Goal: Task Accomplishment & Management: Manage account settings

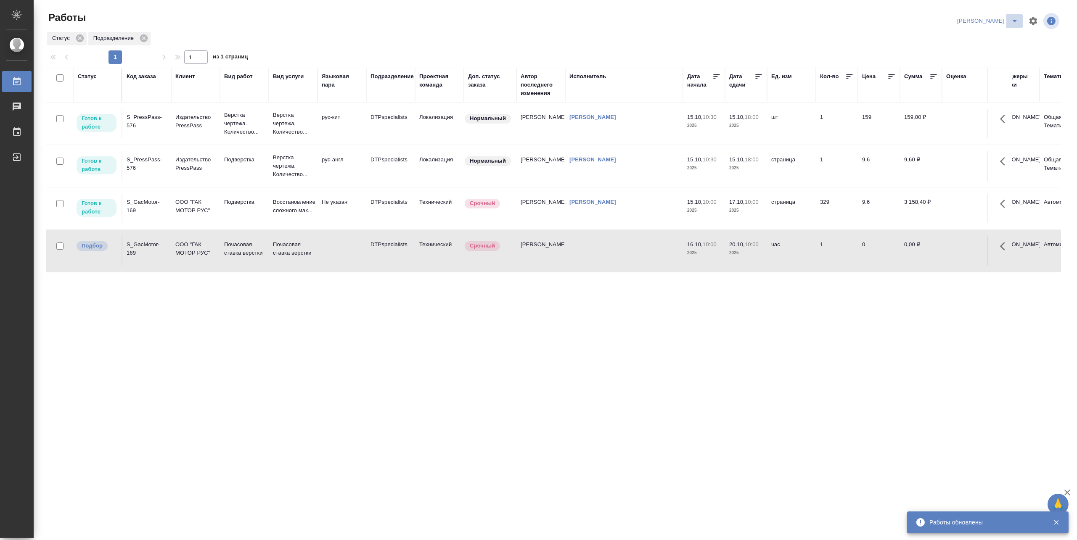
click at [1013, 16] on icon "split button" at bounding box center [1014, 21] width 10 height 10
click at [991, 32] on li "Матвеева_В работе" at bounding box center [982, 37] width 81 height 13
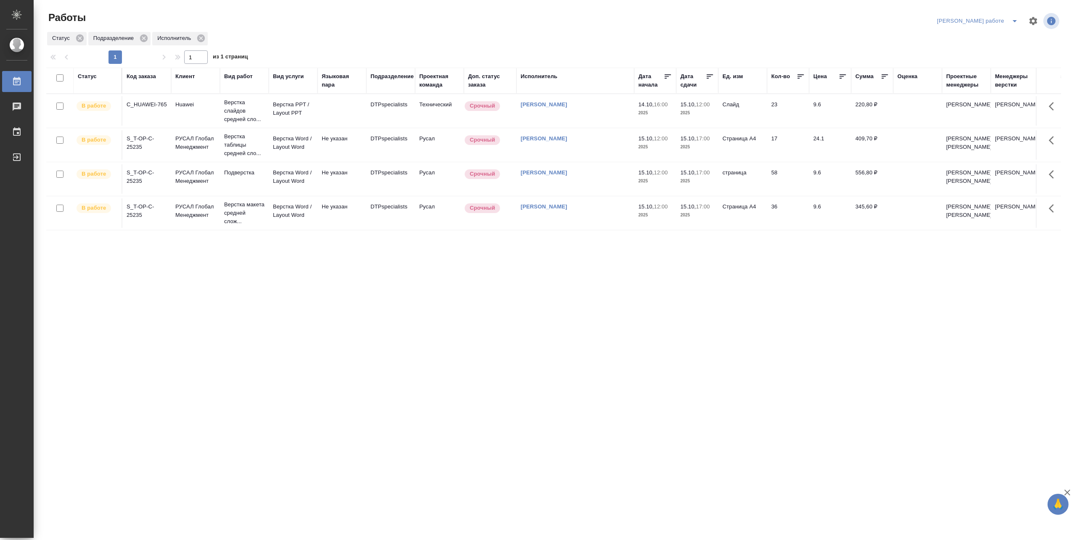
click at [269, 109] on td "Верстка PPT / Layout PPT" at bounding box center [293, 110] width 49 height 29
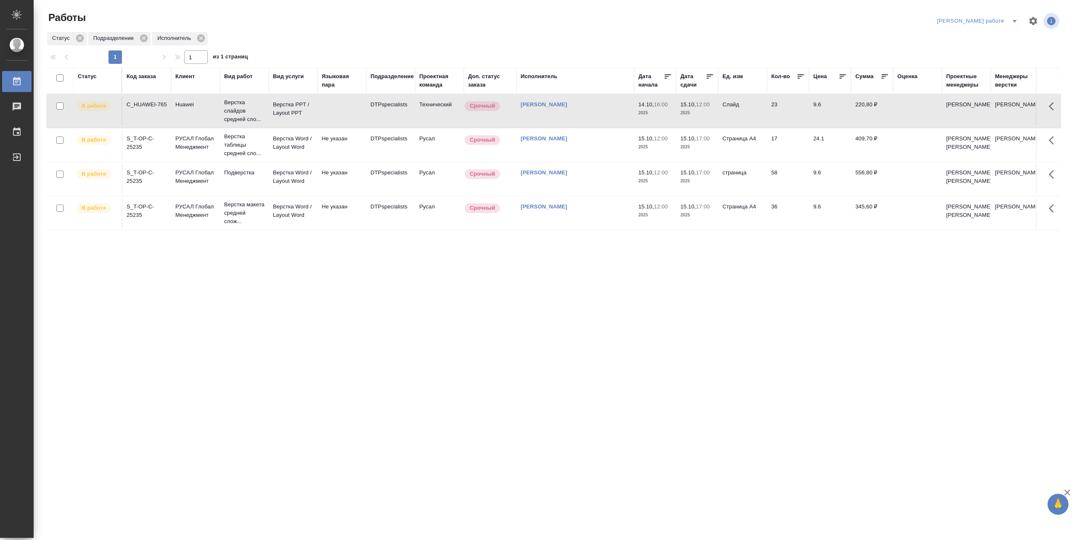
click at [269, 109] on td "Верстка PPT / Layout PPT" at bounding box center [293, 110] width 49 height 29
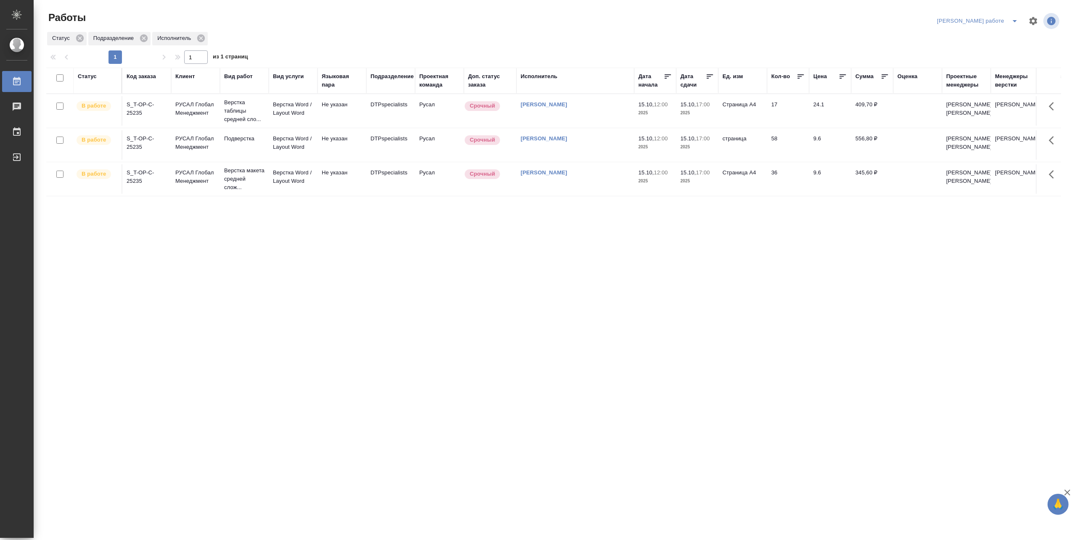
click at [1016, 15] on button "split button" at bounding box center [1014, 20] width 17 height 13
click at [986, 48] on li "Матвеева_назначено" at bounding box center [984, 51] width 76 height 13
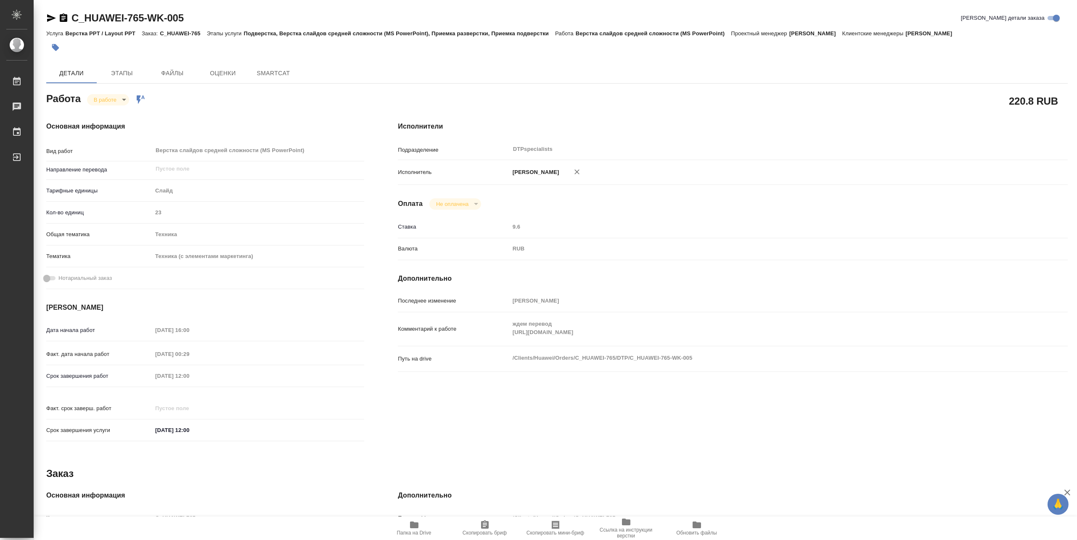
type textarea "x"
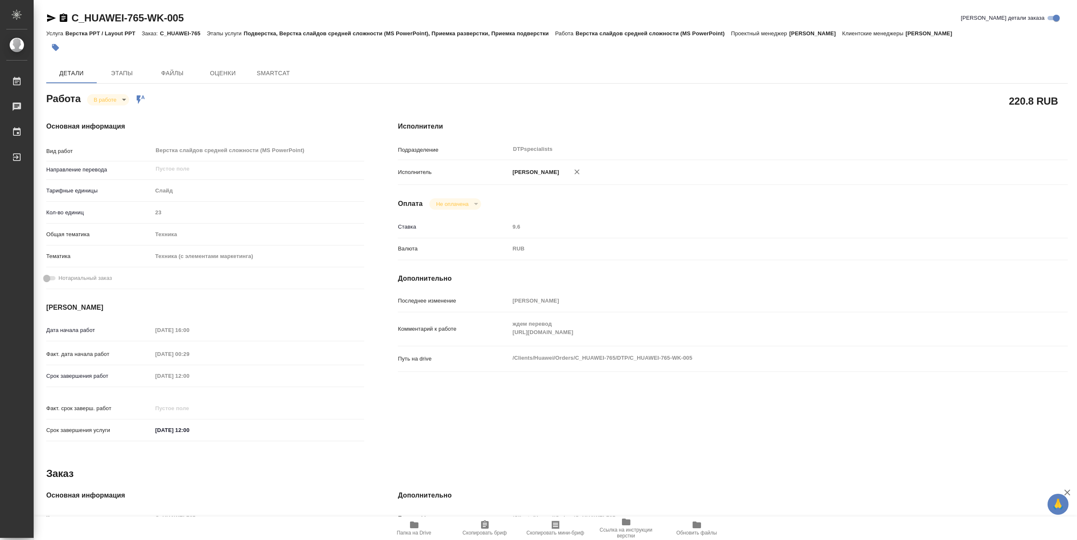
type textarea "x"
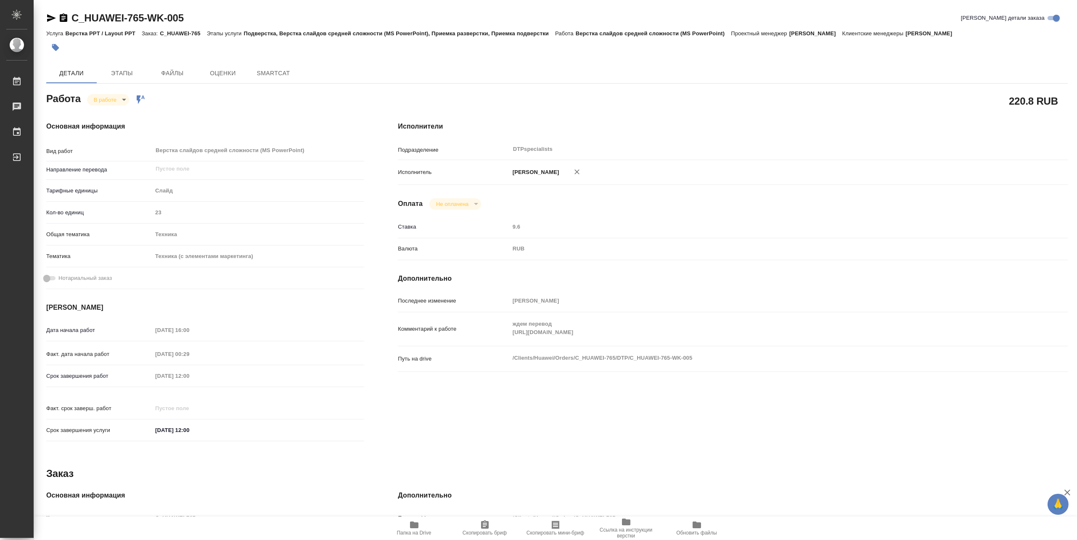
type textarea "x"
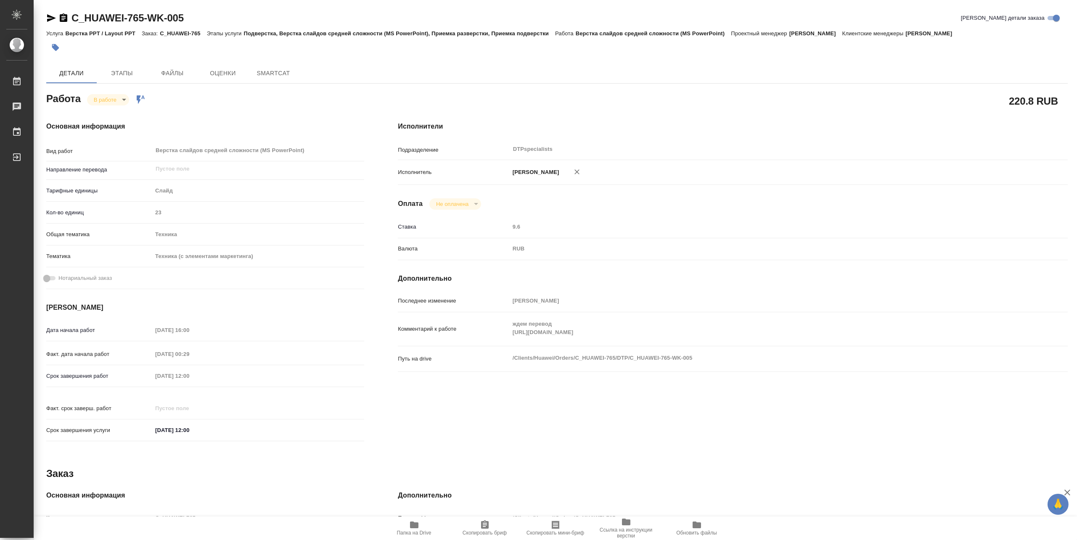
type textarea "x"
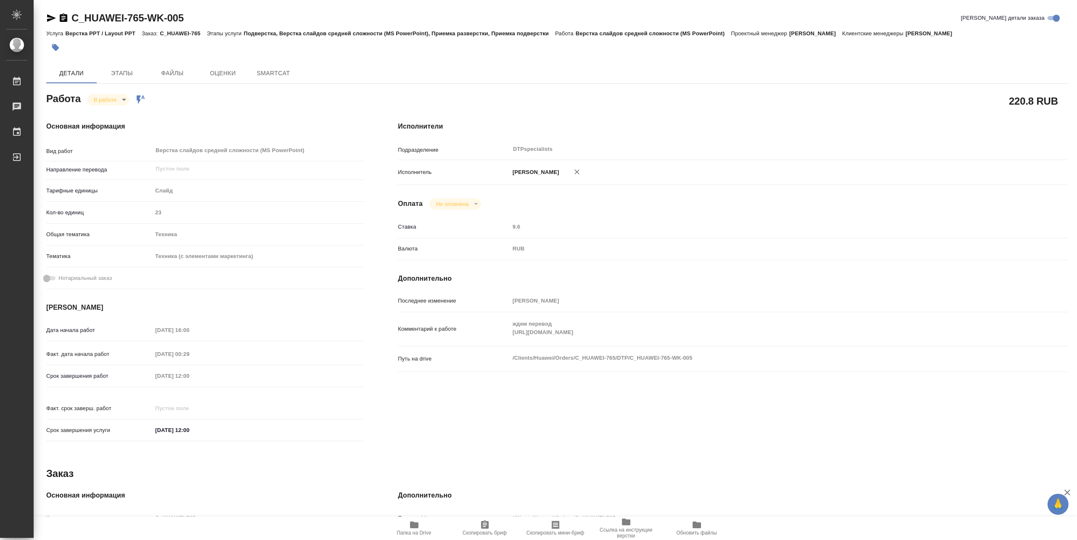
type textarea "x"
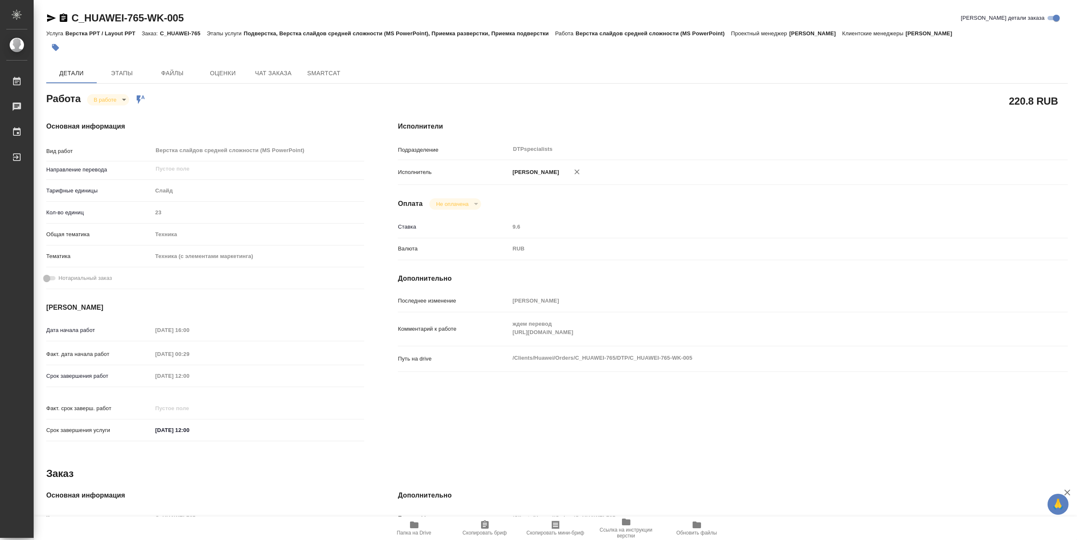
click at [409, 530] on span "Папка на Drive" at bounding box center [414, 533] width 34 height 6
type textarea "x"
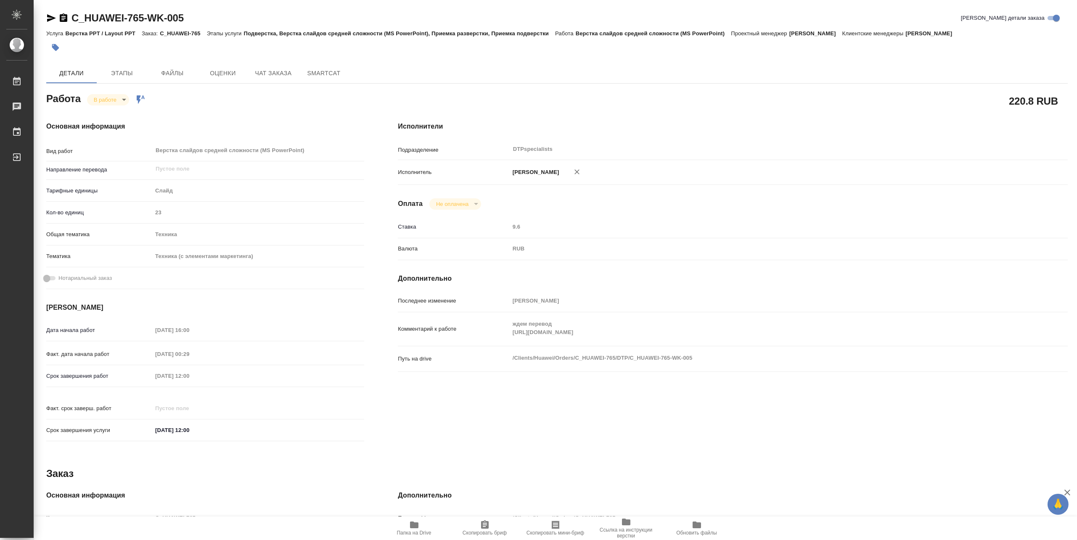
type textarea "x"
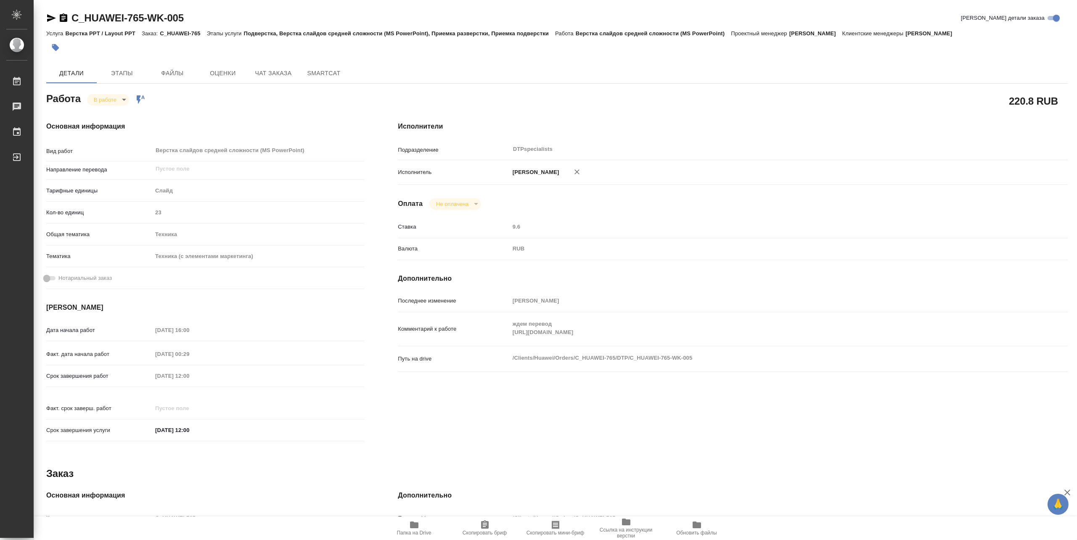
type textarea "x"
click at [101, 100] on body "🙏 .cls-1 fill:#fff; AWATERA Matveeva Maria Работы 0 Чаты График Выйти C_HUAWEI-…" at bounding box center [538, 270] width 1077 height 540
click at [101, 109] on button "Выполнен" at bounding box center [108, 113] width 31 height 9
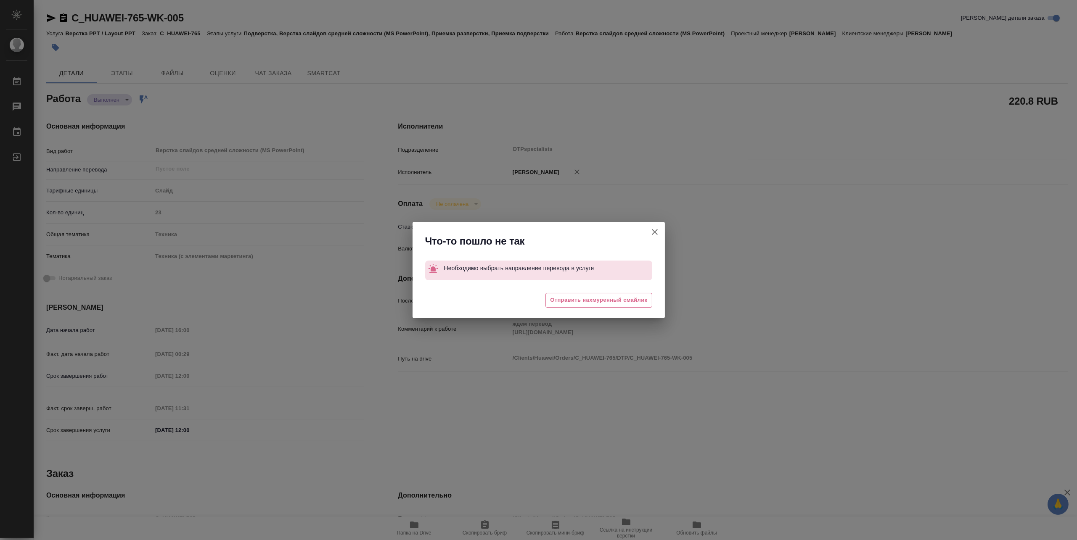
type textarea "x"
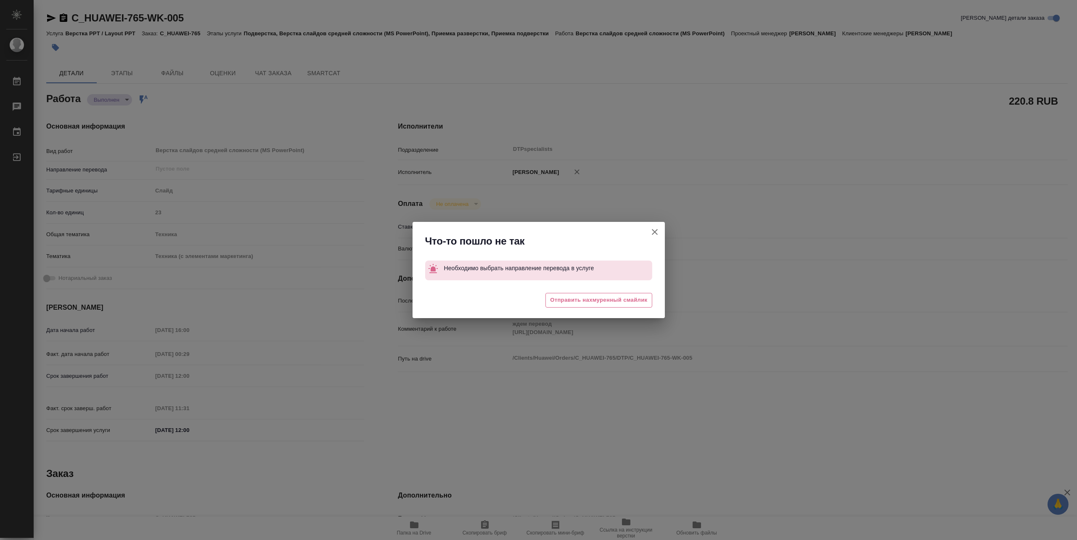
click at [651, 230] on icon "button" at bounding box center [655, 232] width 10 height 10
type textarea "x"
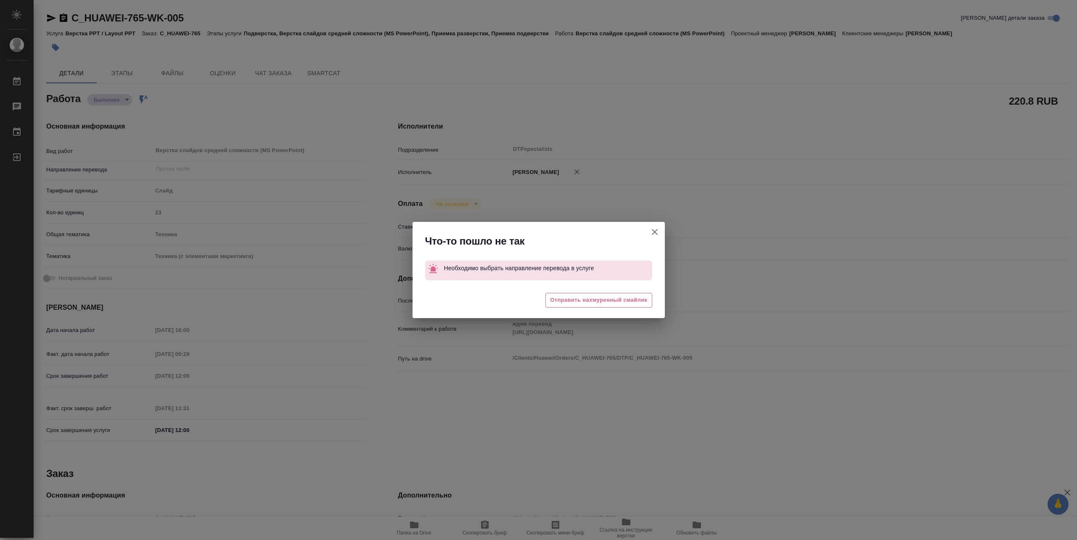
type textarea "x"
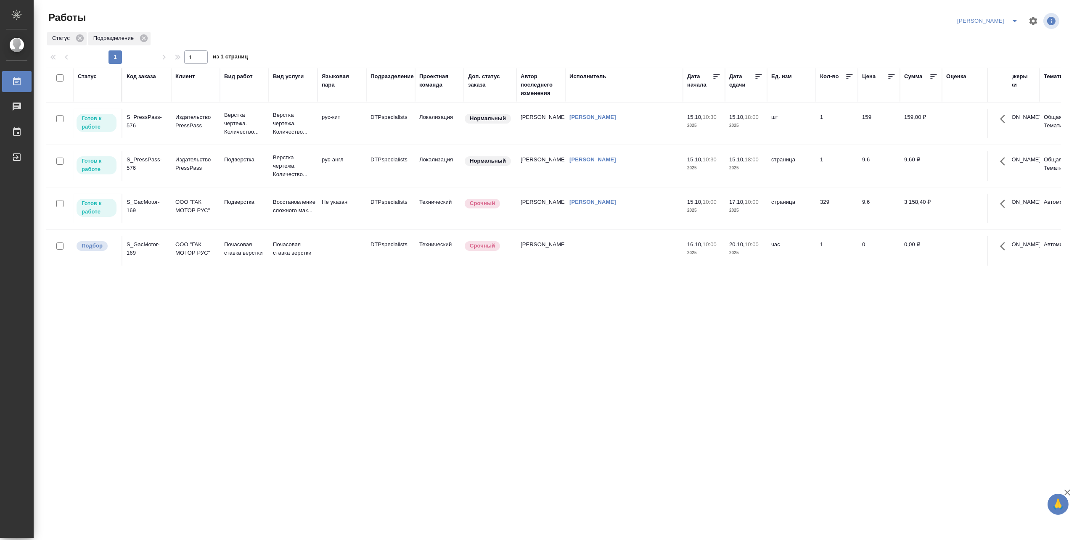
click at [269, 123] on td "Верстка чертежа. Количество..." at bounding box center [293, 124] width 49 height 34
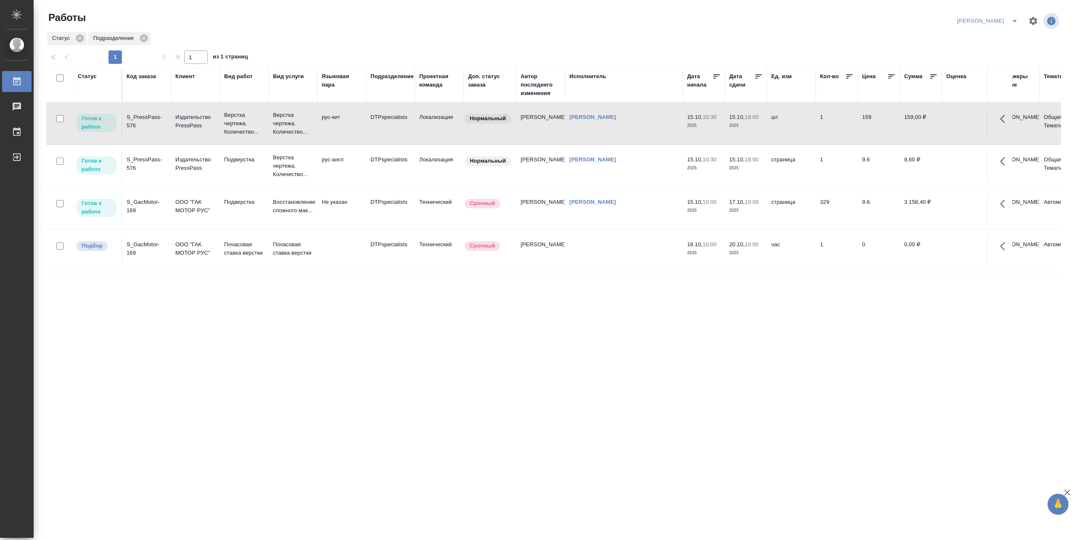
click at [269, 123] on td "Верстка чертежа. Количество..." at bounding box center [293, 124] width 49 height 34
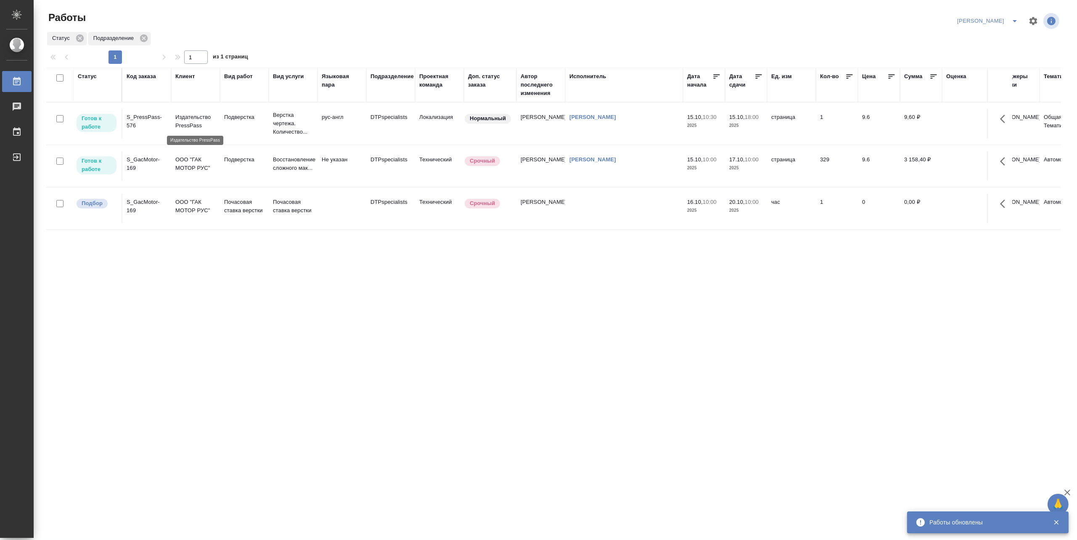
click at [190, 118] on p "Издательство PressPass" at bounding box center [195, 121] width 40 height 17
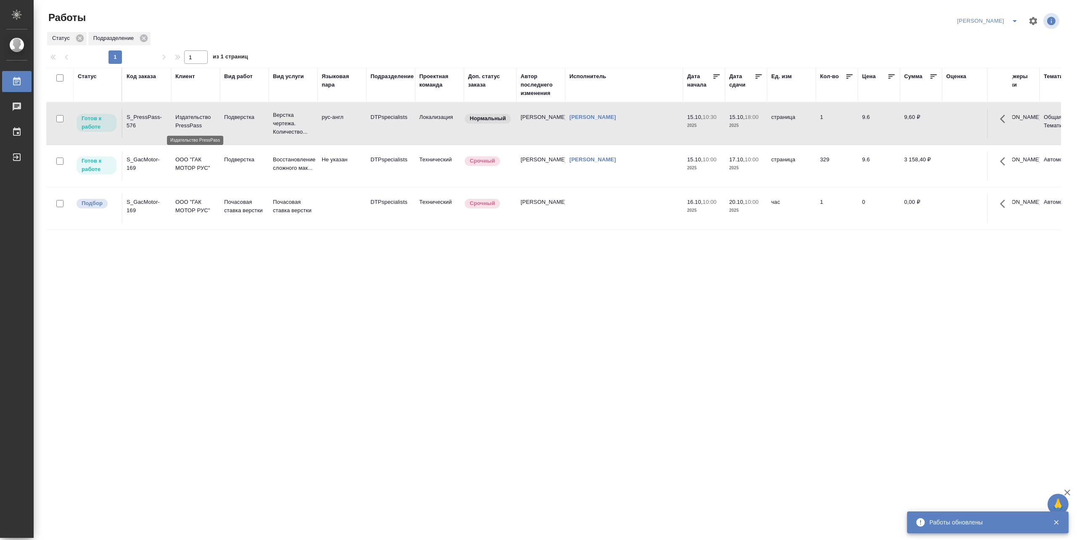
click at [190, 118] on p "Издательство PressPass" at bounding box center [195, 121] width 40 height 17
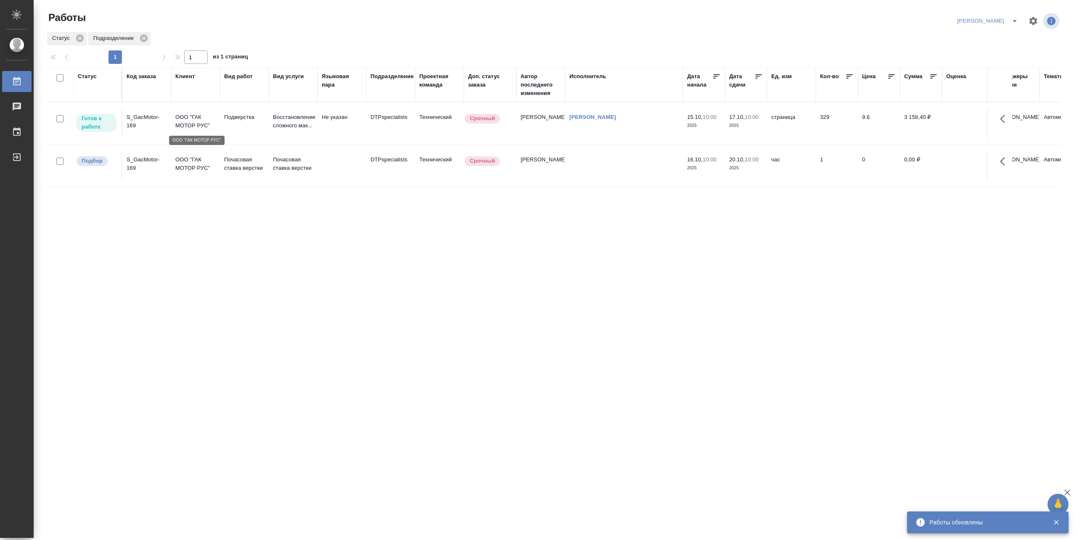
click at [197, 123] on p "ООО "ГАК МОТОР РУС"" at bounding box center [195, 121] width 40 height 17
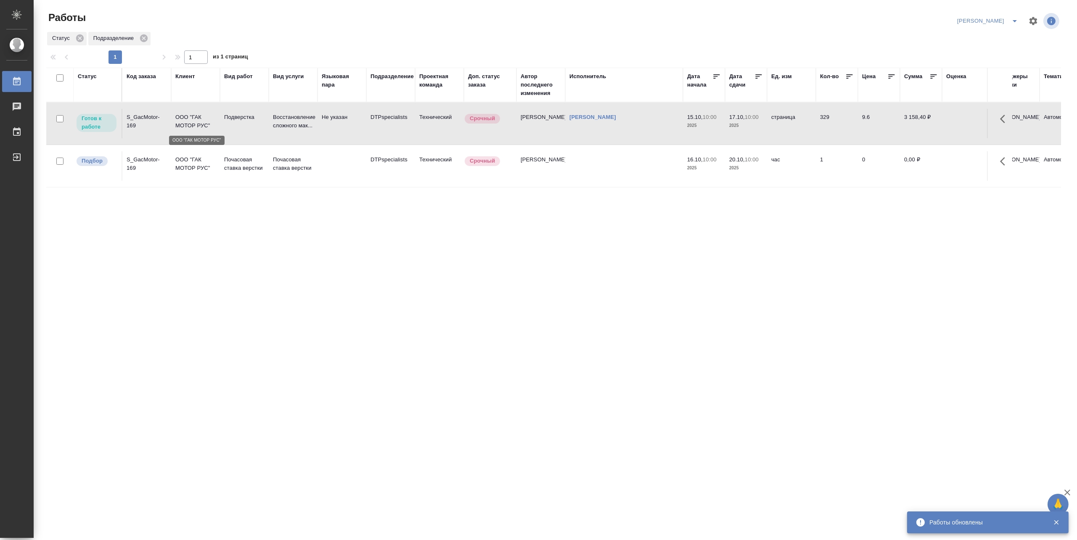
click at [197, 123] on p "ООО "ГАК МОТОР РУС"" at bounding box center [195, 121] width 40 height 17
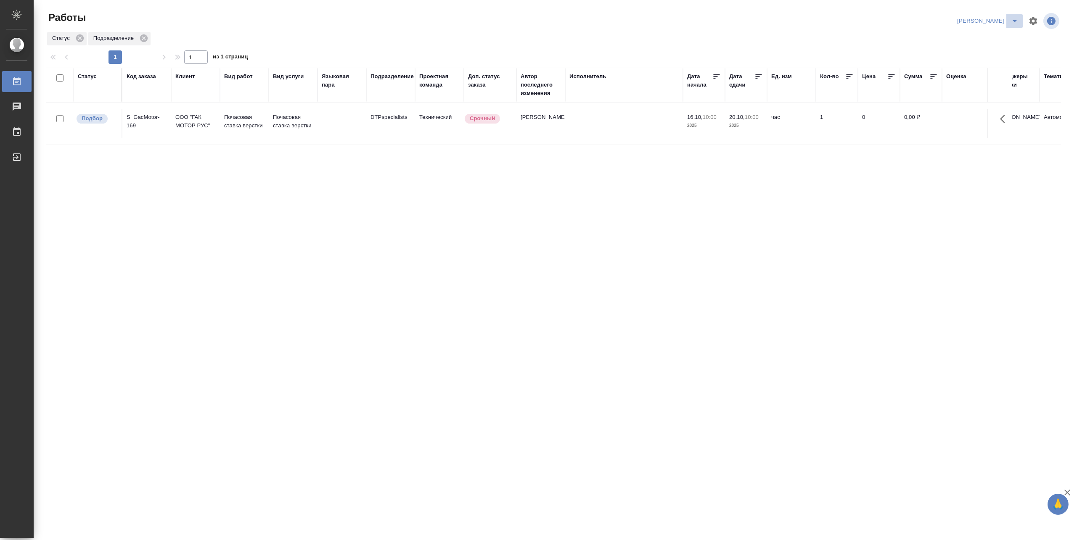
click at [1011, 18] on icon "split button" at bounding box center [1014, 21] width 10 height 10
click at [978, 78] on li "Верстка и Дизайн" at bounding box center [982, 77] width 81 height 13
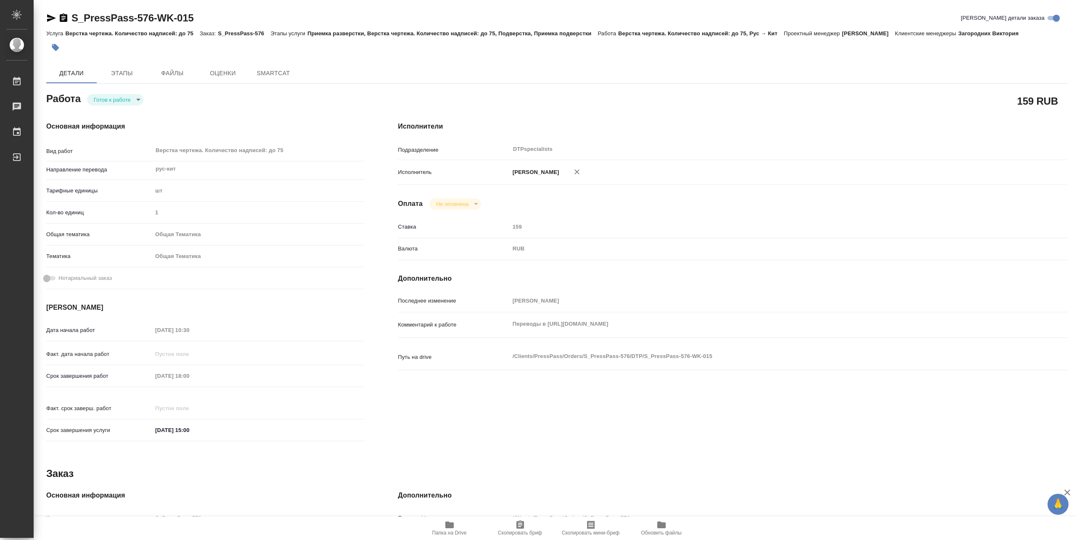
type textarea "x"
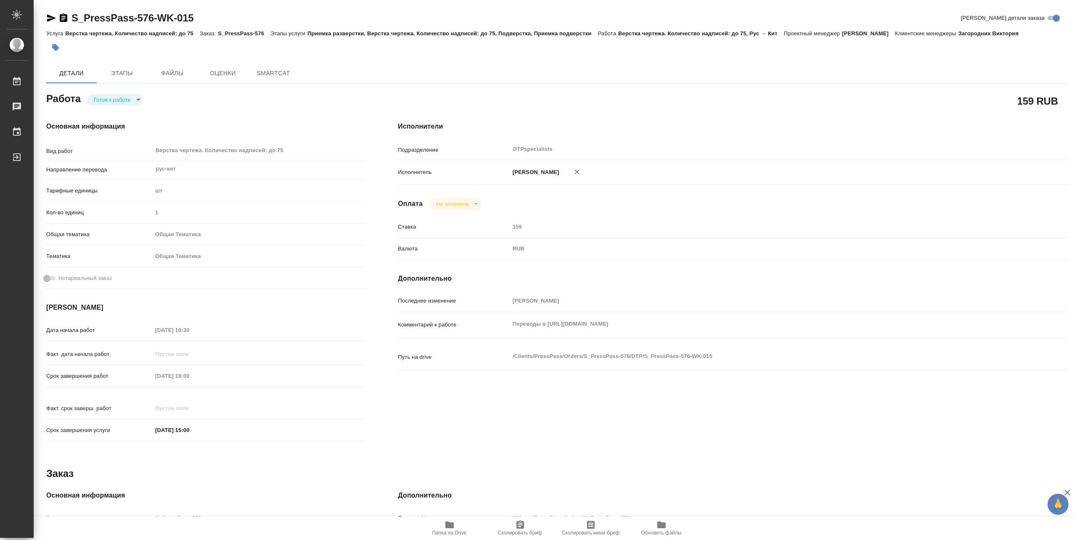
type textarea "x"
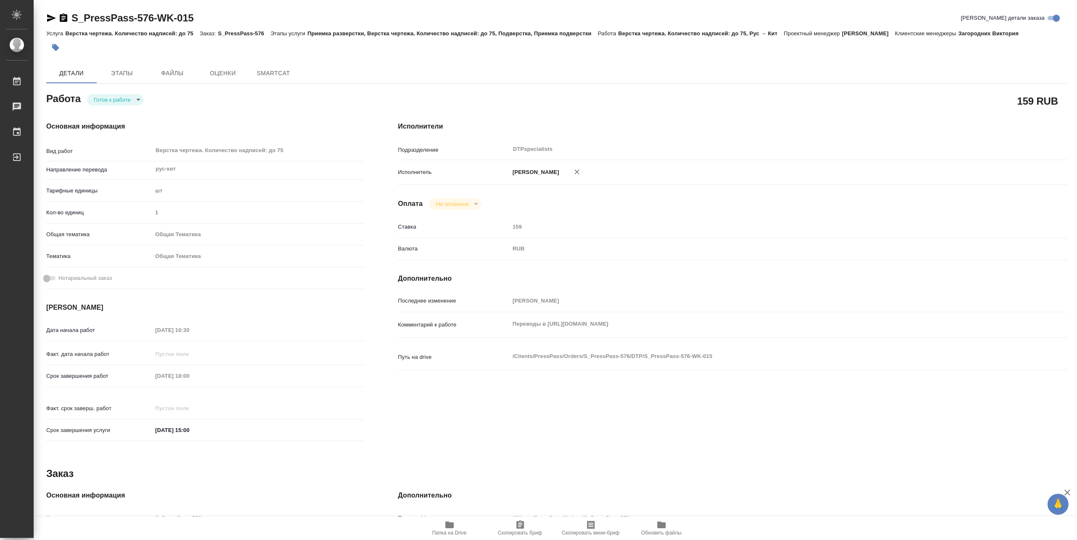
type textarea "x"
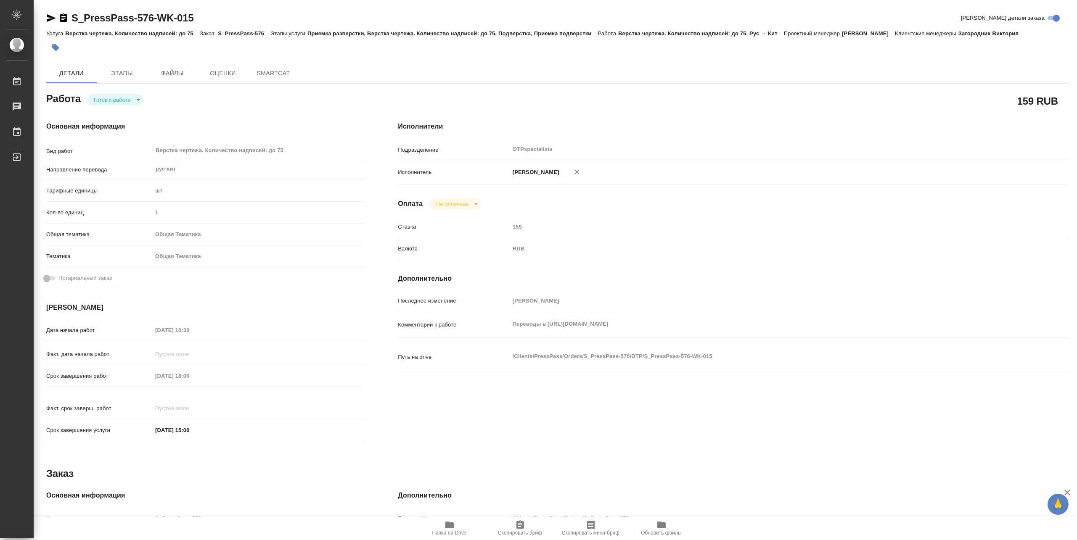
type textarea "x"
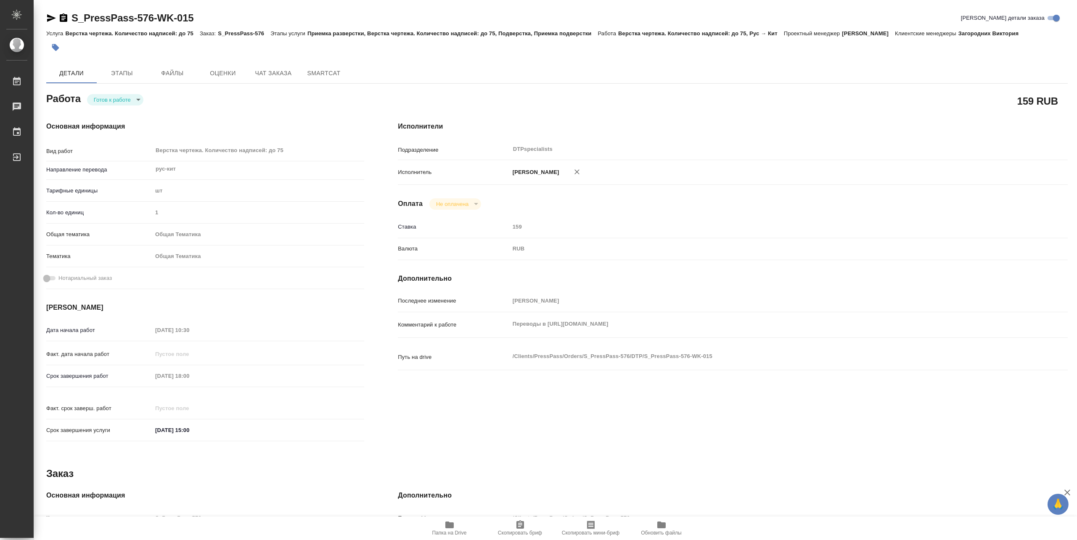
type textarea "x"
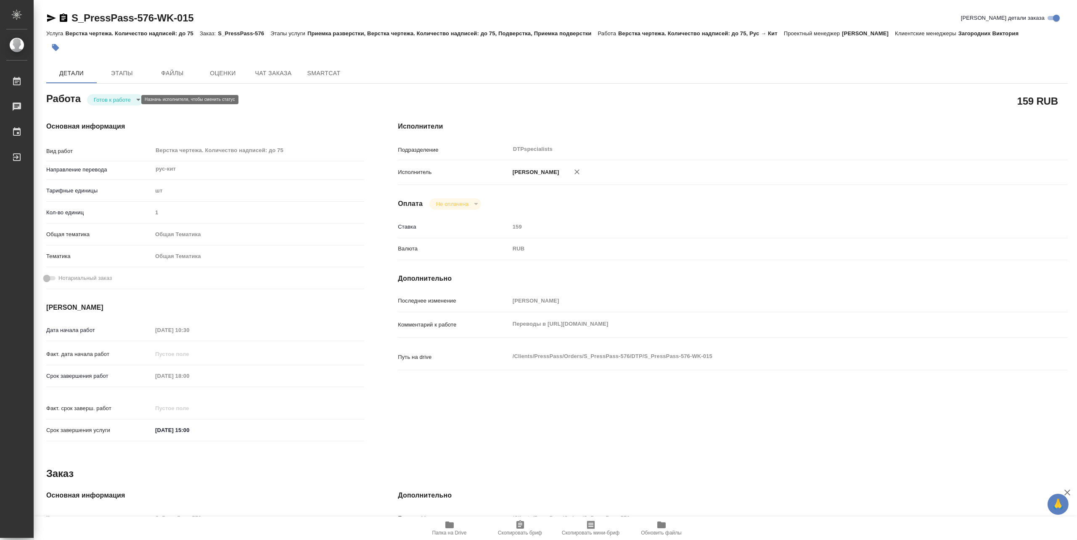
click at [103, 98] on body "🙏 .cls-1 fill:#fff; AWATERA Matveeva Maria Работы Чаты График Выйти S_PressPass…" at bounding box center [538, 270] width 1077 height 540
type textarea "x"
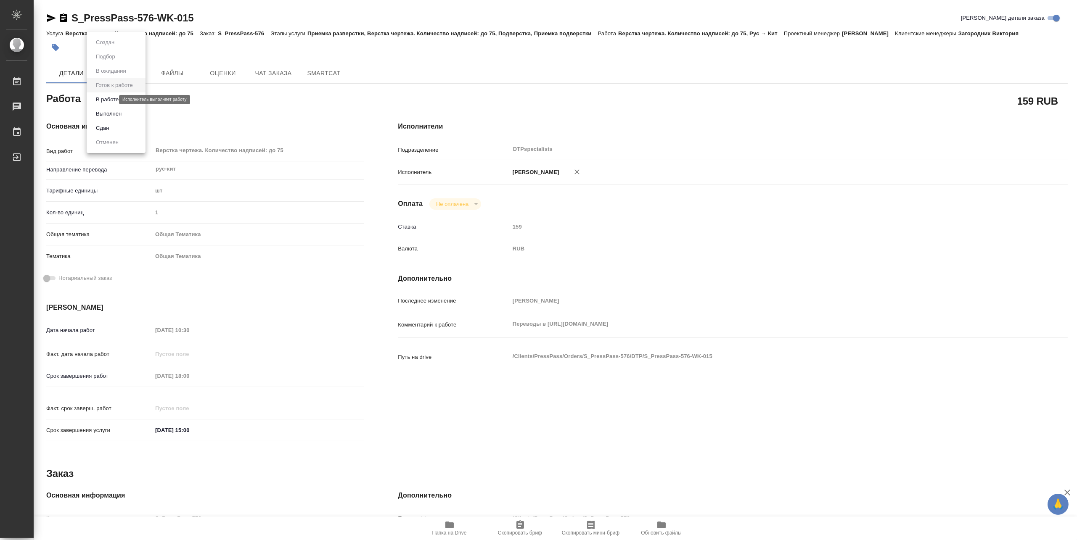
type textarea "x"
click at [100, 98] on button "В работе" at bounding box center [107, 99] width 28 height 9
type textarea "x"
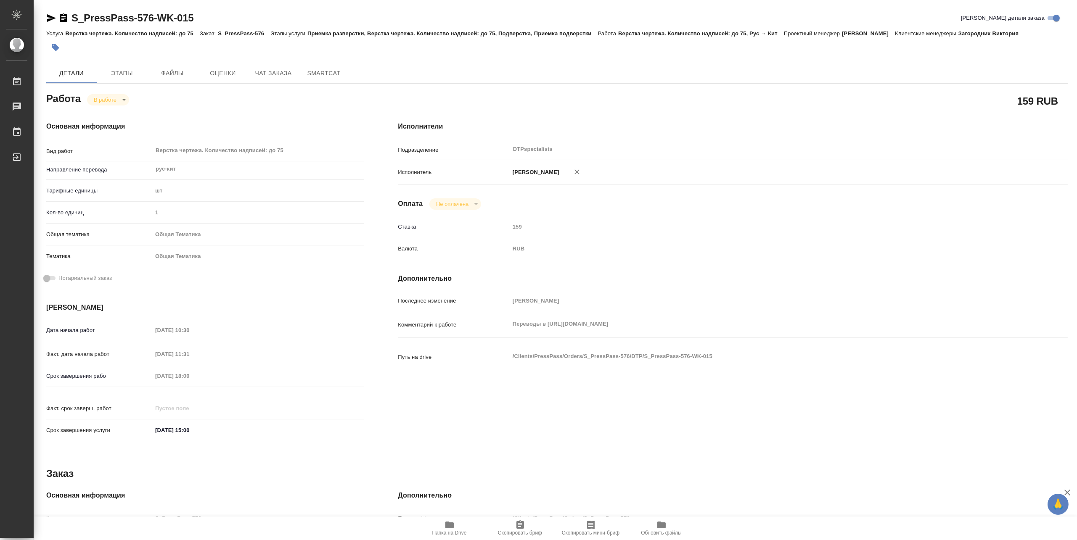
type textarea "x"
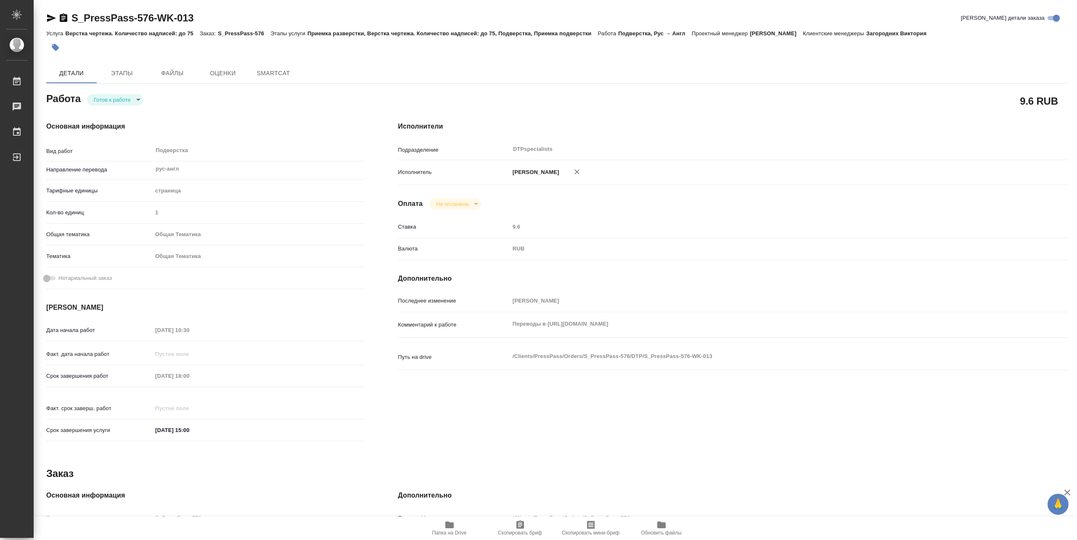
type textarea "x"
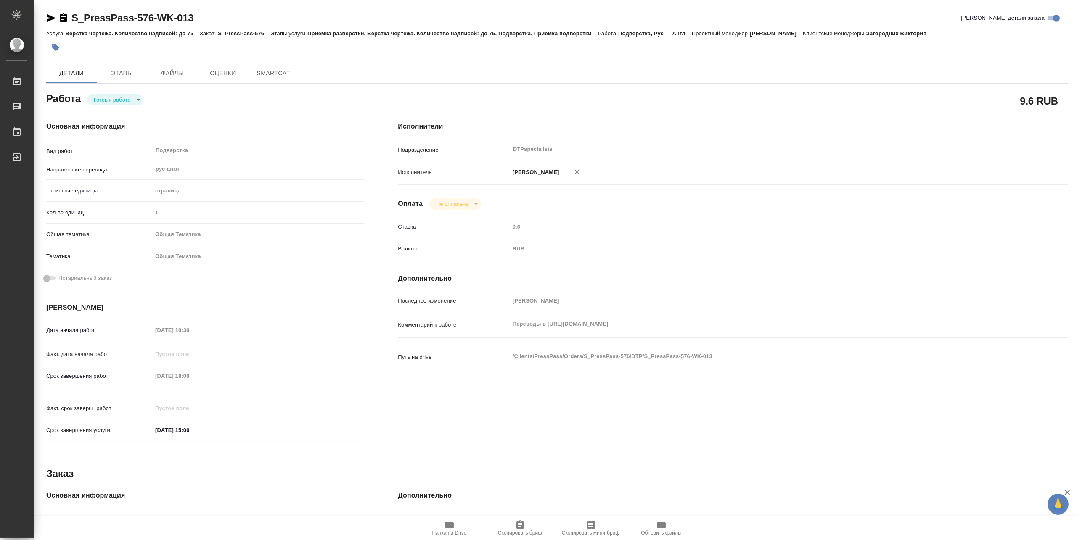
type textarea "x"
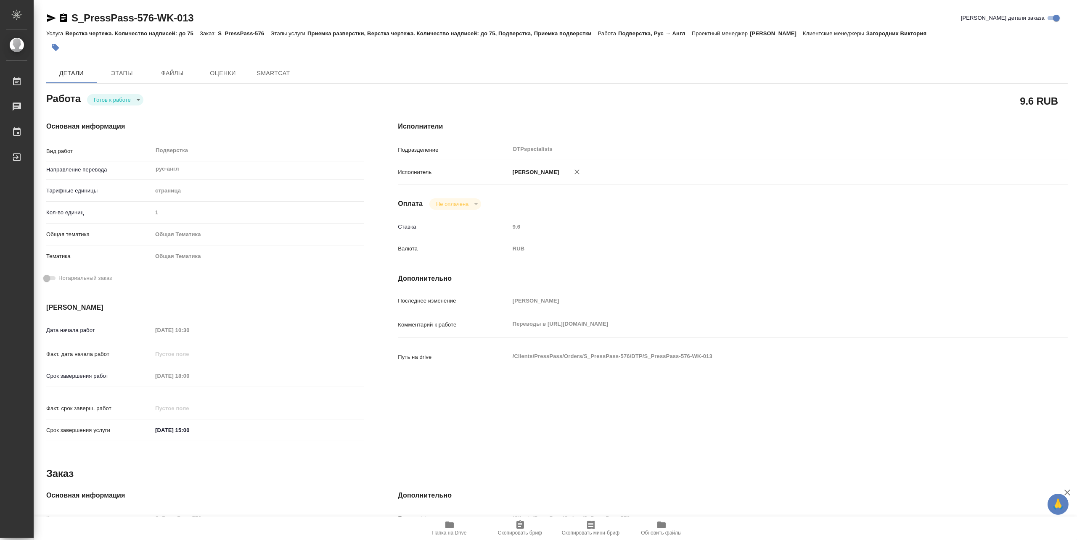
type textarea "x"
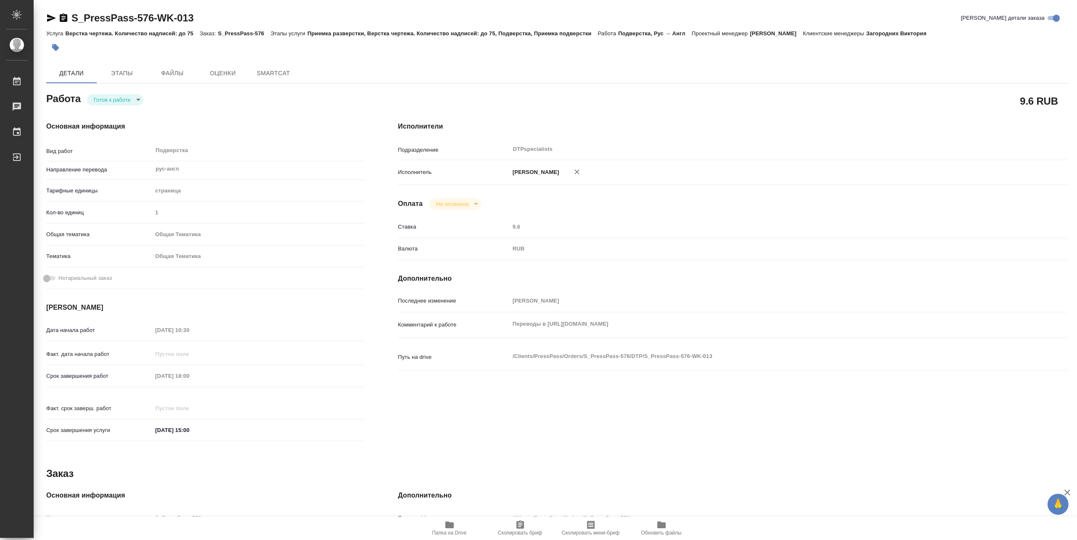
type textarea "x"
click at [107, 99] on body "🙏 .cls-1 fill:#fff; AWATERA Matveeva Maria Работы Чаты График Выйти S_PressPass…" at bounding box center [538, 270] width 1077 height 540
click at [104, 98] on button "В работе" at bounding box center [107, 99] width 28 height 9
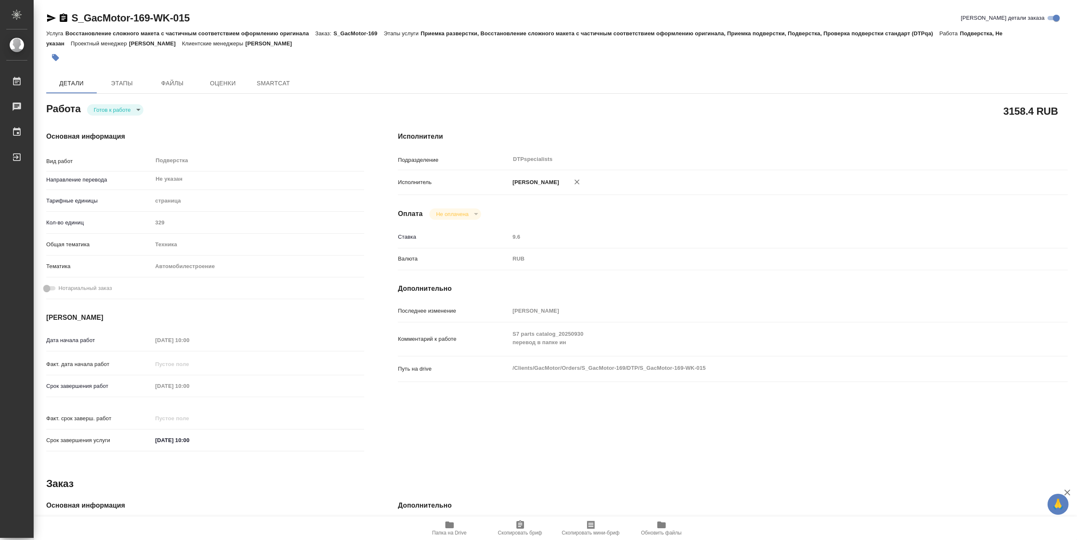
type textarea "x"
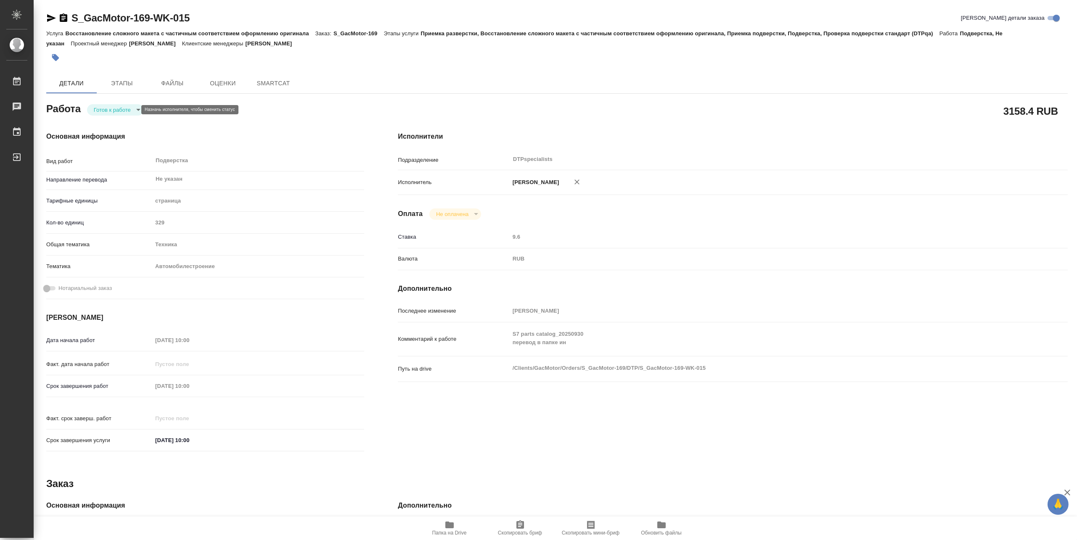
click at [110, 109] on body "🙏 .cls-1 fill:#fff; AWATERA [PERSON_NAME] Работы Чаты График Выйти S_GacMotor-1…" at bounding box center [538, 270] width 1077 height 540
type textarea "x"
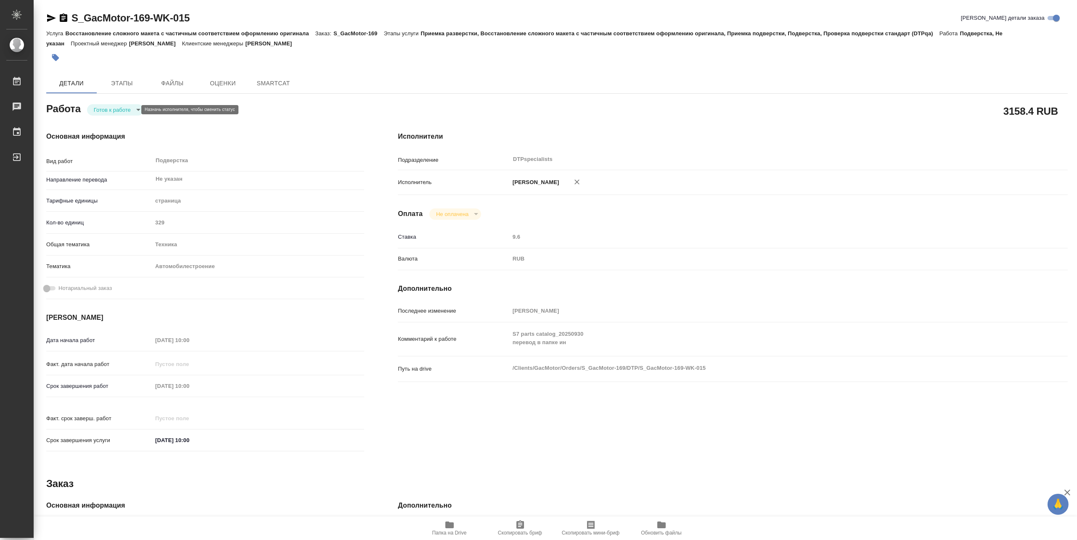
type textarea "x"
click at [106, 109] on button "В работе" at bounding box center [107, 109] width 28 height 9
type textarea "x"
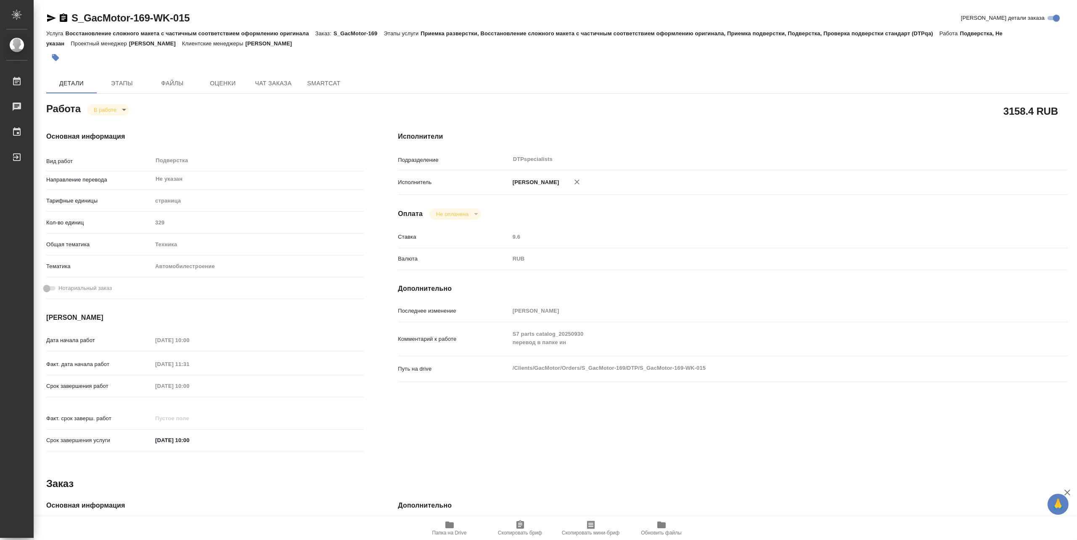
type textarea "x"
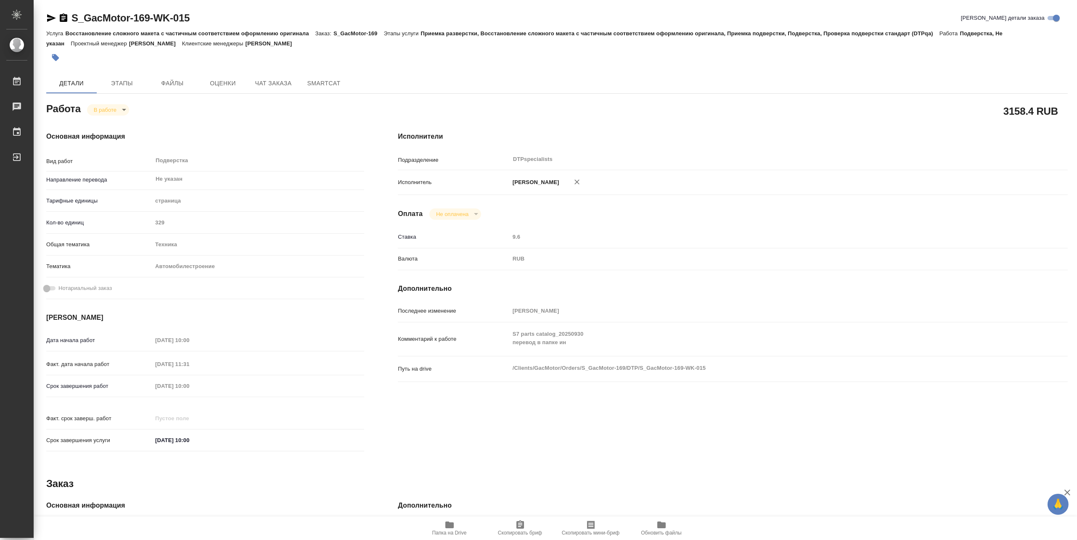
type textarea "x"
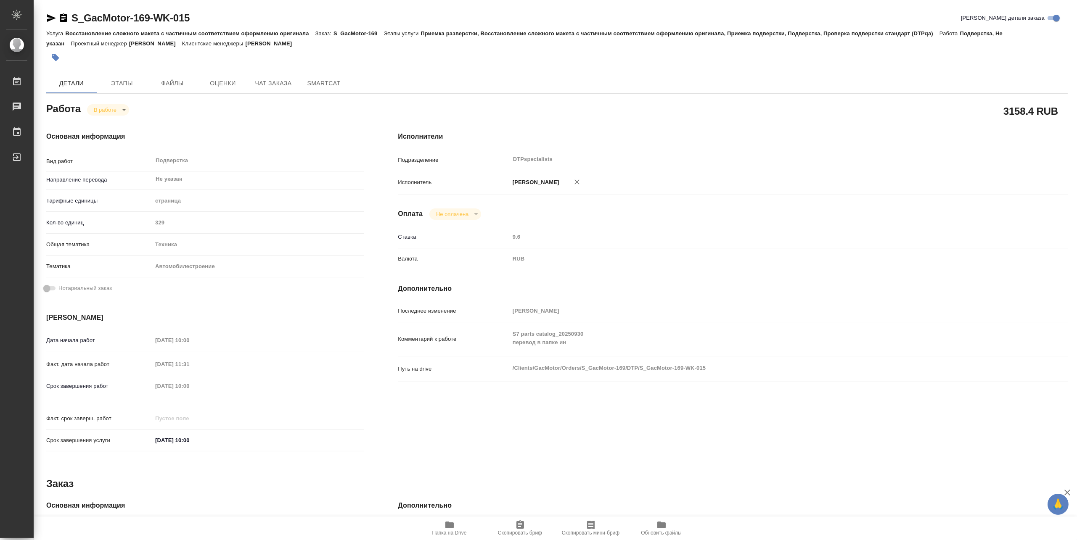
type textarea "x"
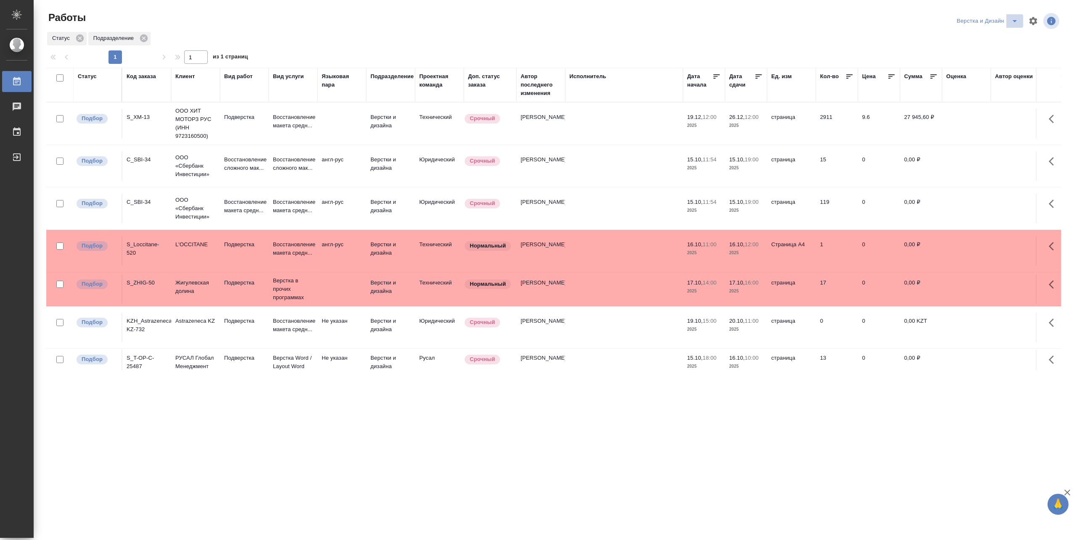
click at [1012, 18] on icon "split button" at bounding box center [1014, 21] width 10 height 10
click at [1003, 34] on li "Матвеева_В работе" at bounding box center [991, 37] width 81 height 13
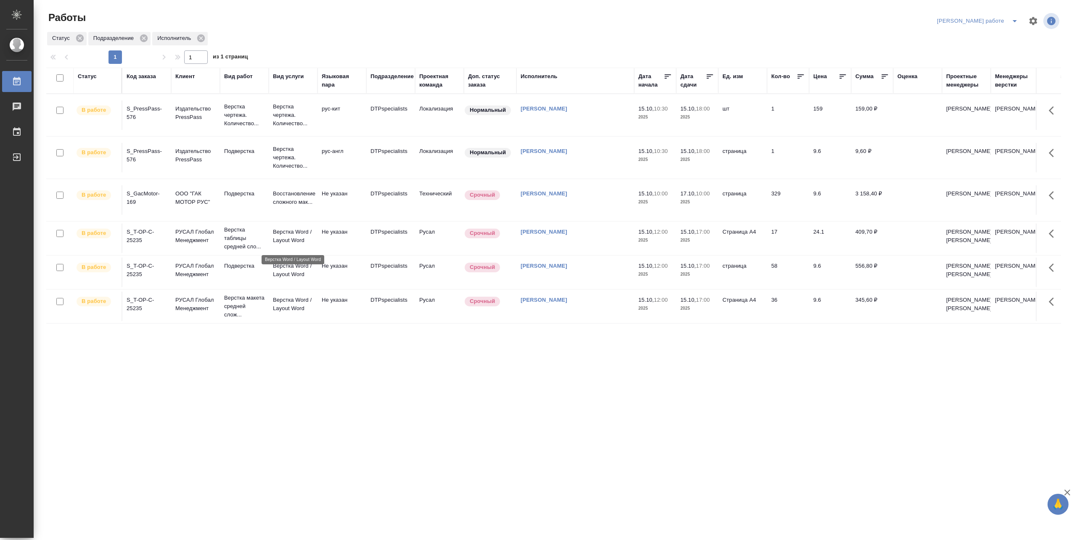
click at [305, 239] on p "Верстка Word / Layout Word" at bounding box center [293, 236] width 40 height 17
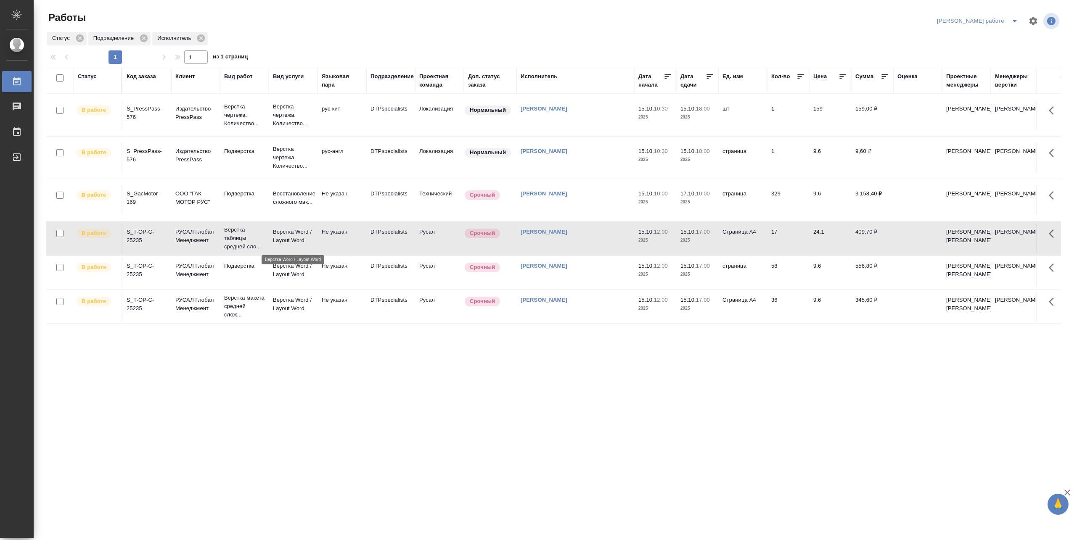
click at [305, 239] on p "Верстка Word / Layout Word" at bounding box center [293, 236] width 40 height 17
click at [1011, 17] on icon "split button" at bounding box center [1014, 21] width 10 height 10
click at [978, 52] on li "Матвеева_назначено" at bounding box center [984, 51] width 76 height 13
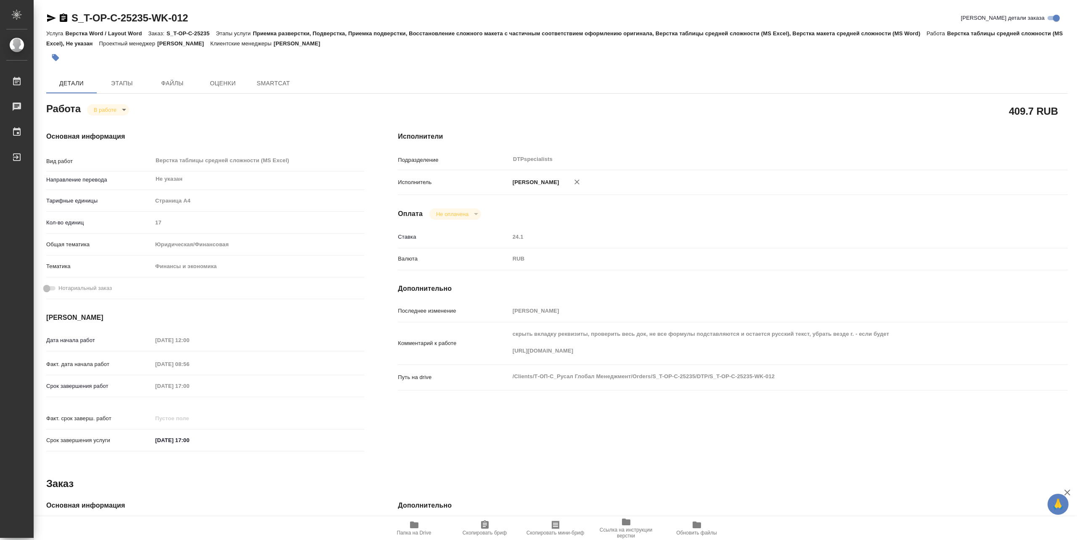
type textarea "x"
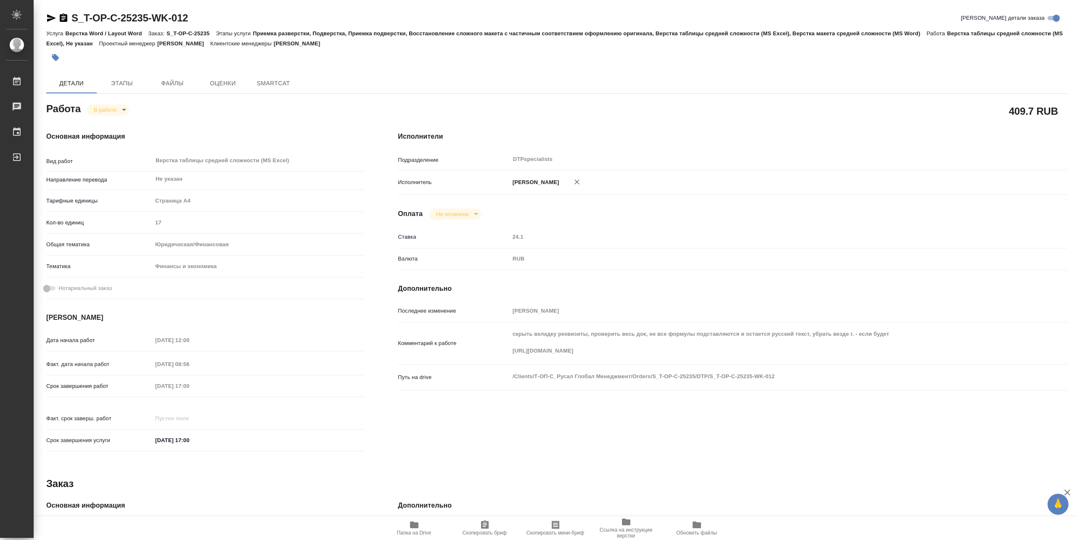
type textarea "x"
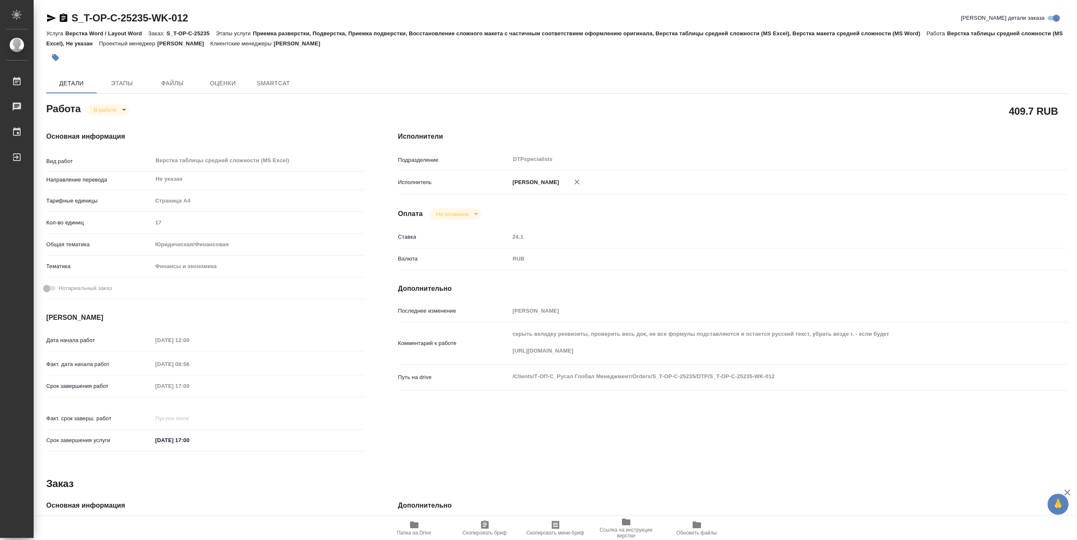
type textarea "x"
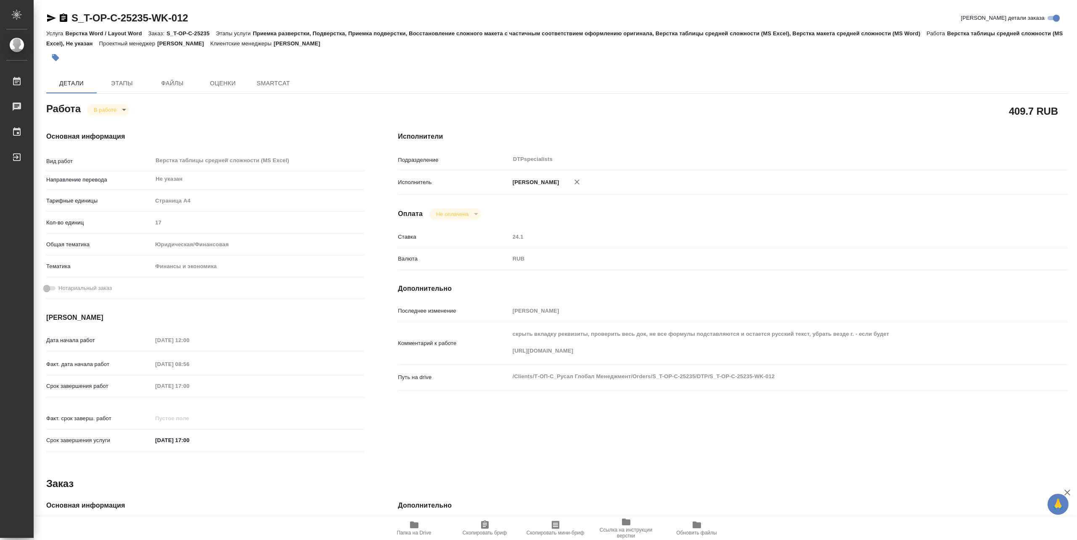
type textarea "x"
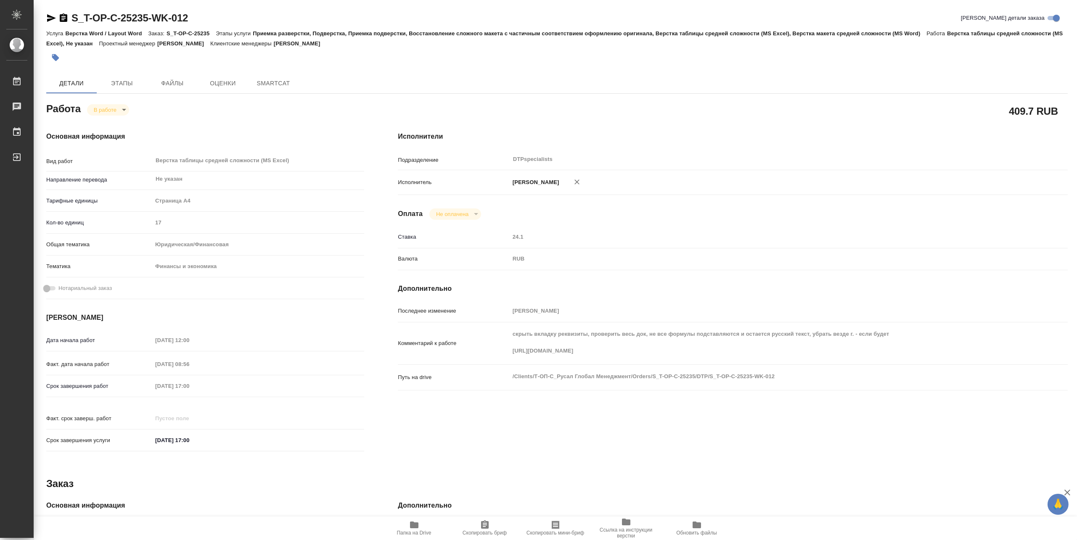
type textarea "x"
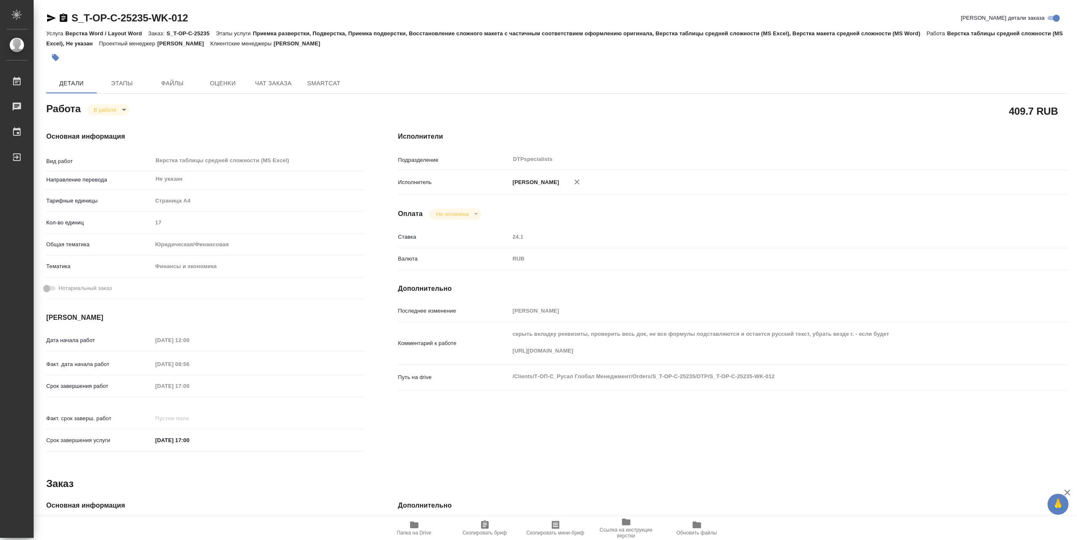
type textarea "x"
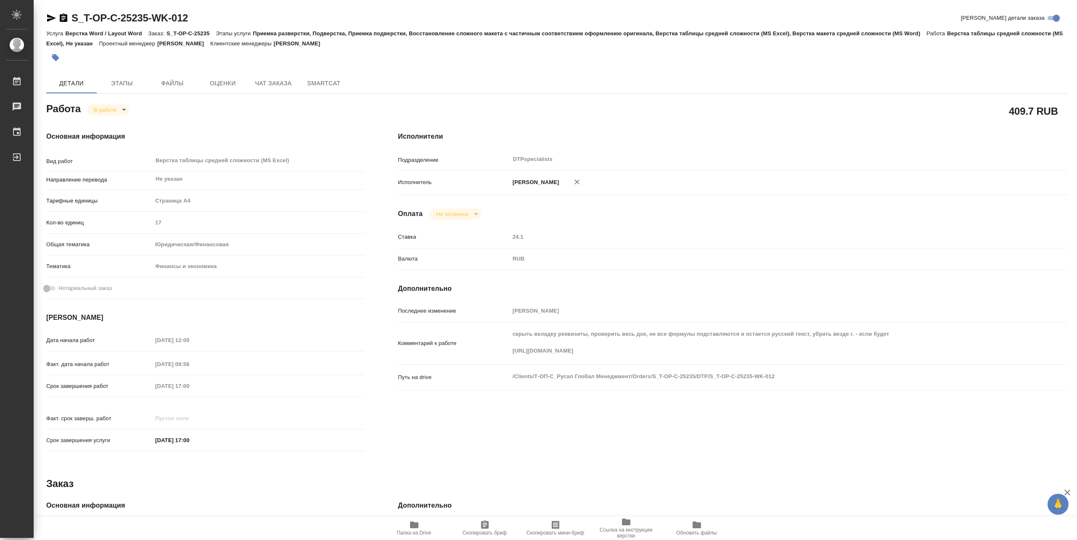
type textarea "x"
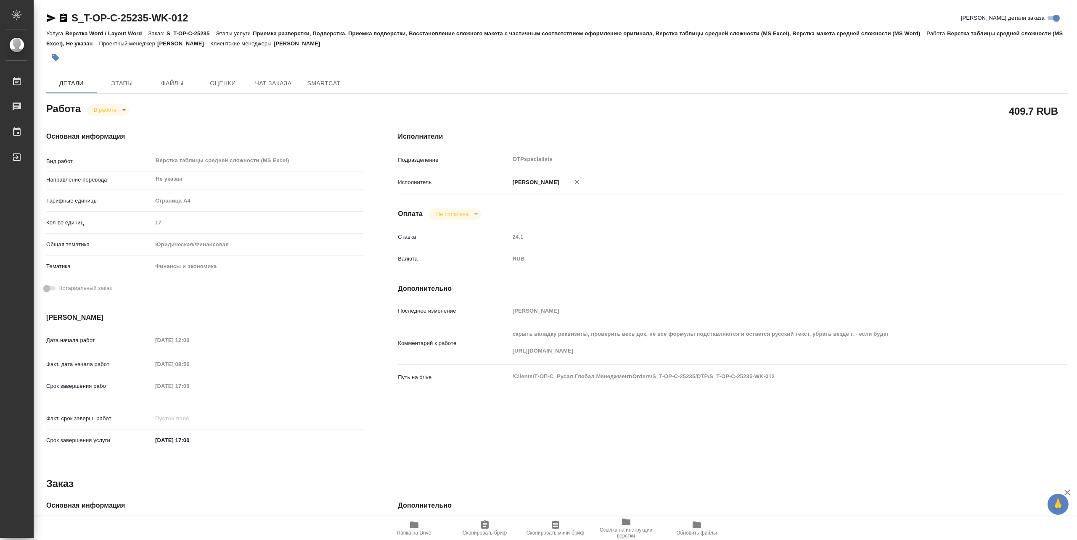
click at [407, 524] on span "Папка на Drive" at bounding box center [414, 528] width 61 height 16
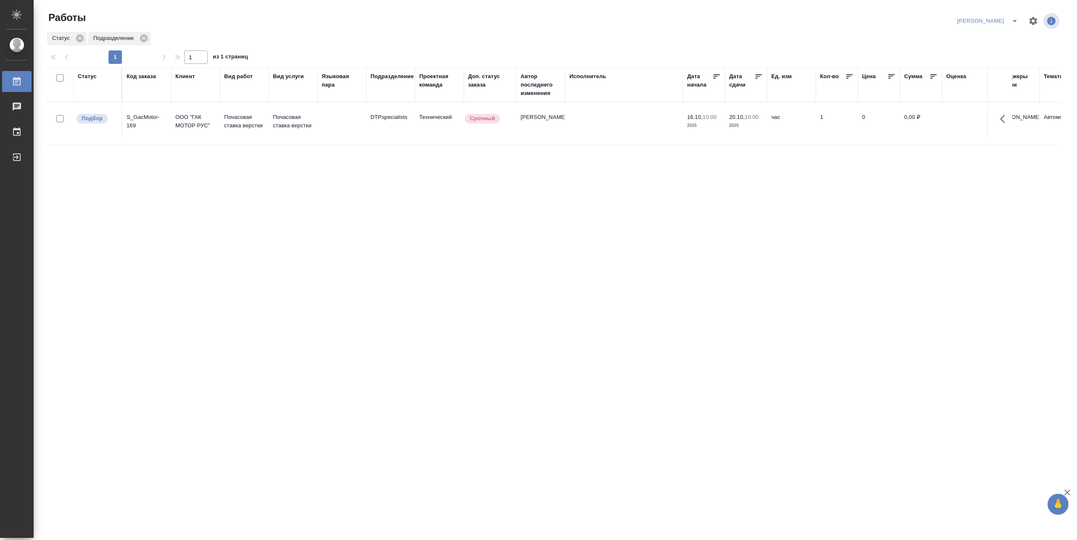
click at [1018, 14] on button "split button" at bounding box center [1014, 20] width 17 height 13
click at [979, 37] on li "[PERSON_NAME] работе" at bounding box center [982, 37] width 81 height 13
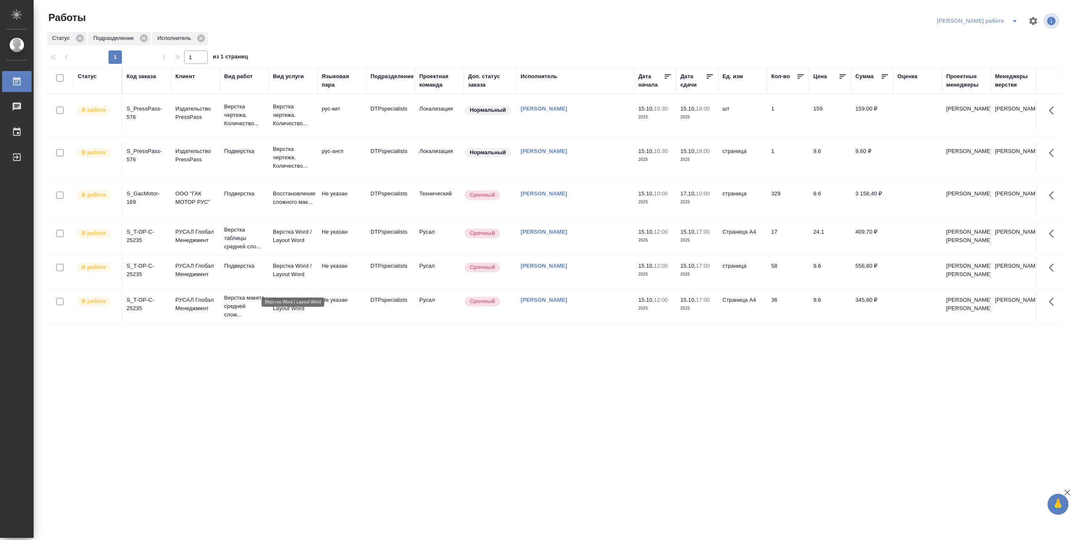
click at [295, 279] on p "Верстка Word / Layout Word" at bounding box center [293, 270] width 40 height 17
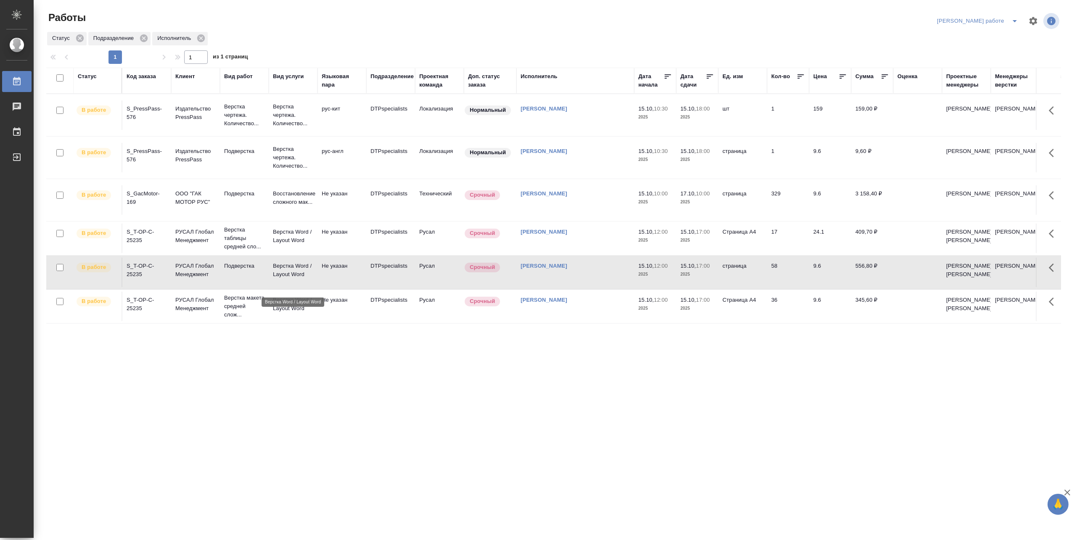
click at [295, 279] on p "Верстка Word / Layout Word" at bounding box center [293, 270] width 40 height 17
click at [1018, 17] on icon "split button" at bounding box center [1014, 21] width 10 height 10
click at [1003, 49] on li "[PERSON_NAME]" at bounding box center [984, 51] width 76 height 13
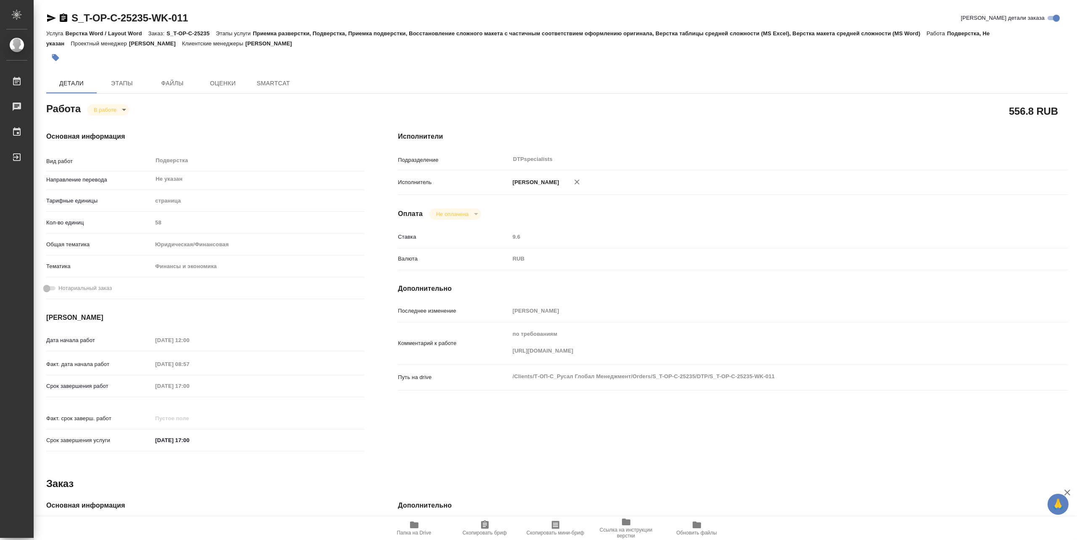
type textarea "x"
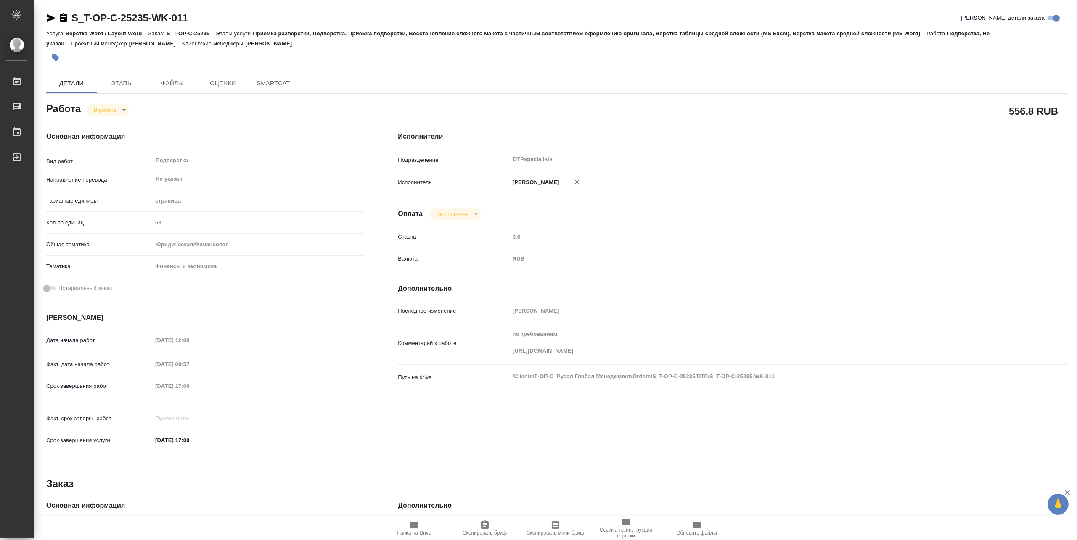
type textarea "x"
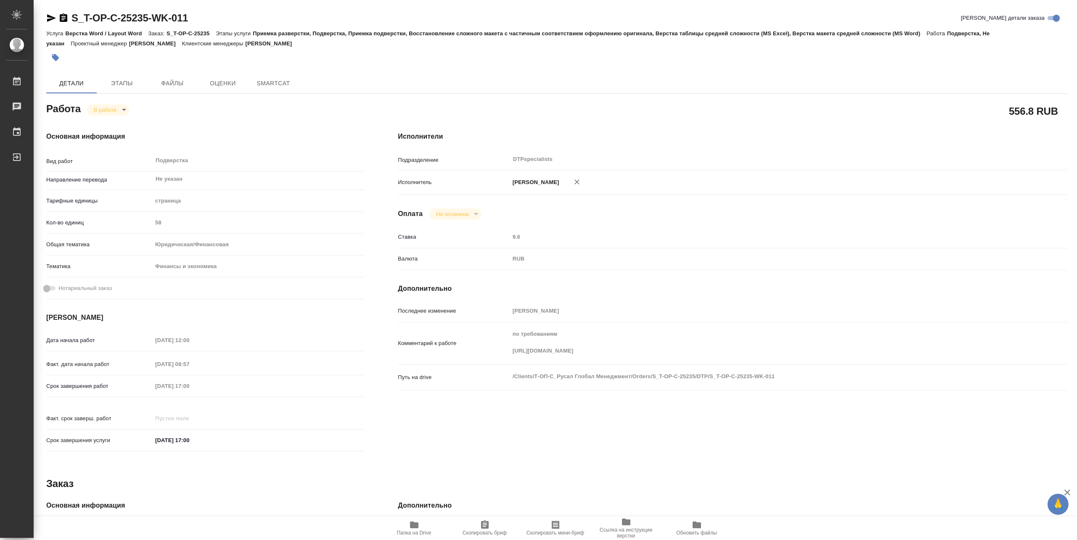
type textarea "x"
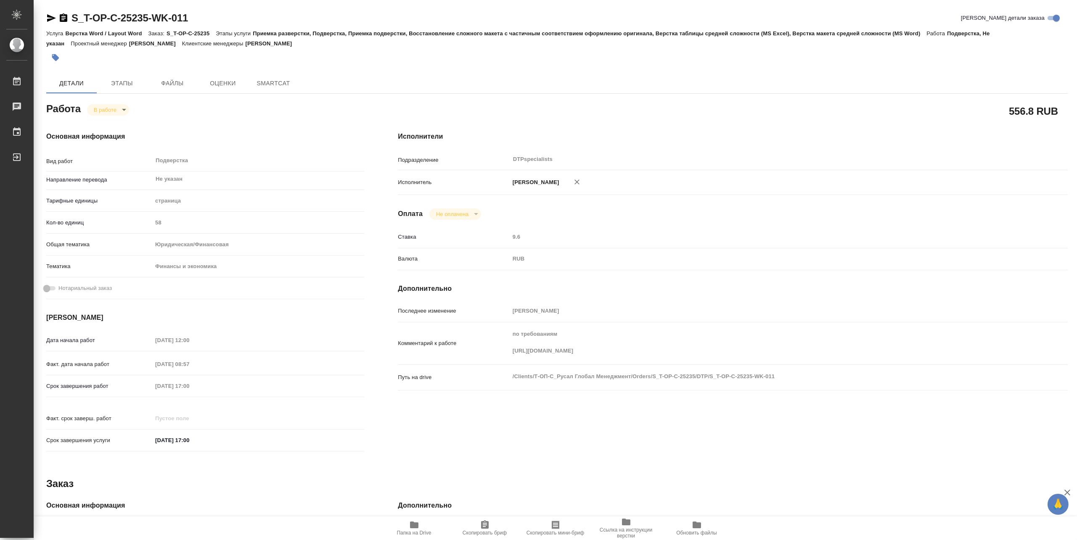
type textarea "x"
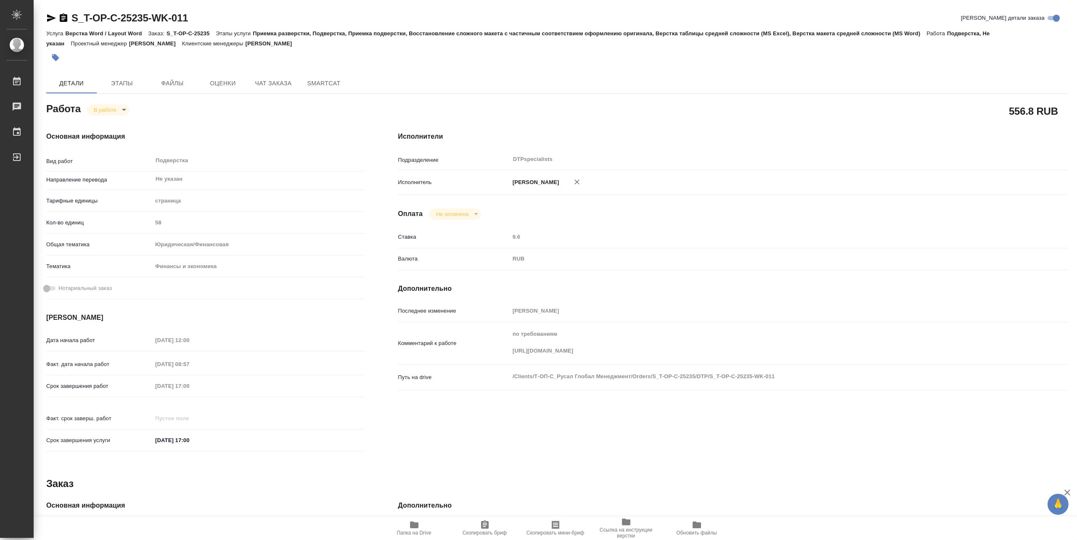
type textarea "x"
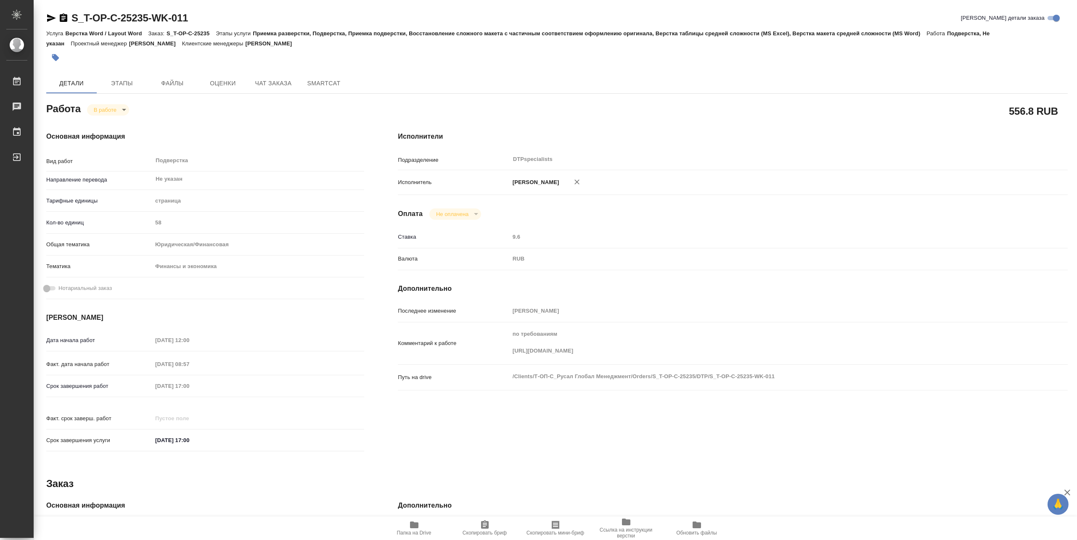
type textarea "x"
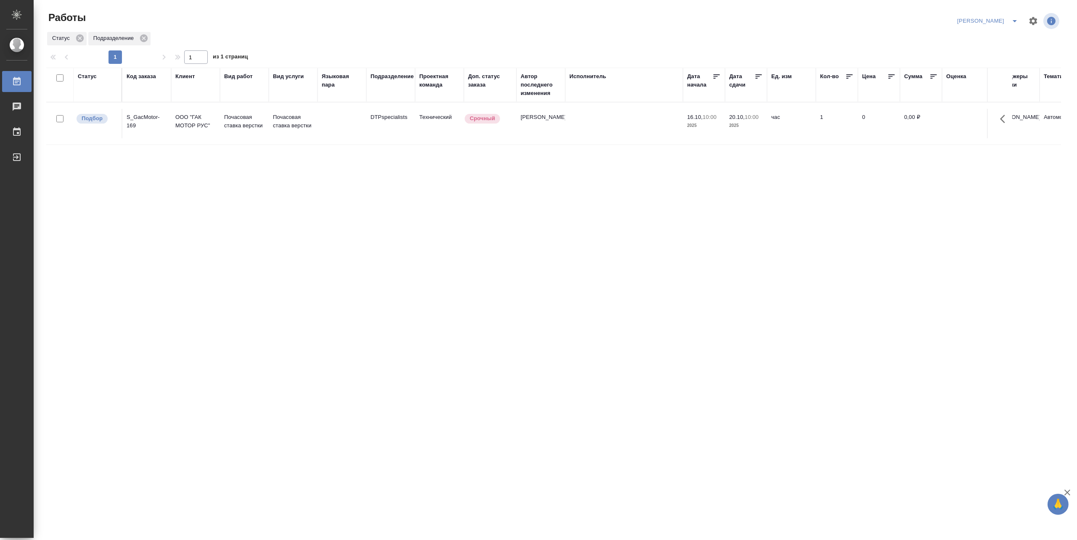
click at [390, 78] on div "Подразделение" at bounding box center [391, 76] width 43 height 8
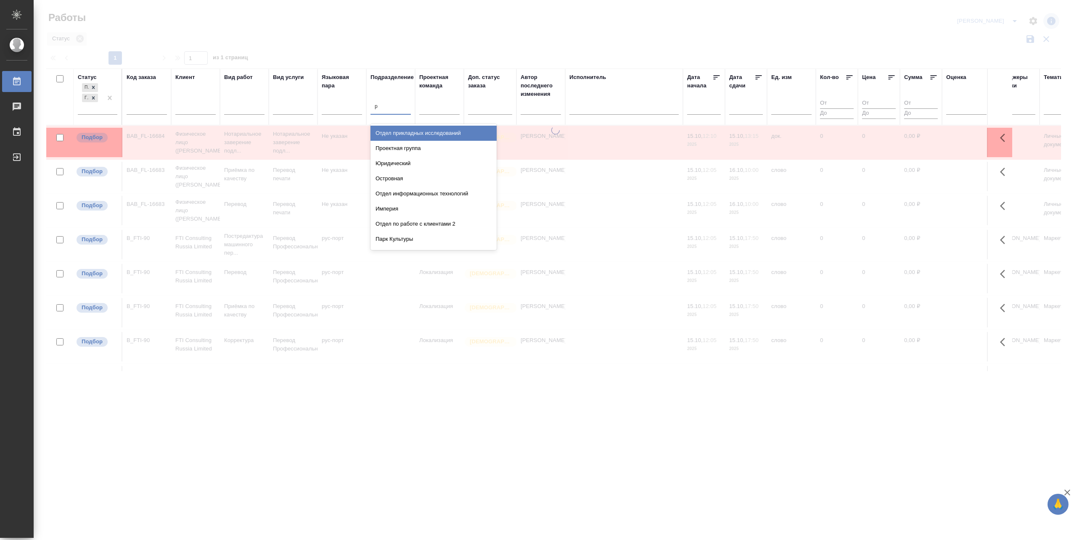
type input "ру"
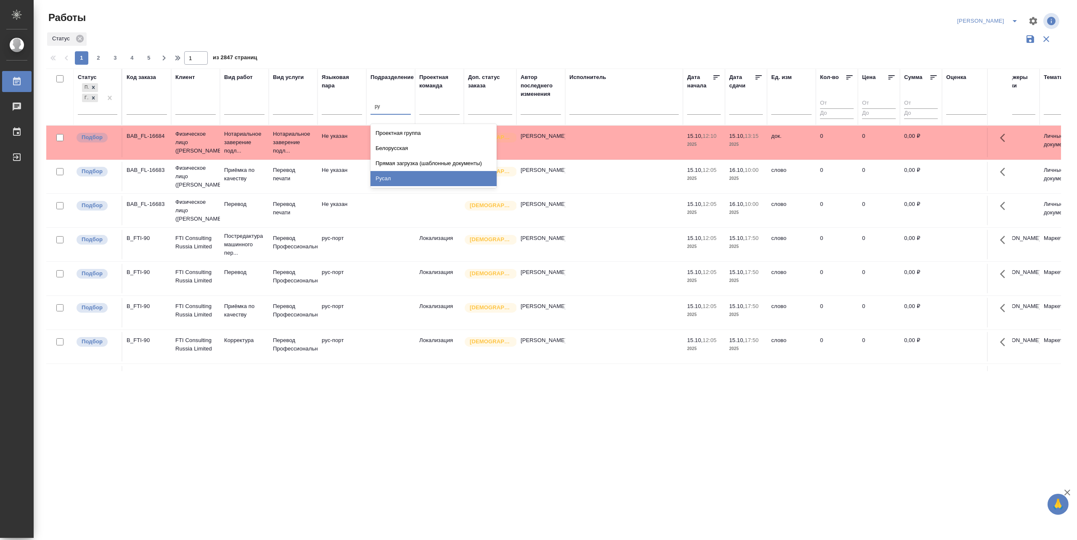
click at [408, 177] on div "Русал" at bounding box center [433, 178] width 126 height 15
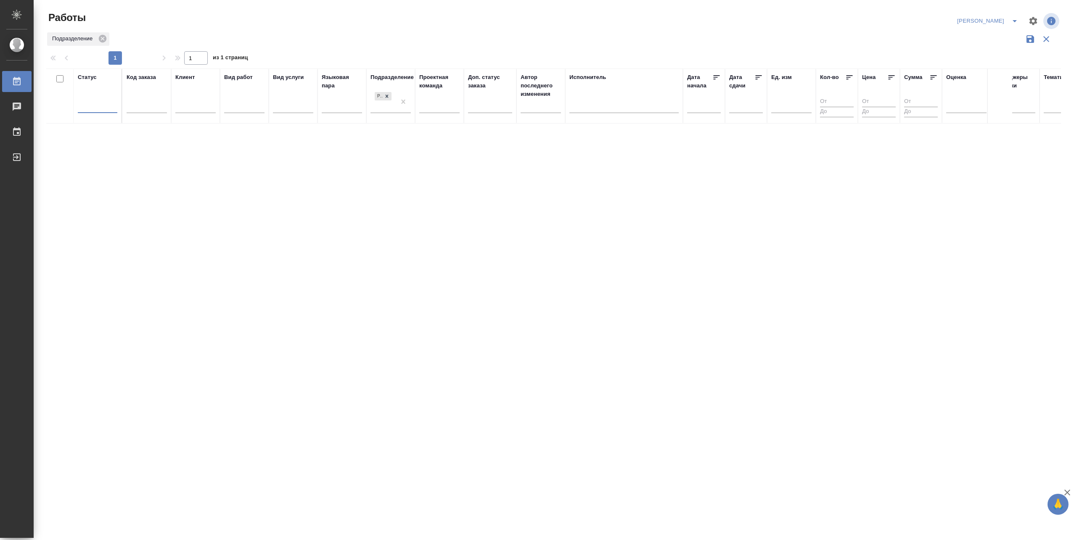
click at [505, 195] on div "Статус 0 results available. Select is focused ,type to refine list, press Down …" at bounding box center [553, 220] width 1014 height 303
click at [1007, 15] on button "split button" at bounding box center [1014, 20] width 17 height 13
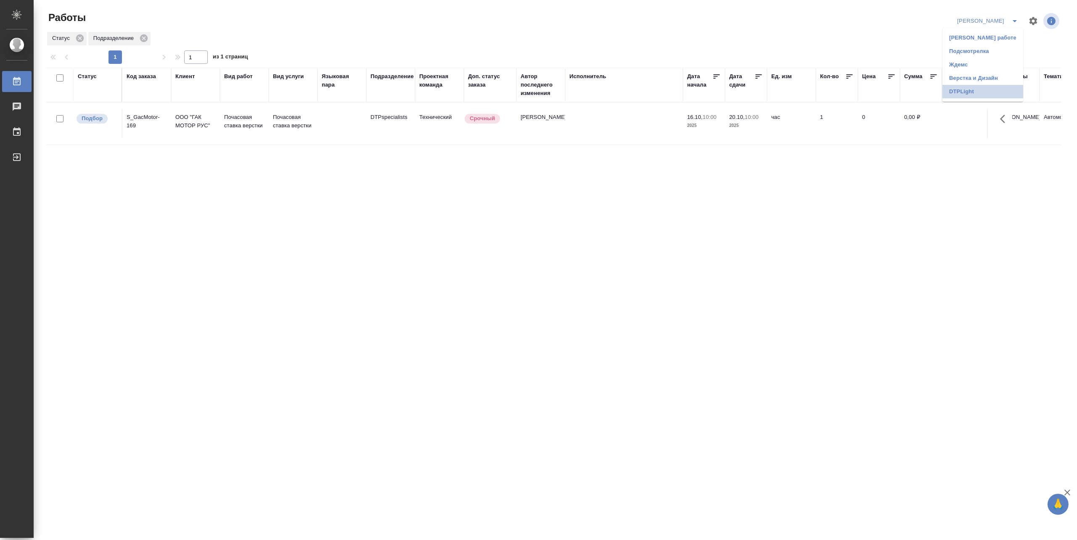
click at [958, 86] on li "DTPLight" at bounding box center [982, 91] width 81 height 13
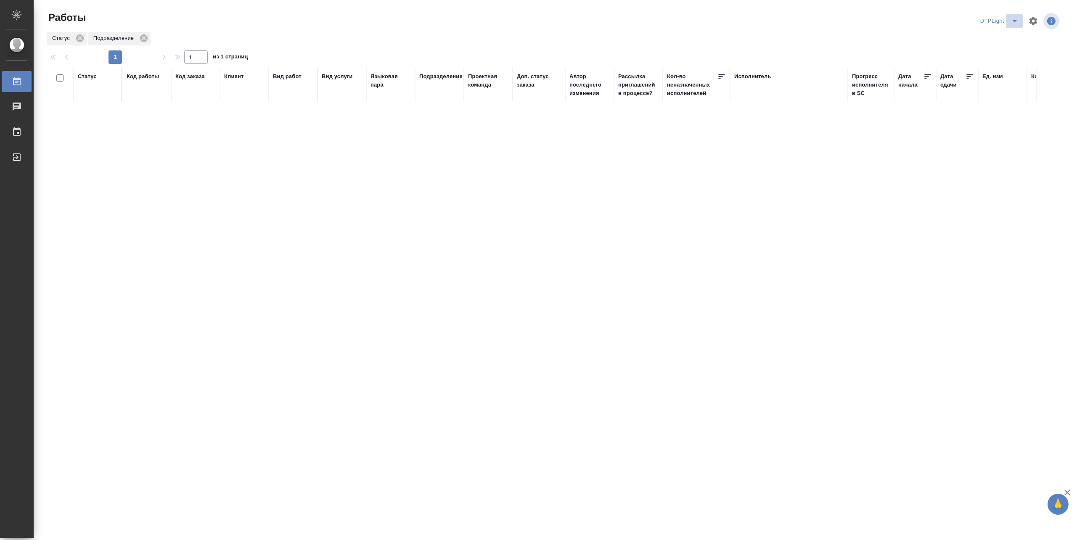
click at [1013, 15] on button "split button" at bounding box center [1014, 20] width 17 height 13
click at [1004, 88] on li "Верстка и Дизайн" at bounding box center [1004, 91] width 81 height 13
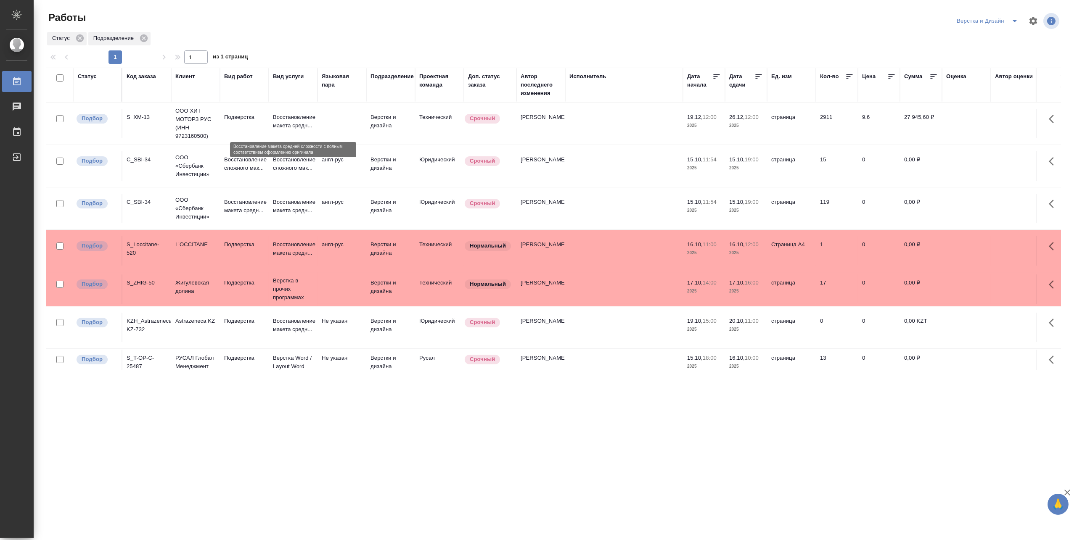
click at [299, 121] on p "Восстановление макета средн..." at bounding box center [293, 121] width 40 height 17
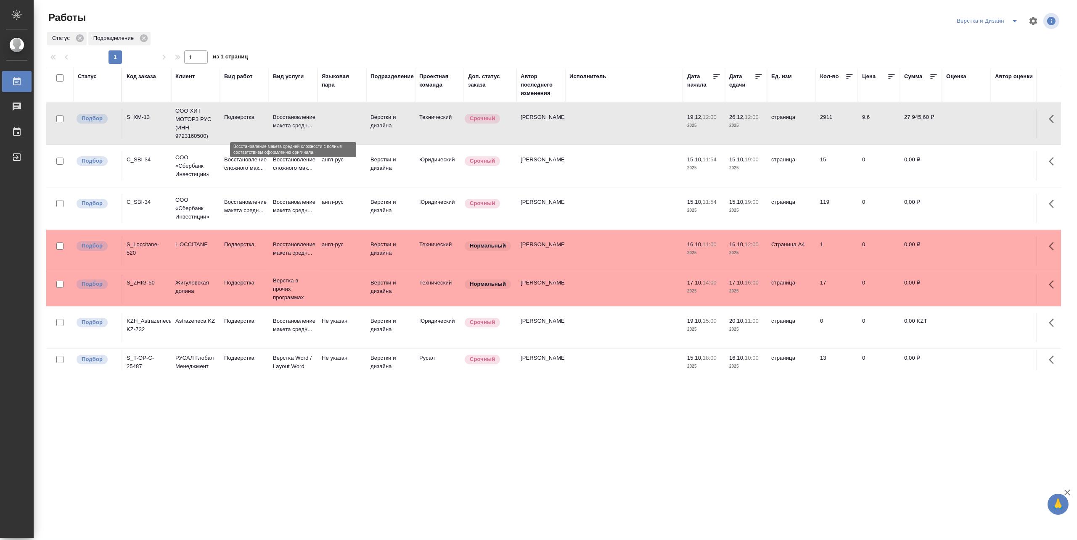
click at [299, 121] on p "Восстановление макета средн..." at bounding box center [293, 121] width 40 height 17
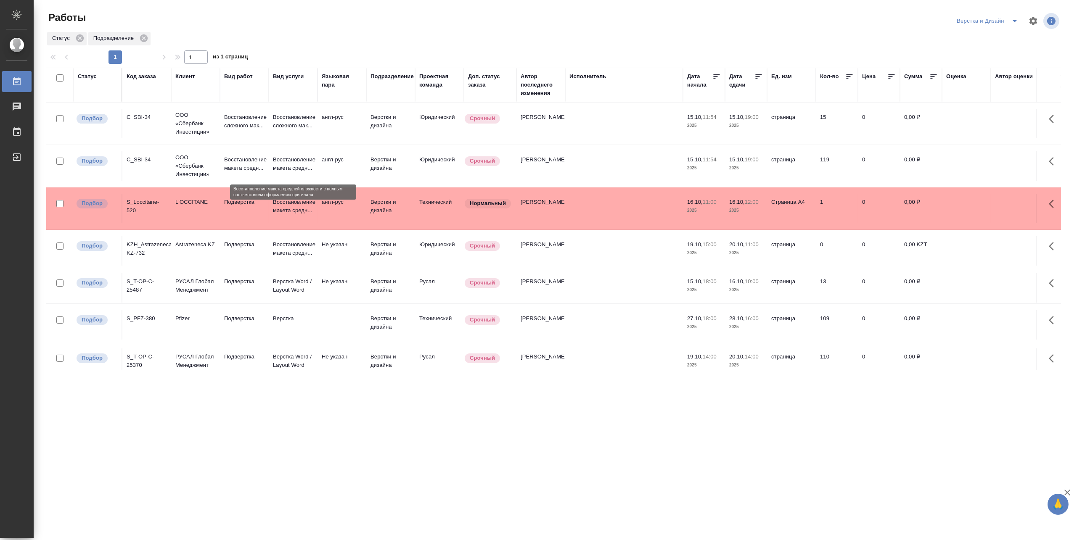
click at [282, 168] on p "Восстановление макета средн..." at bounding box center [293, 164] width 40 height 17
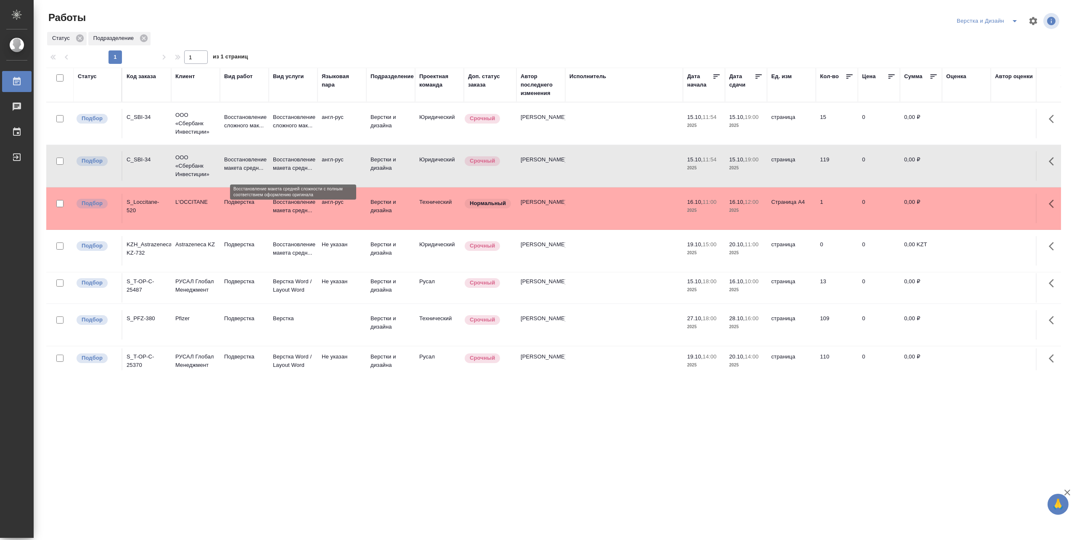
click at [282, 168] on p "Восстановление макета средн..." at bounding box center [293, 164] width 40 height 17
click at [1011, 16] on icon "split button" at bounding box center [1014, 21] width 10 height 10
click at [986, 61] on li "Матвеева_назначено" at bounding box center [991, 64] width 81 height 13
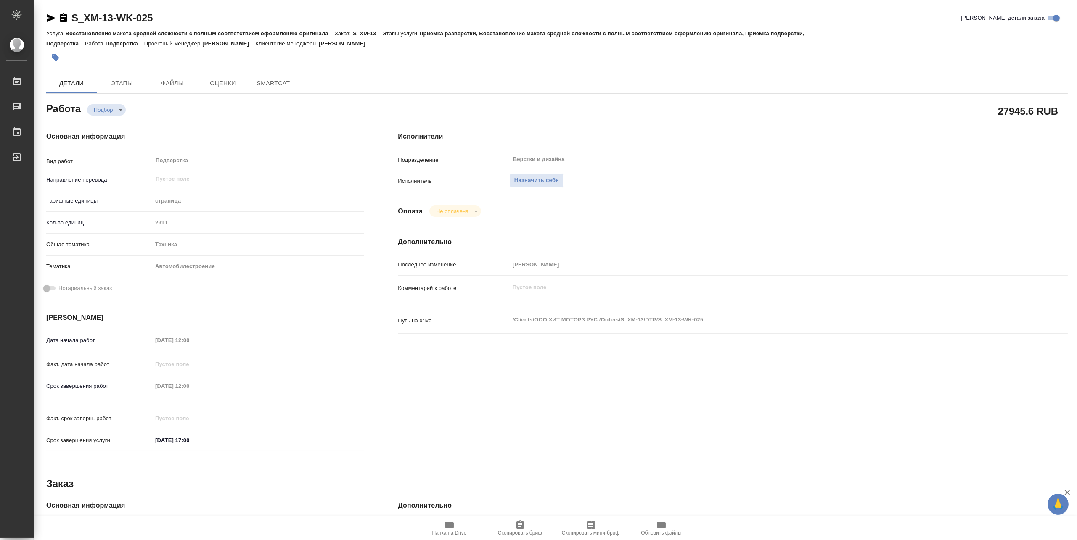
type textarea "x"
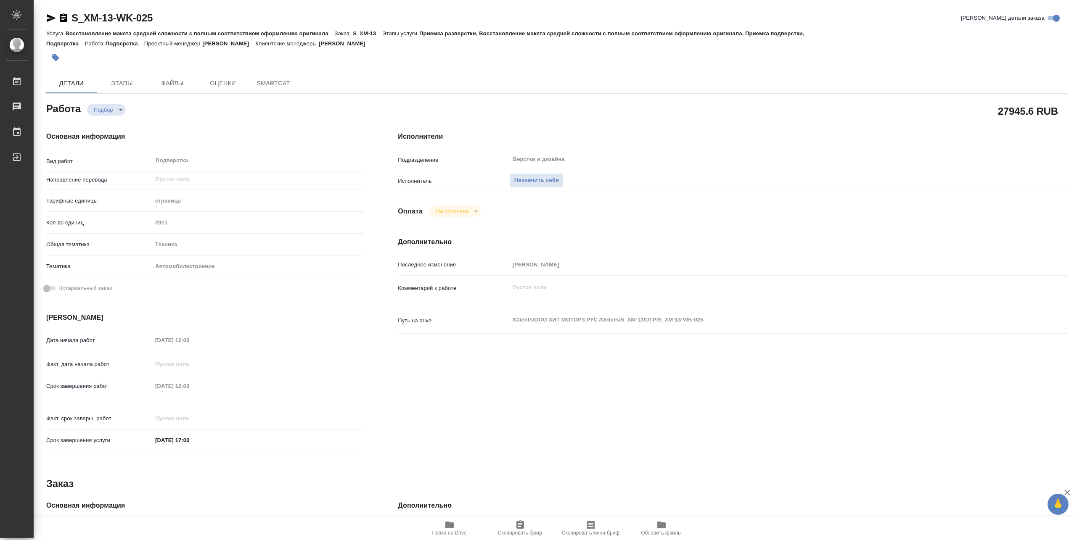
type textarea "x"
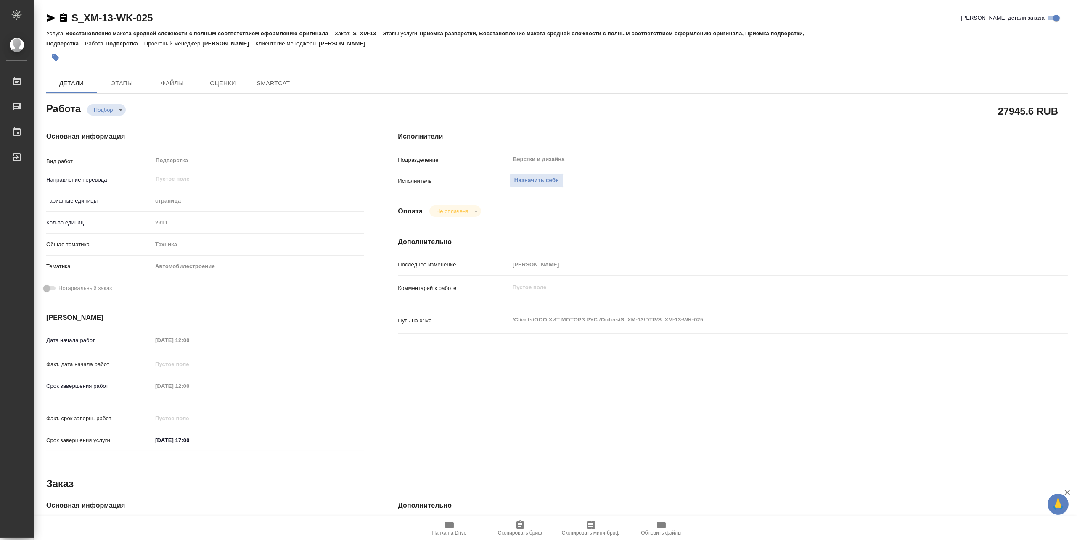
type textarea "x"
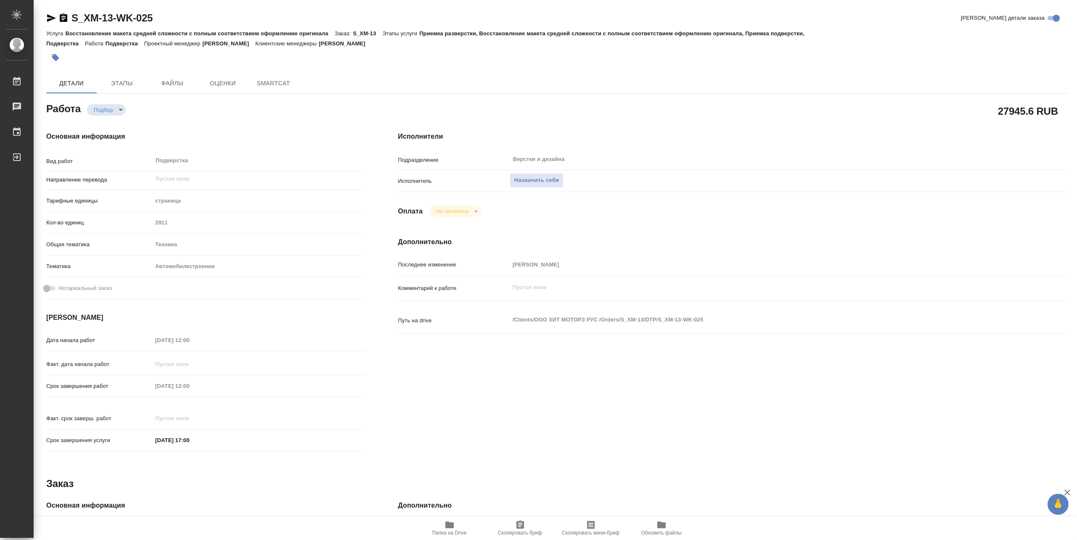
type textarea "x"
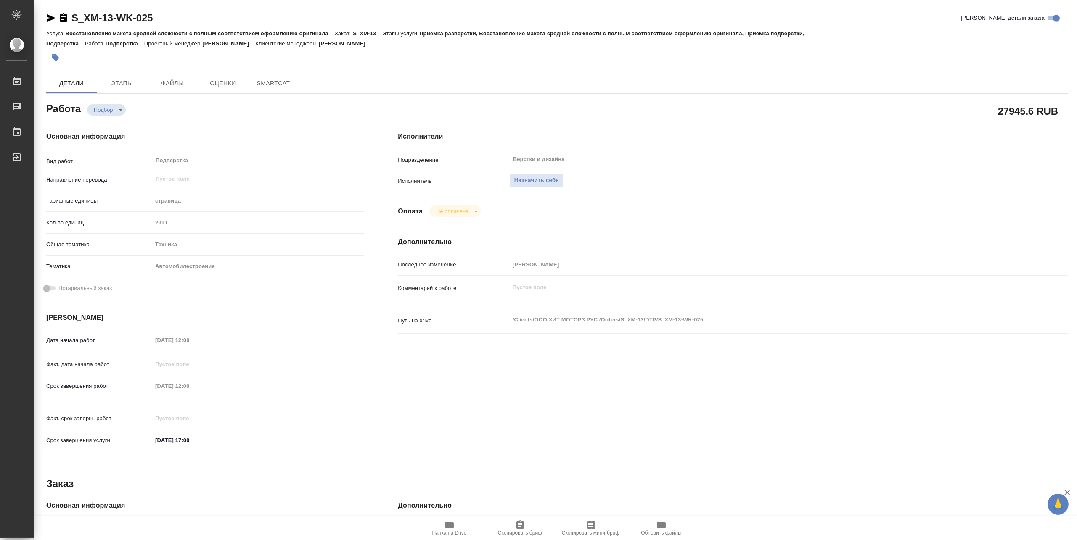
type textarea "x"
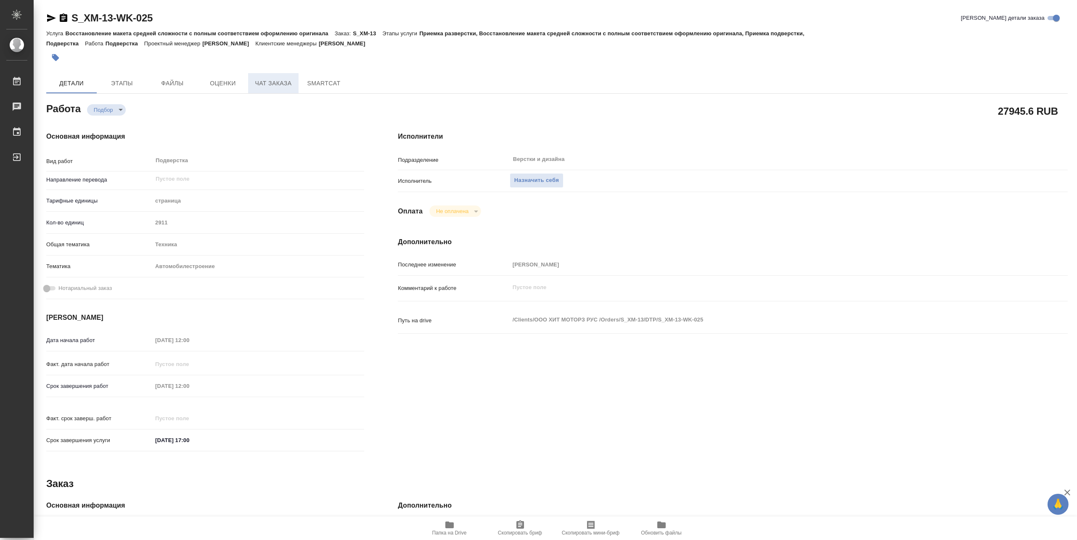
click at [260, 82] on span "Чат заказа" at bounding box center [273, 83] width 40 height 11
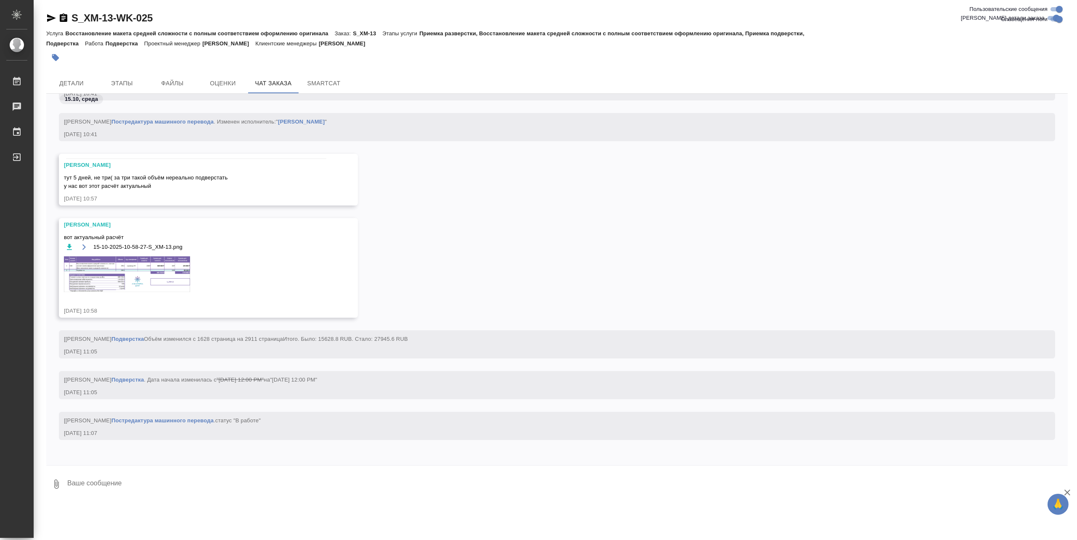
scroll to position [12664, 0]
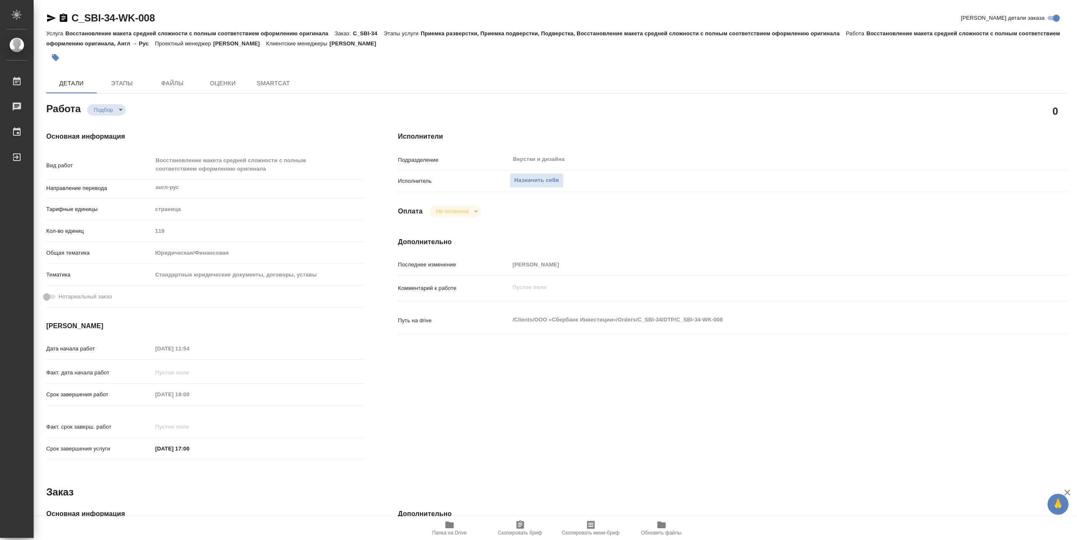
type textarea "x"
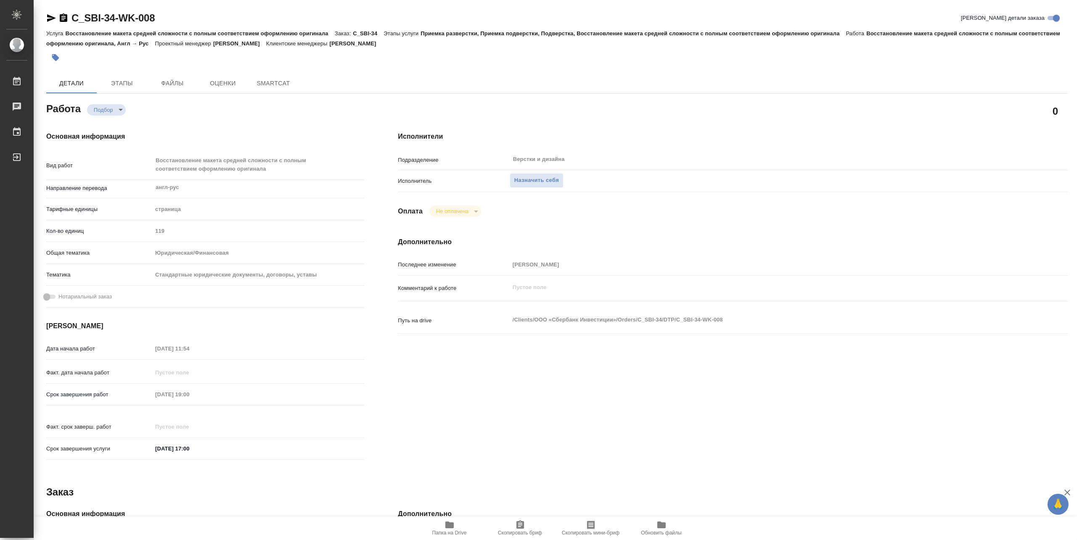
type textarea "x"
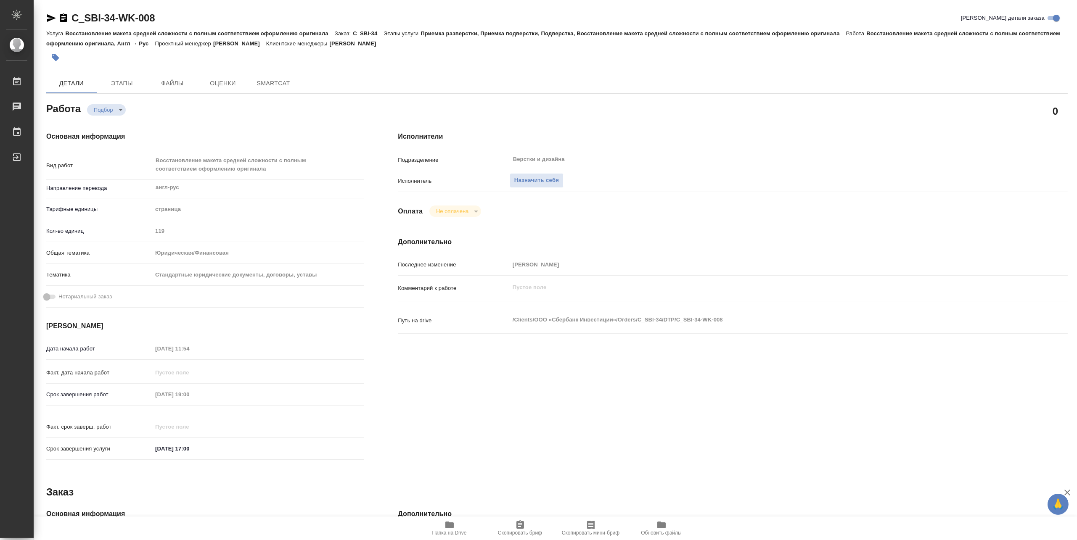
type textarea "x"
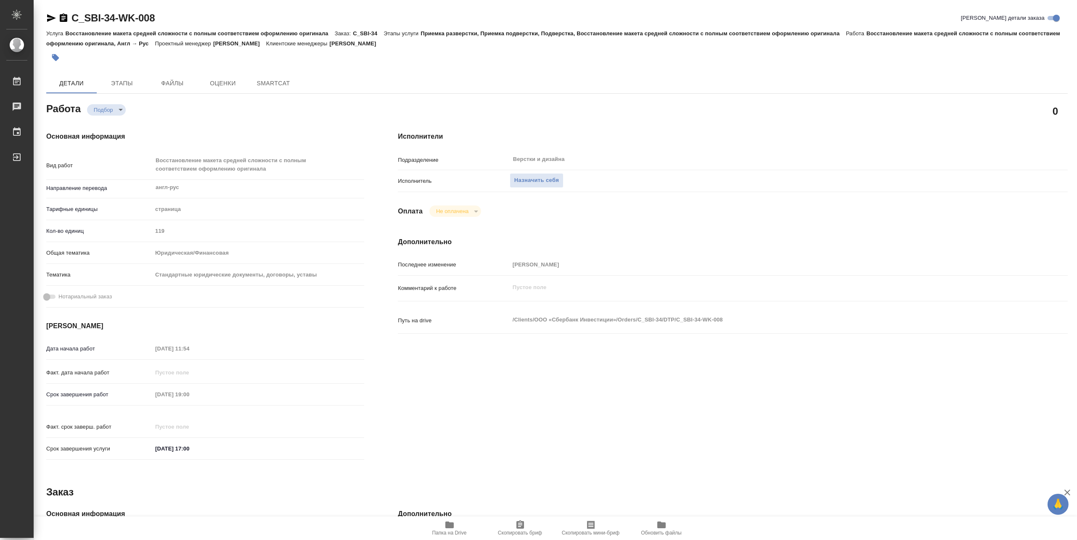
type textarea "x"
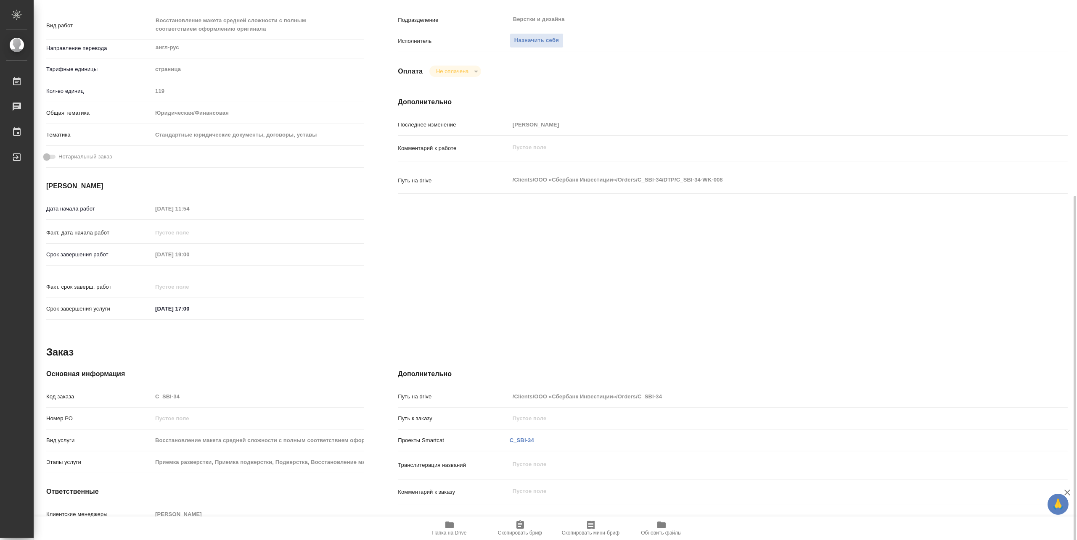
scroll to position [193, 0]
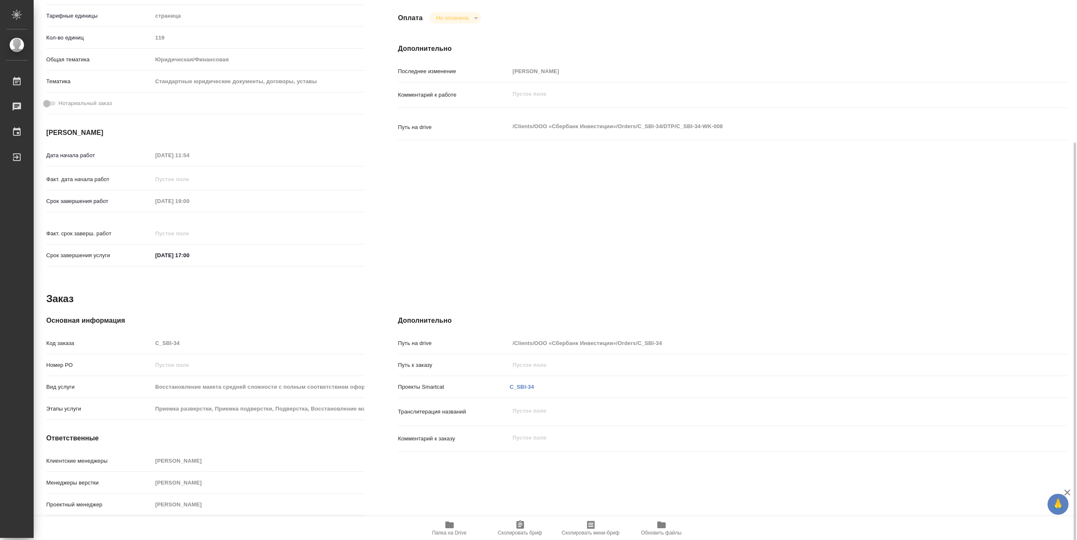
type textarea "x"
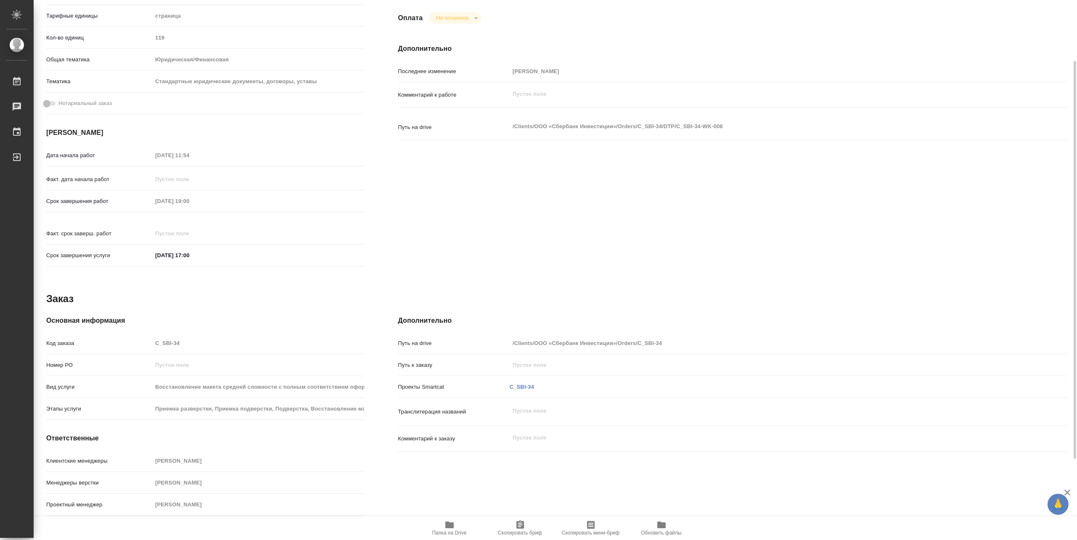
scroll to position [0, 0]
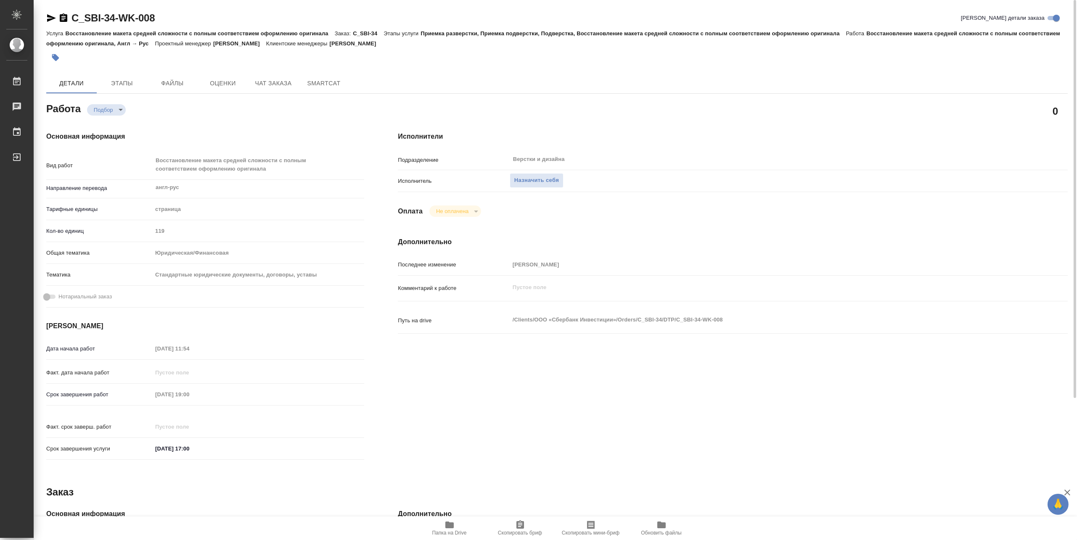
type textarea "x"
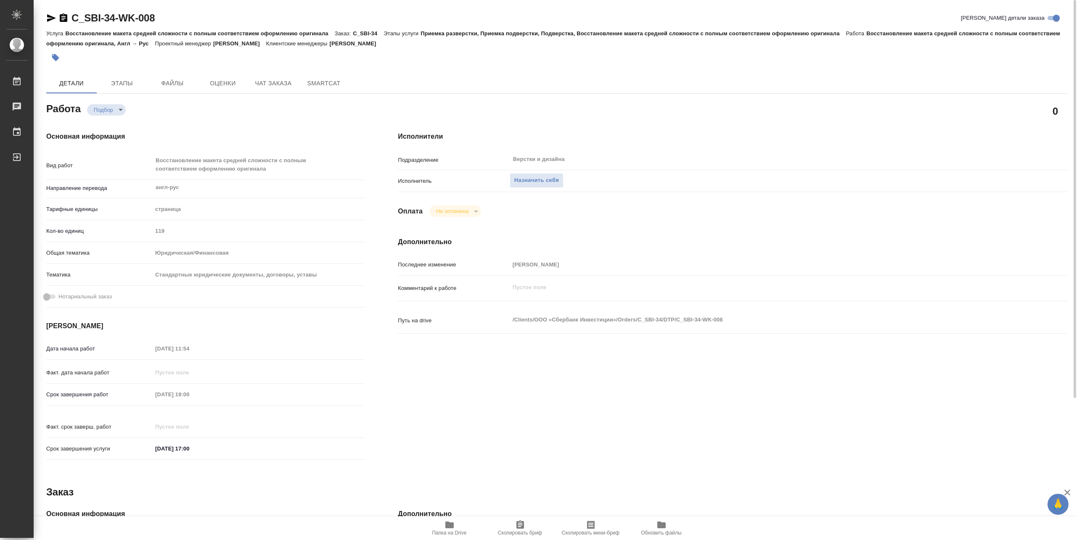
click at [448, 531] on span "Папка на Drive" at bounding box center [449, 533] width 34 height 6
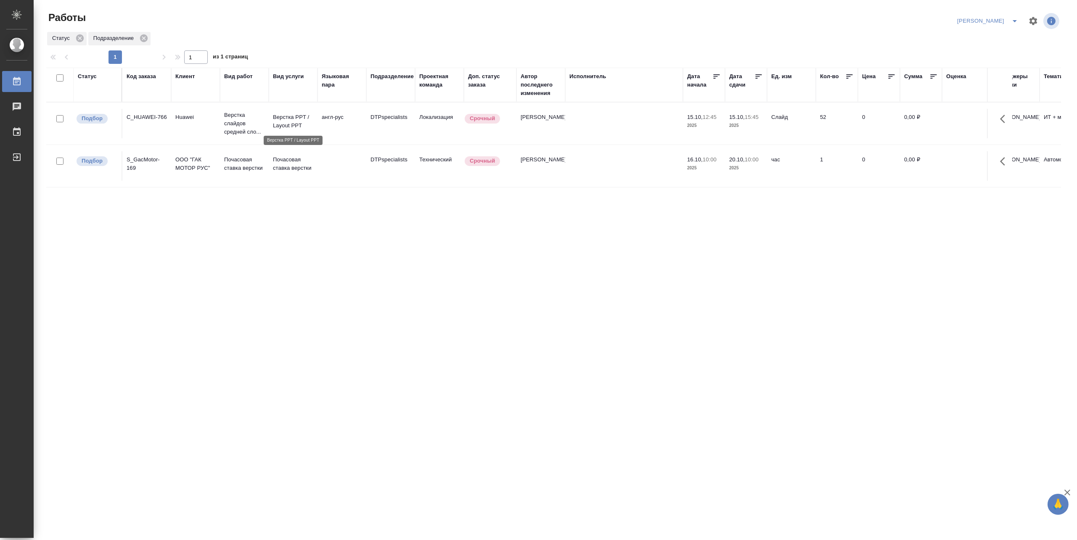
click at [278, 122] on p "Верстка PPT / Layout PPT" at bounding box center [293, 121] width 40 height 17
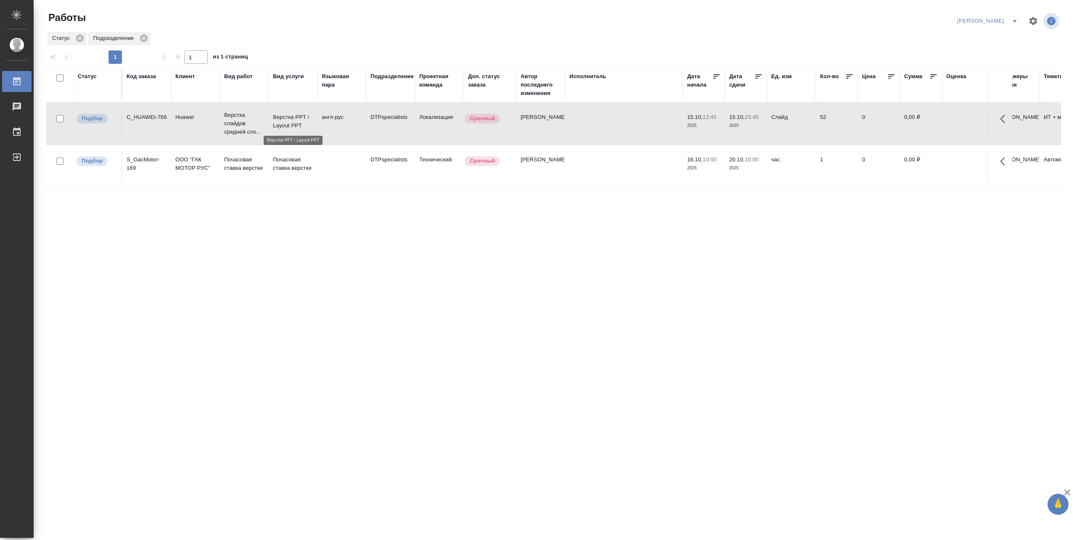
click at [278, 122] on p "Верстка PPT / Layout PPT" at bounding box center [293, 121] width 40 height 17
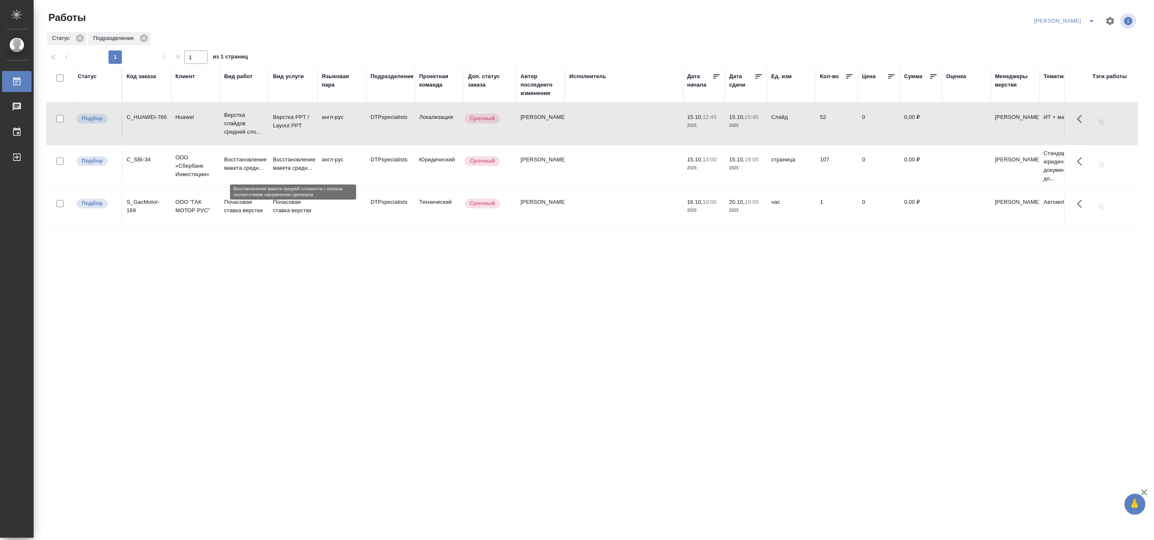
click at [299, 161] on p "Восстановление макета средн..." at bounding box center [293, 164] width 40 height 17
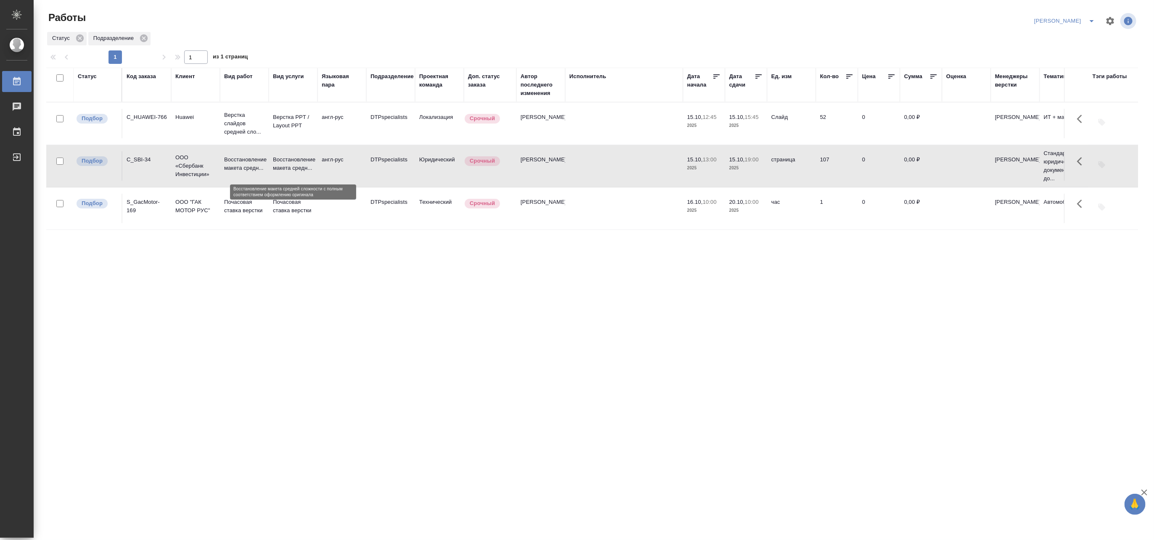
click at [299, 161] on p "Восстановление макета средн..." at bounding box center [293, 164] width 40 height 17
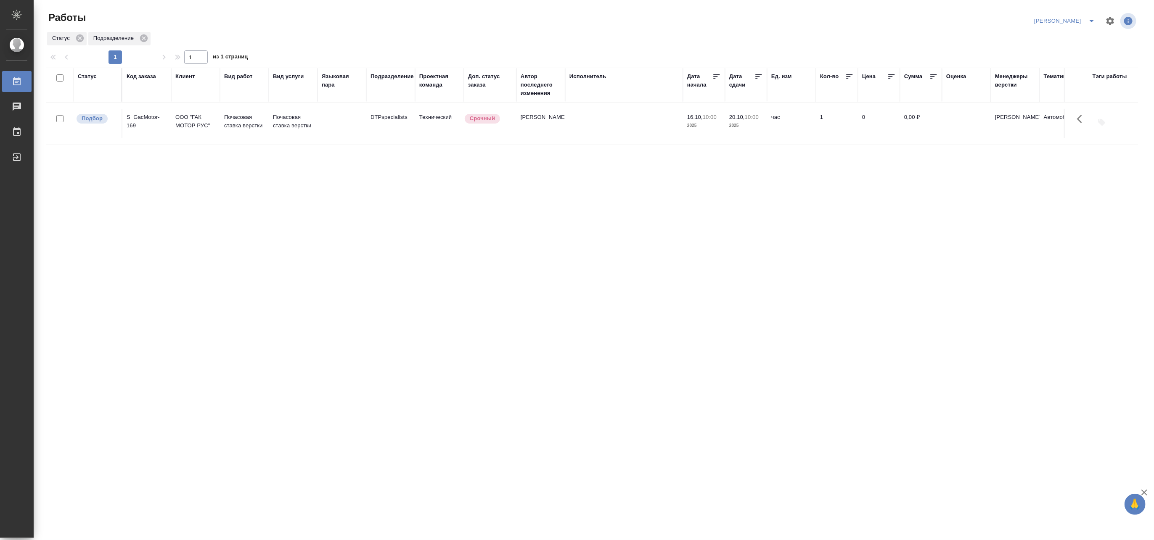
click at [140, 77] on div "Код заказа" at bounding box center [141, 76] width 29 height 8
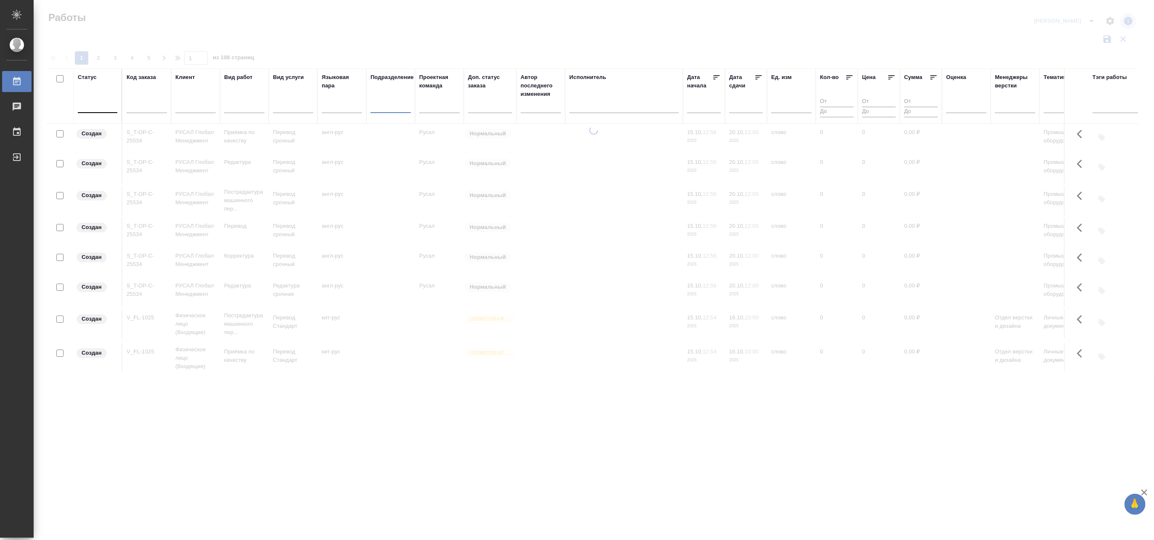
click at [144, 111] on input "text" at bounding box center [147, 108] width 40 height 11
paste input "C_HUAWEI-766"
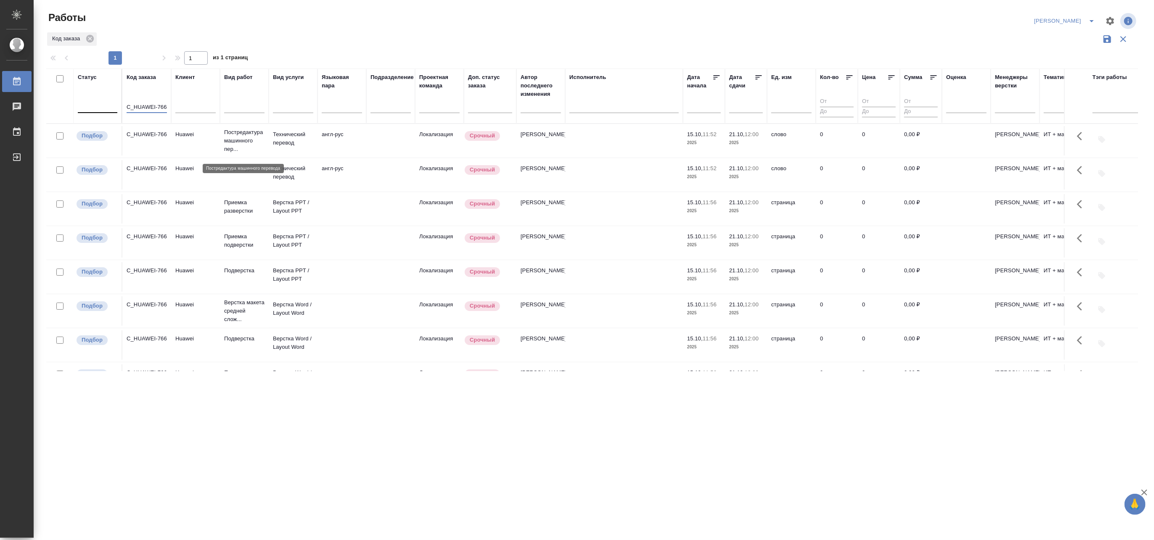
type input "C_HUAWEI-766"
click at [248, 153] on p "Постредактура машинного пер..." at bounding box center [244, 140] width 40 height 25
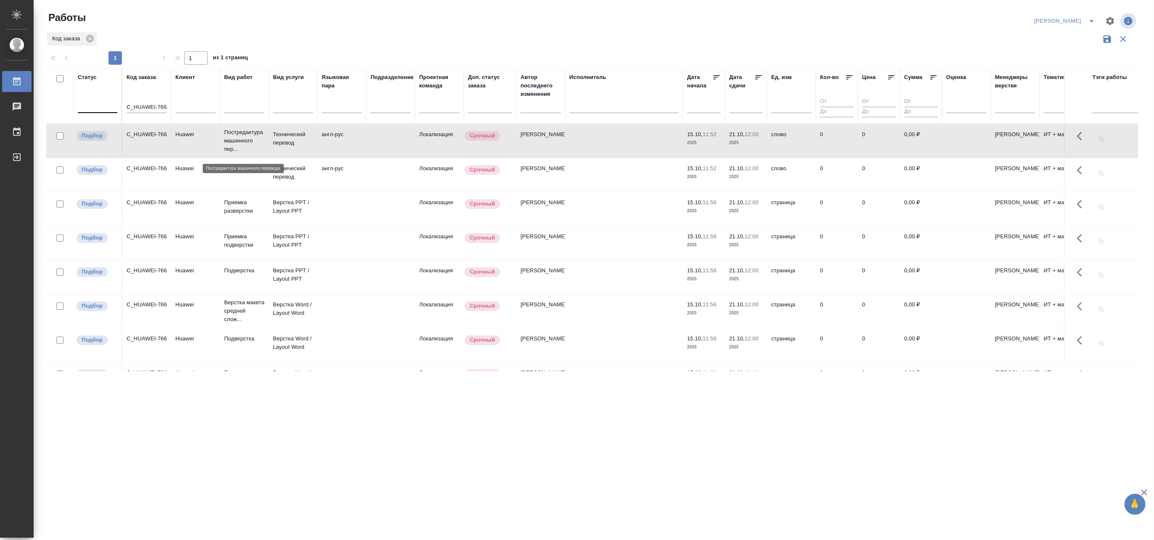
click at [248, 153] on p "Постредактура машинного пер..." at bounding box center [244, 140] width 40 height 25
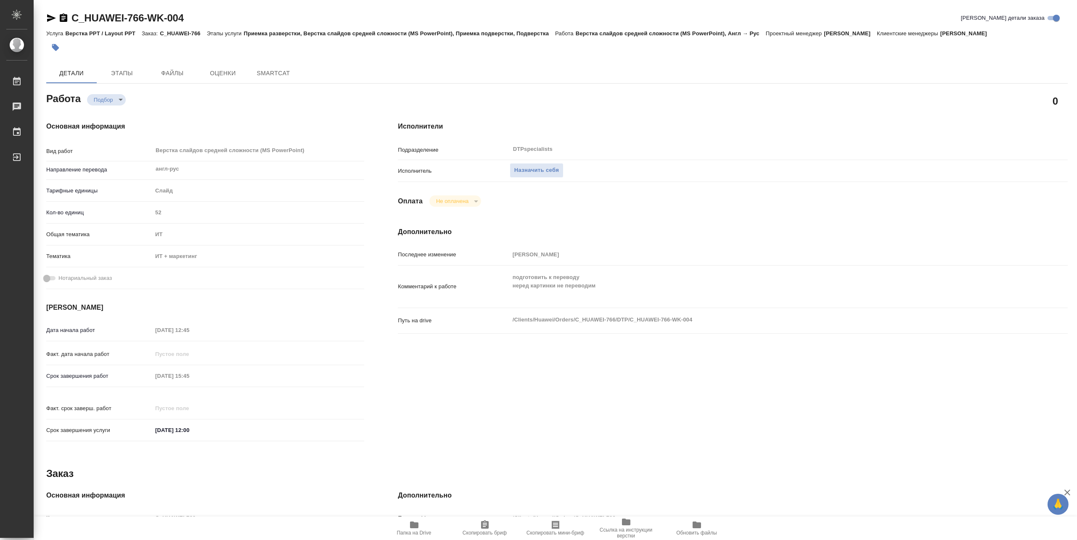
type textarea "x"
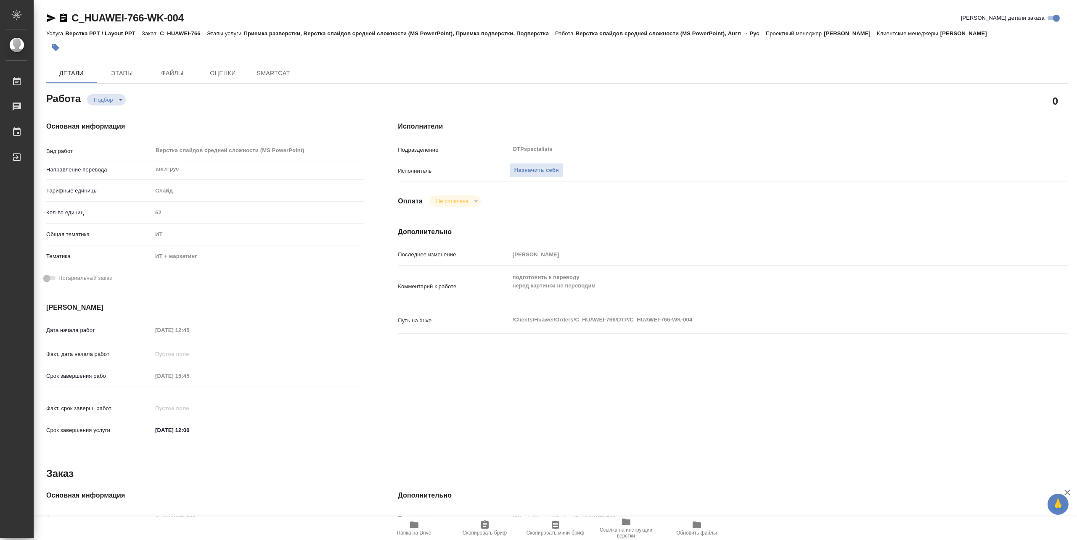
type textarea "x"
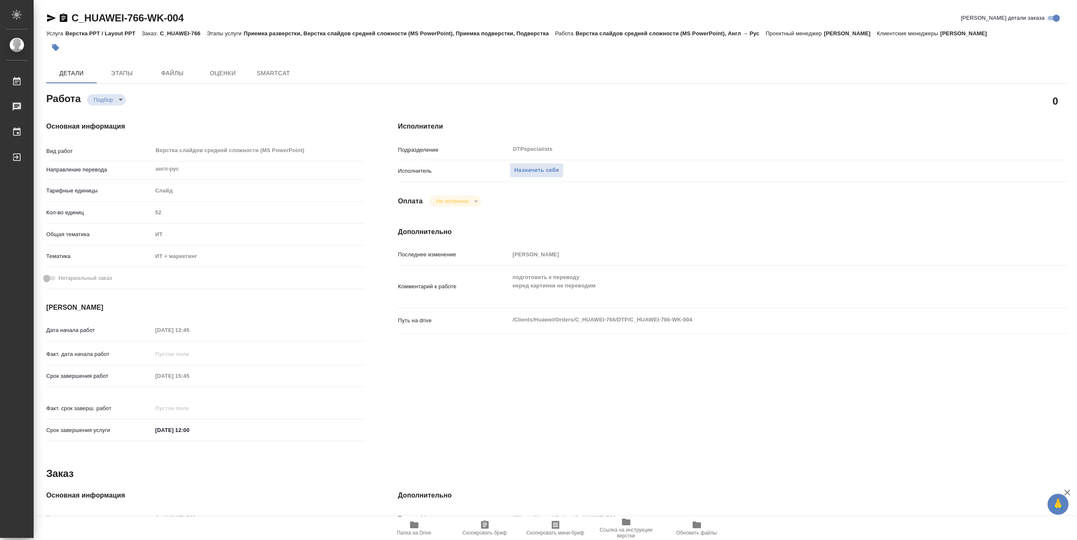
type textarea "x"
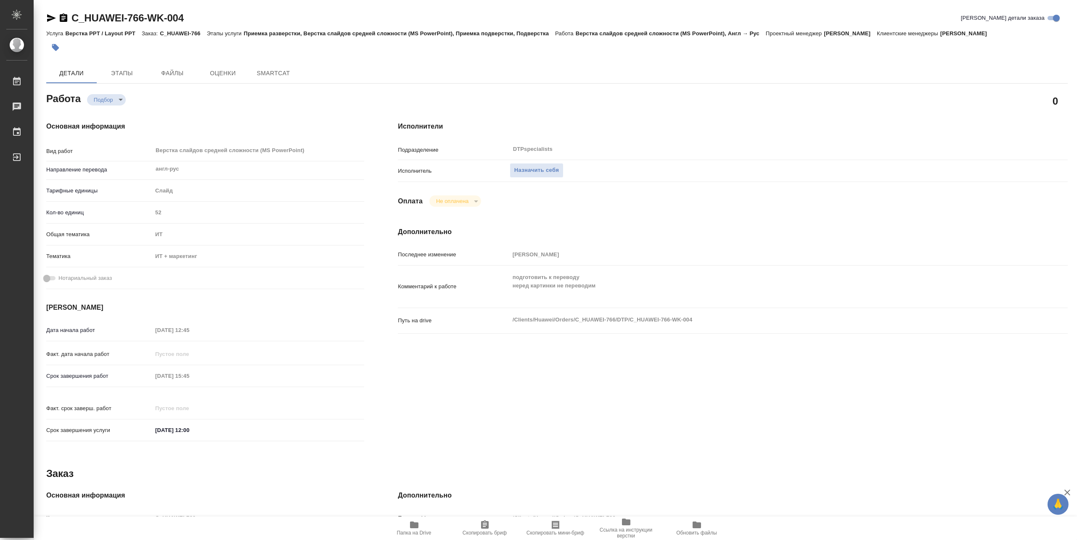
type textarea "x"
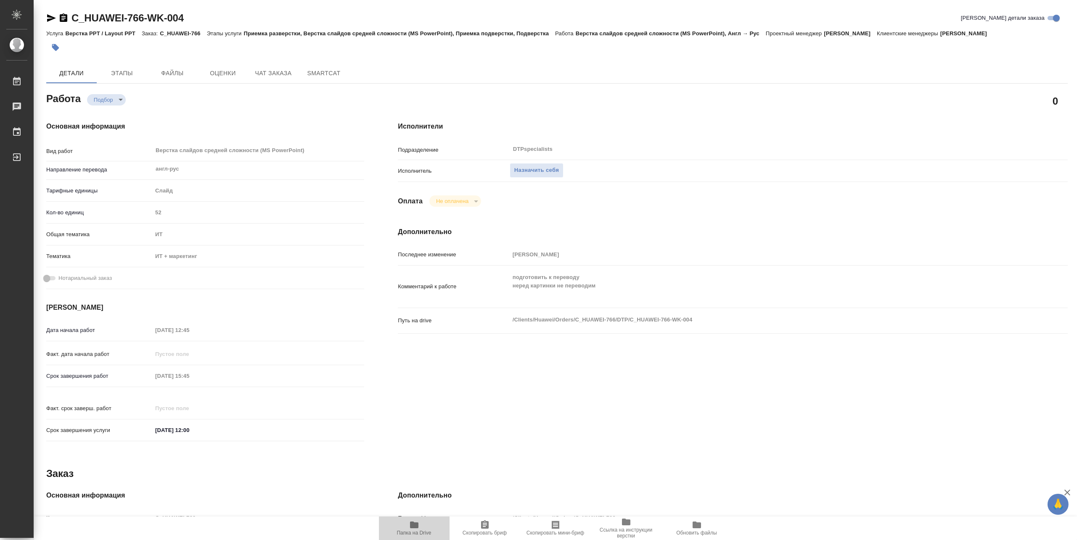
click at [412, 533] on span "Папка на Drive" at bounding box center [414, 533] width 34 height 6
type textarea "x"
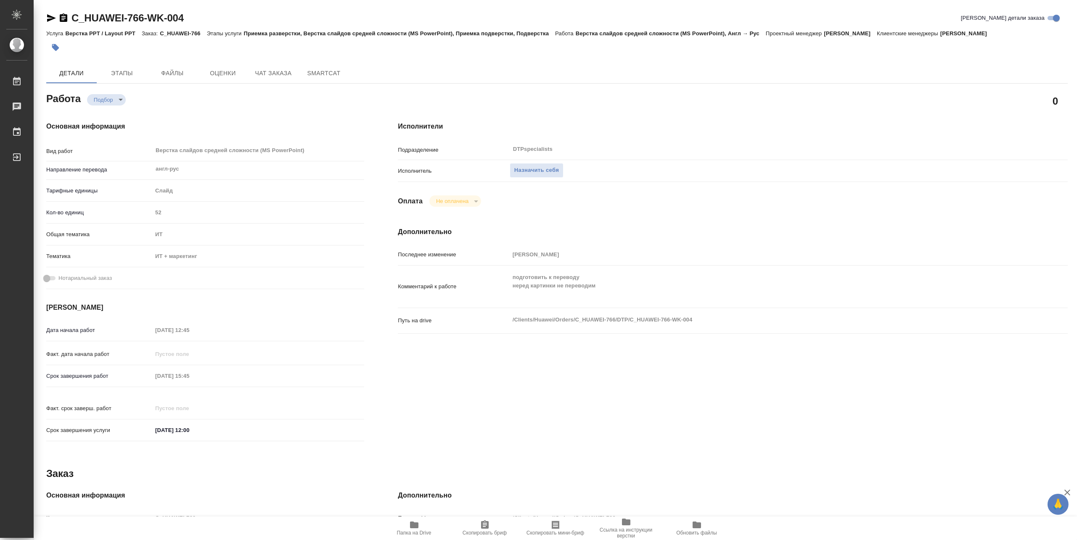
type textarea "x"
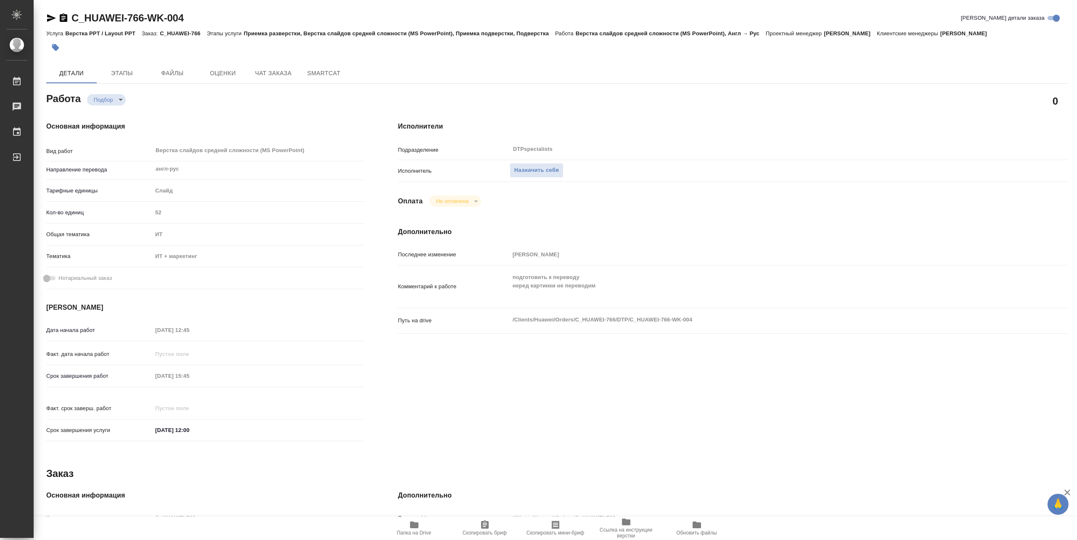
type textarea "x"
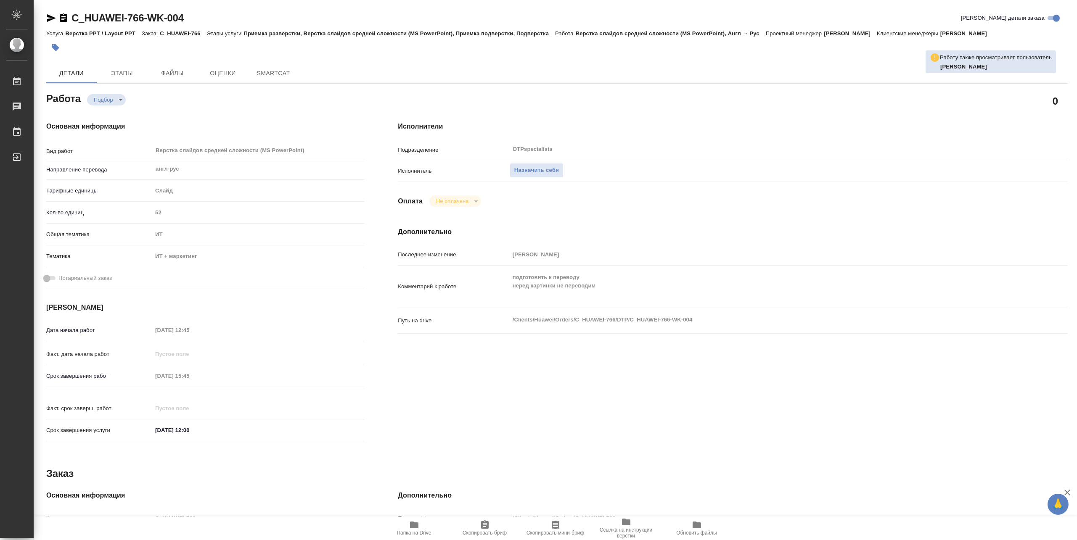
type textarea "x"
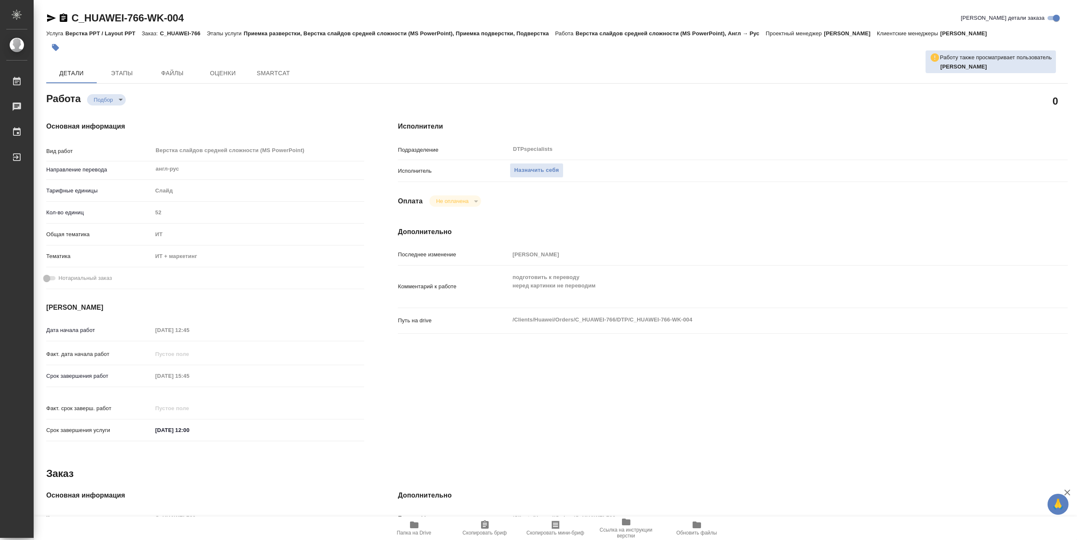
type textarea "x"
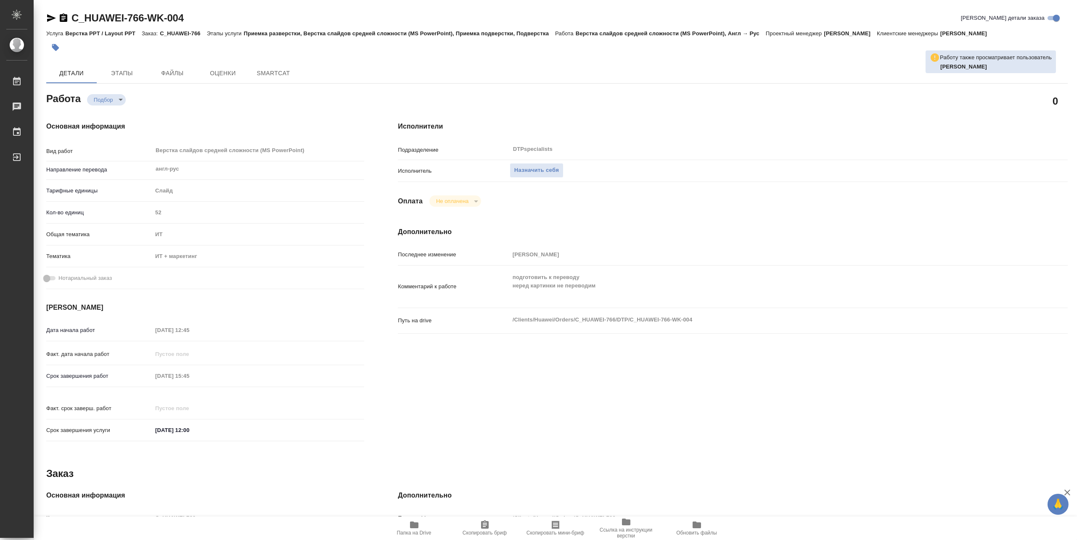
type textarea "x"
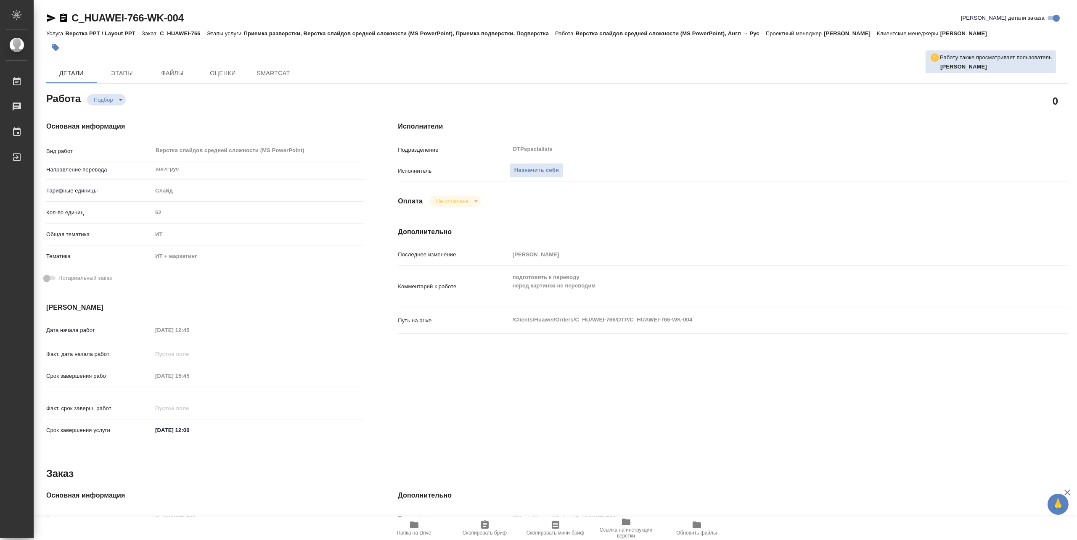
type textarea "x"
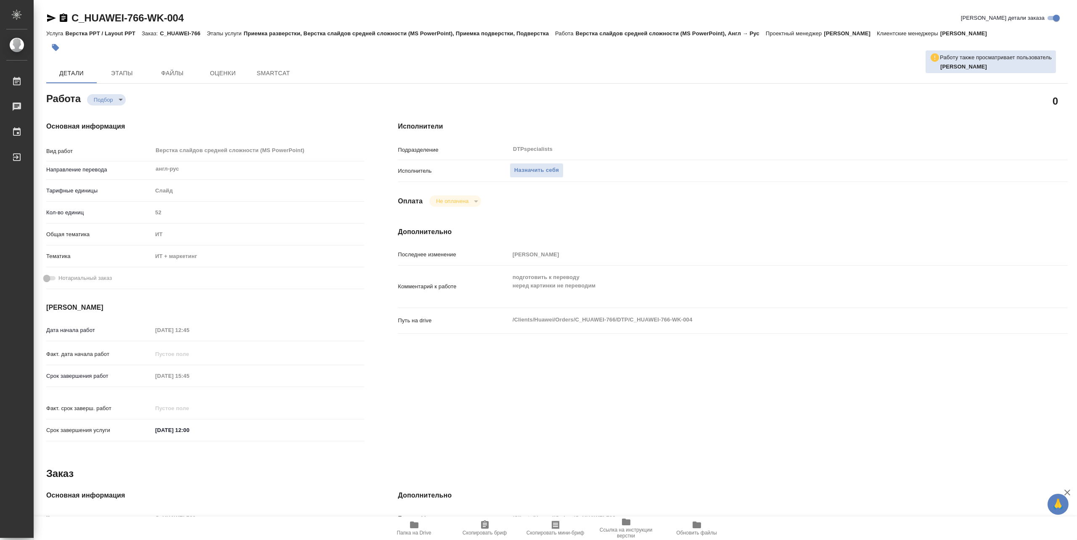
type textarea "x"
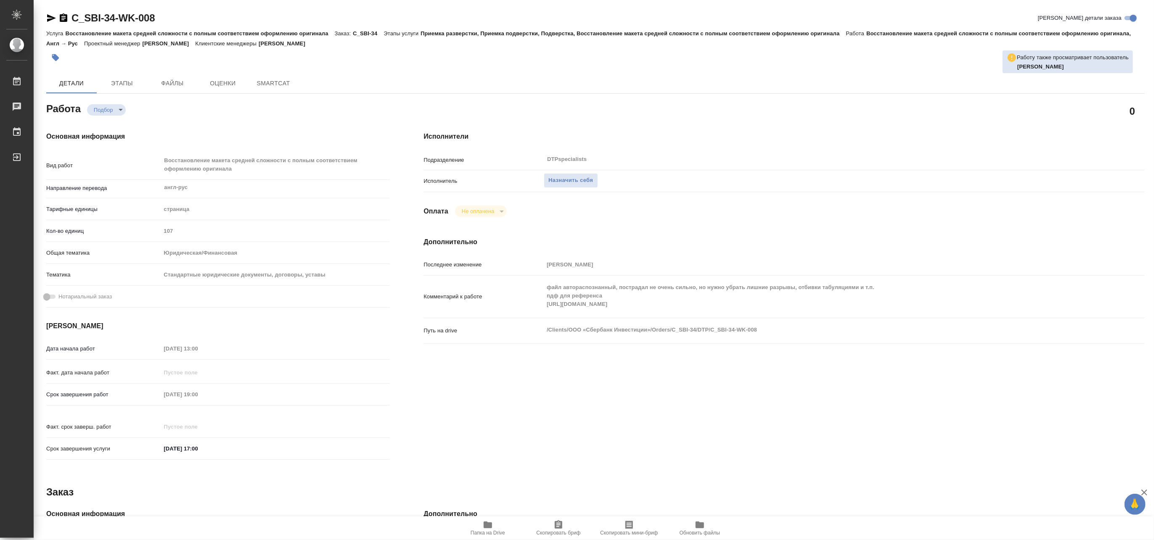
type textarea "x"
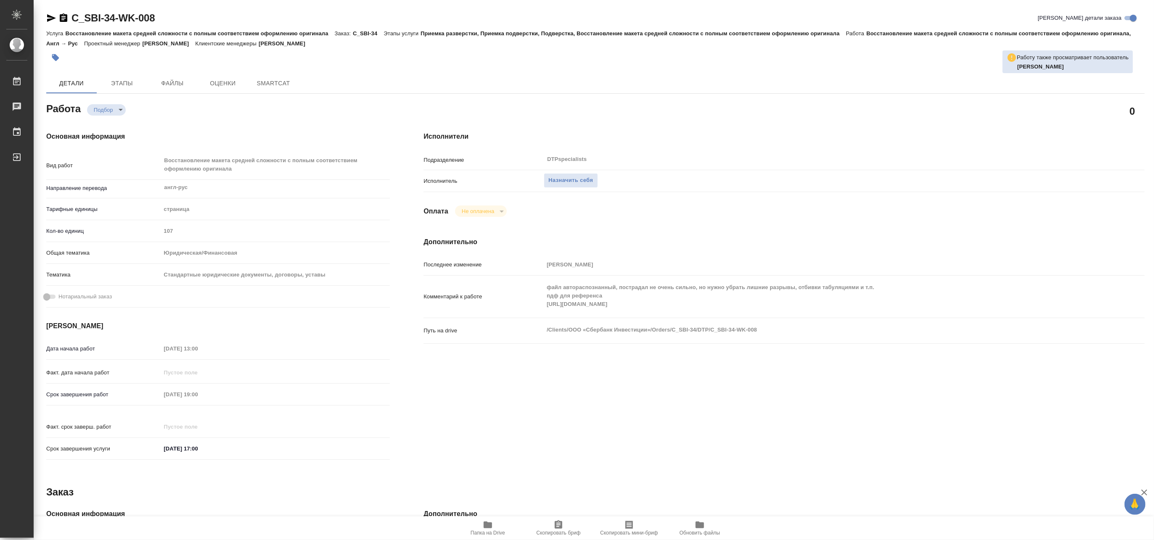
type textarea "x"
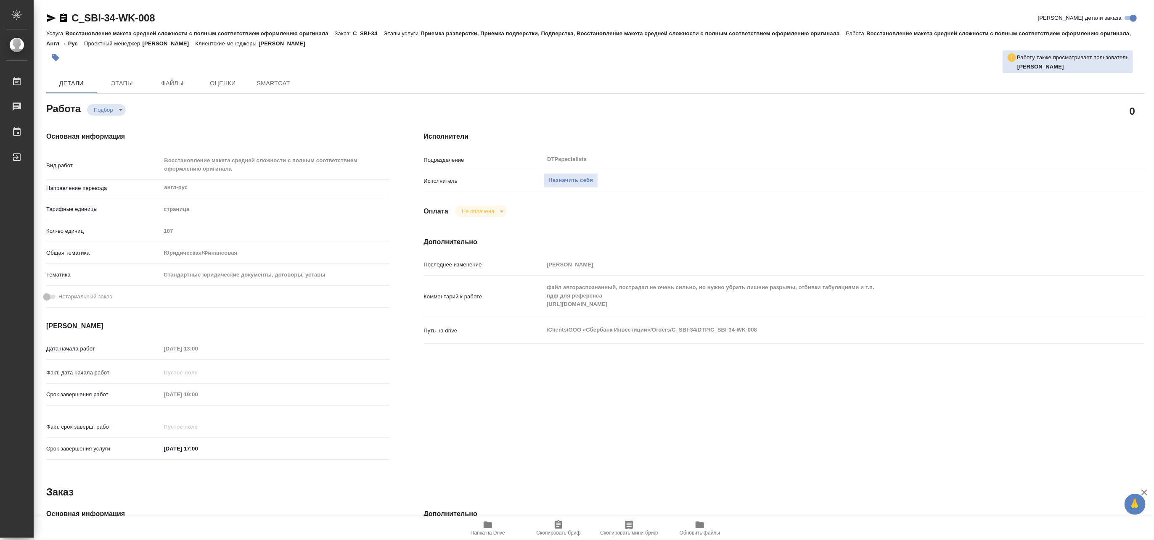
type textarea "x"
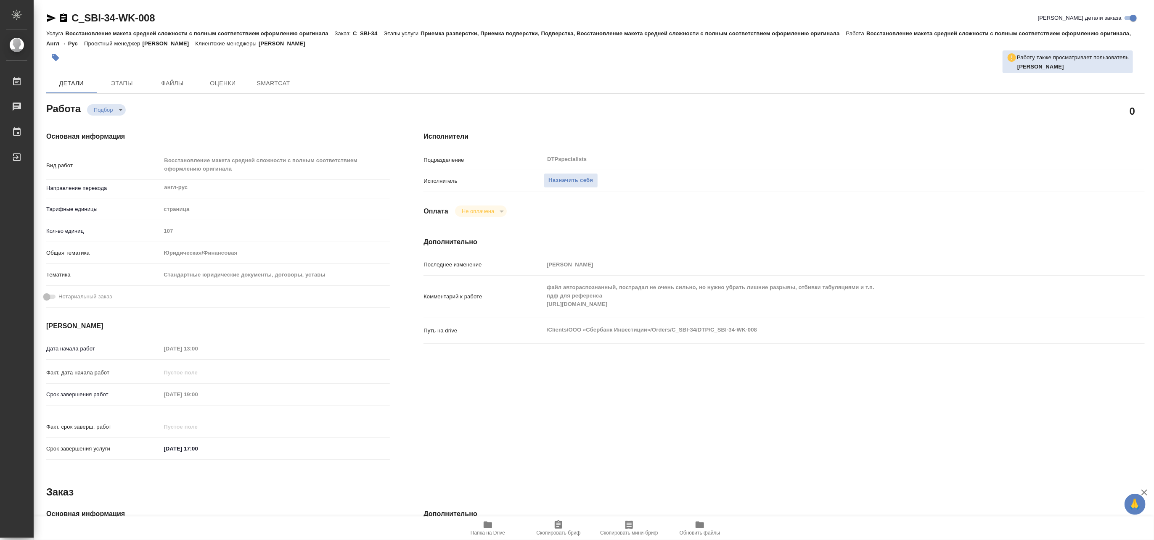
type textarea "x"
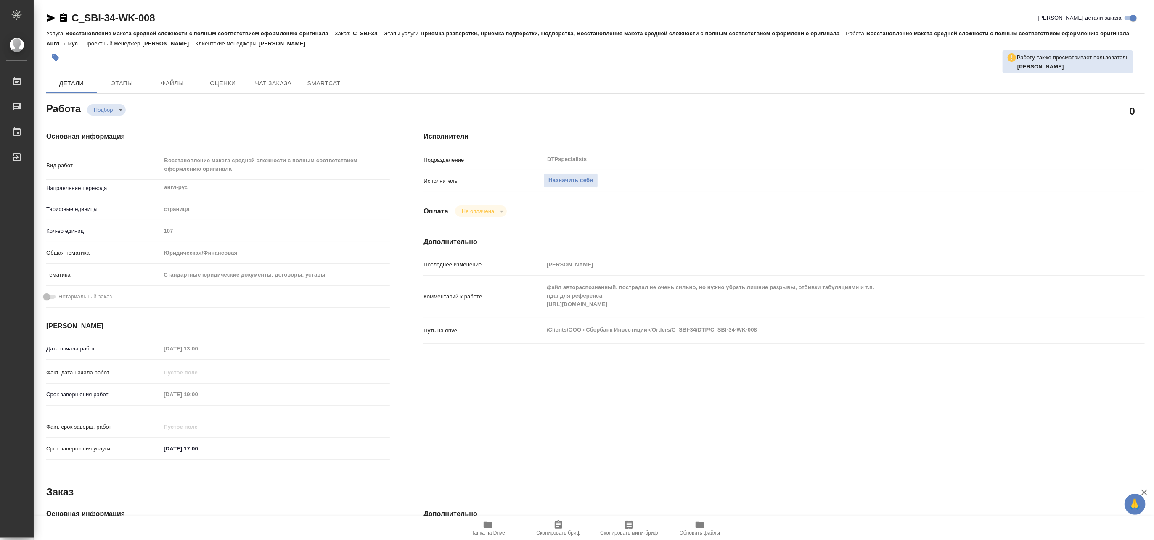
type textarea "x"
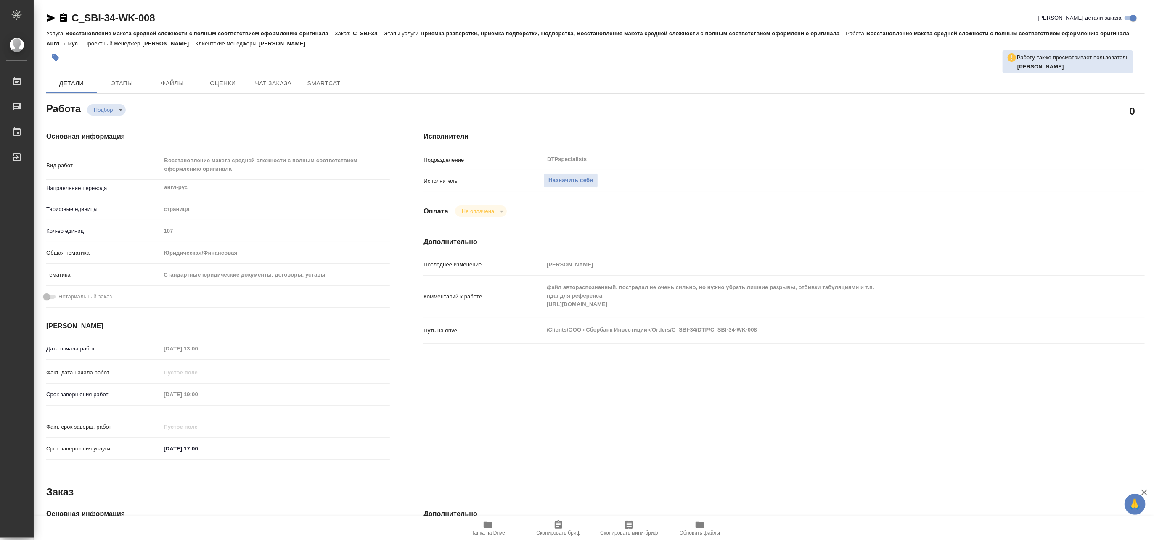
type textarea "x"
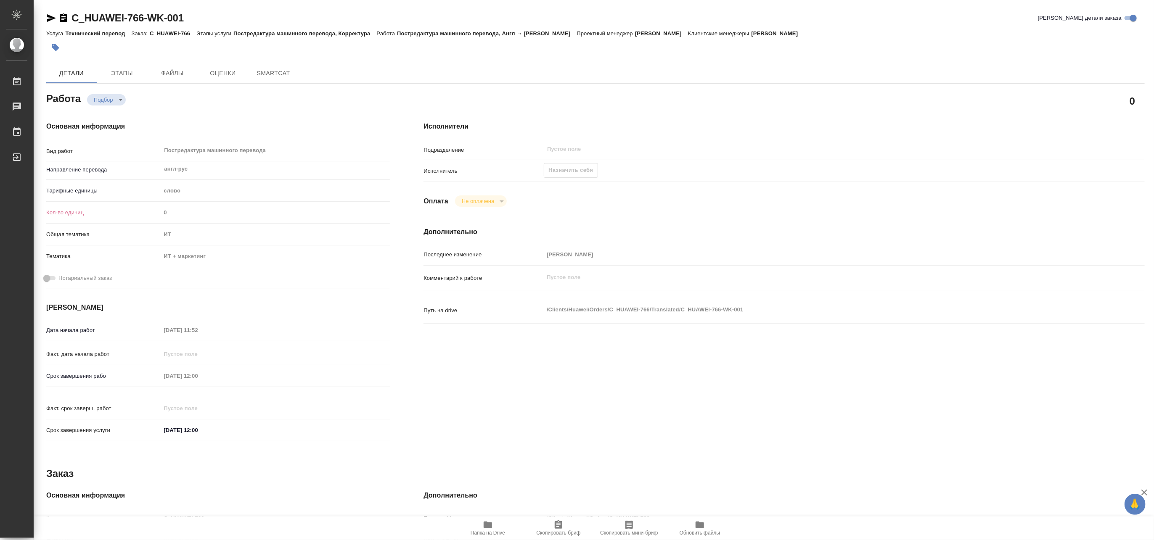
type textarea "x"
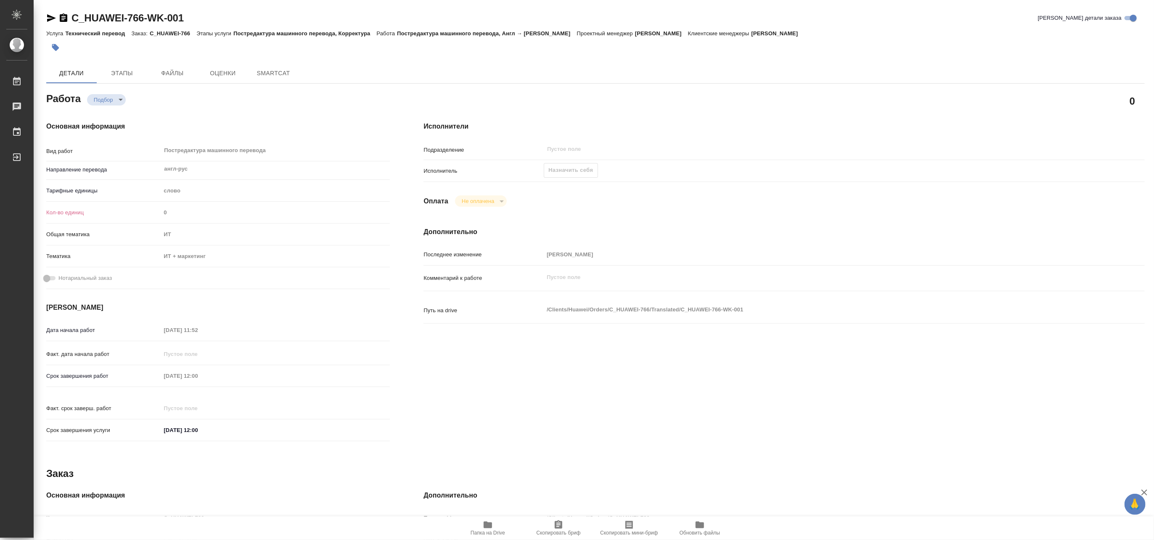
type textarea "x"
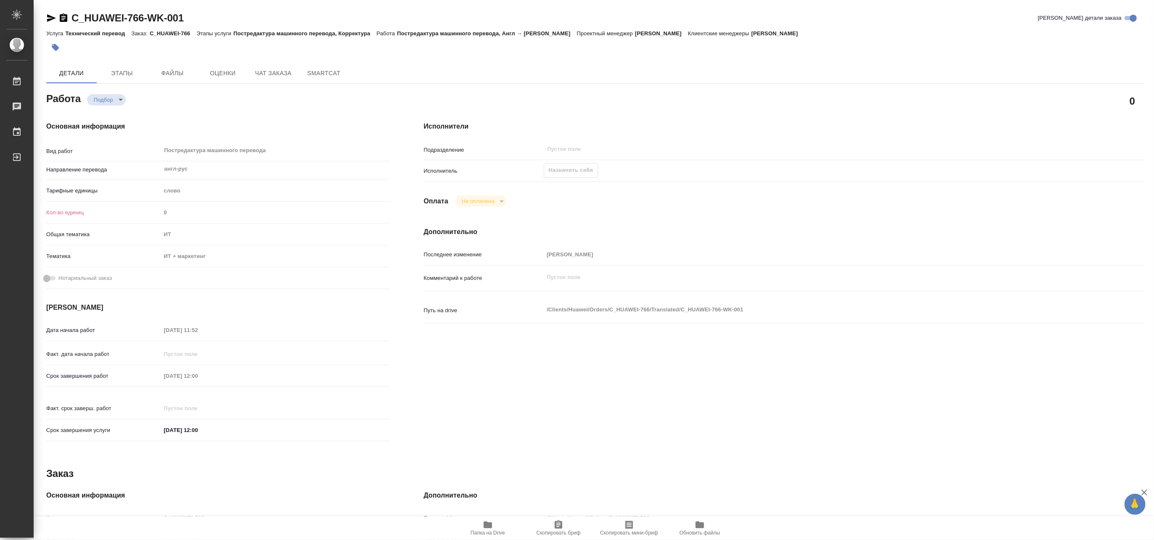
click at [486, 527] on icon "button" at bounding box center [487, 525] width 8 height 7
type textarea "x"
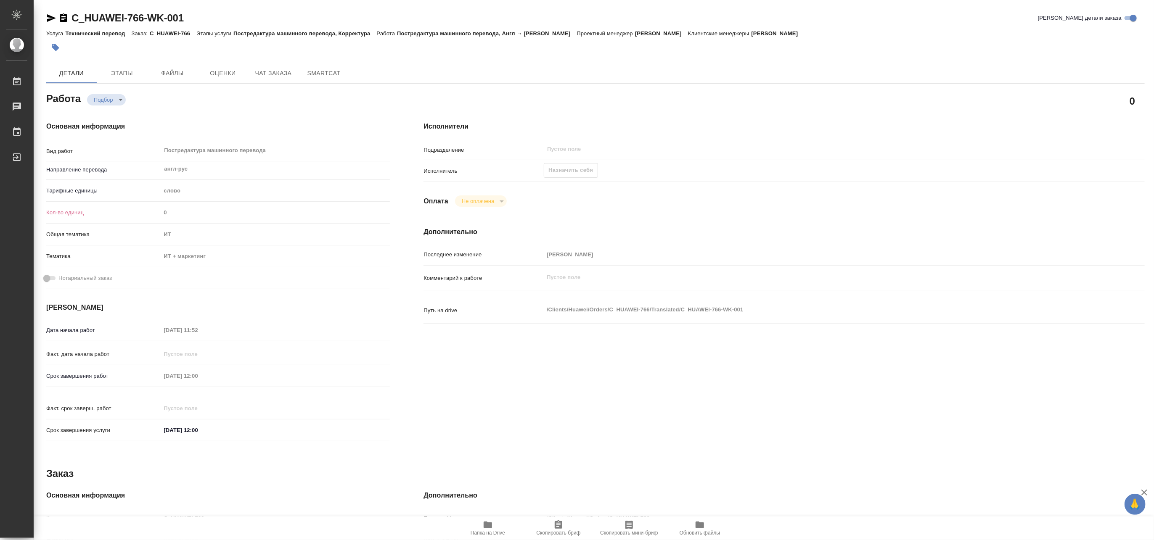
type textarea "x"
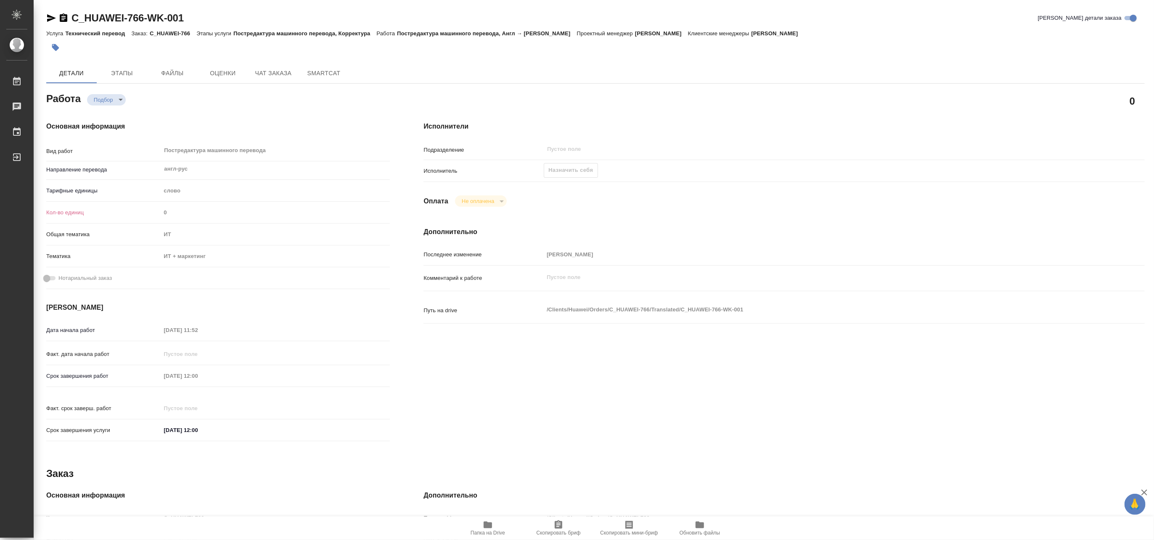
type textarea "x"
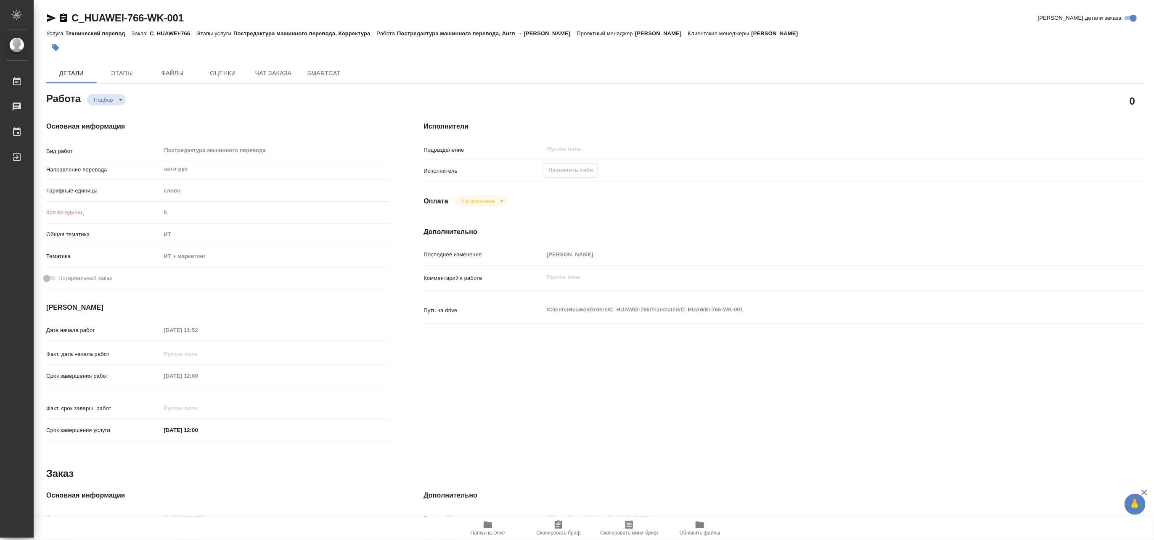
type textarea "x"
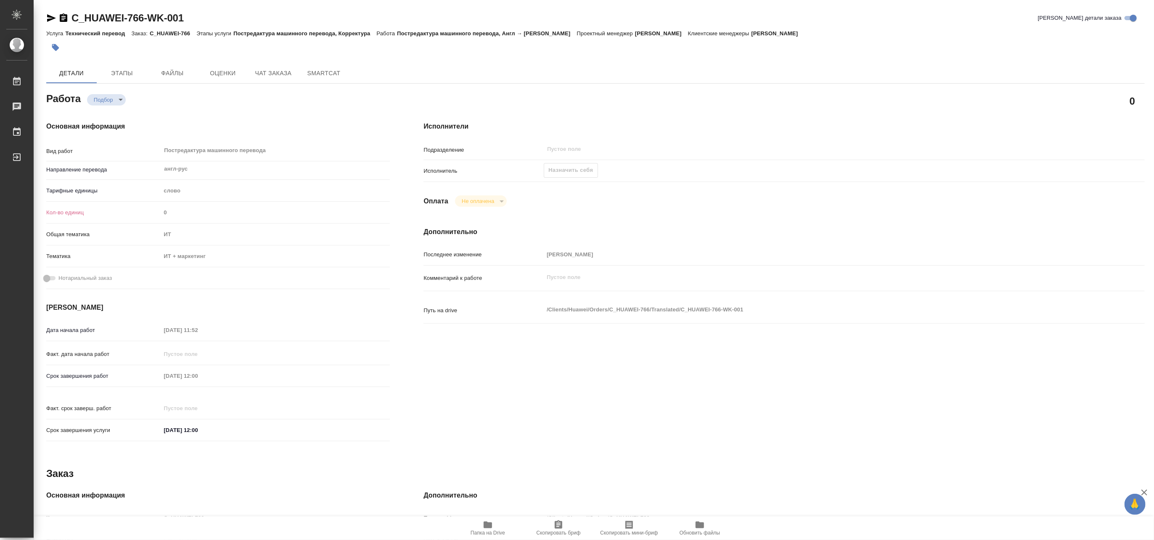
type textarea "x"
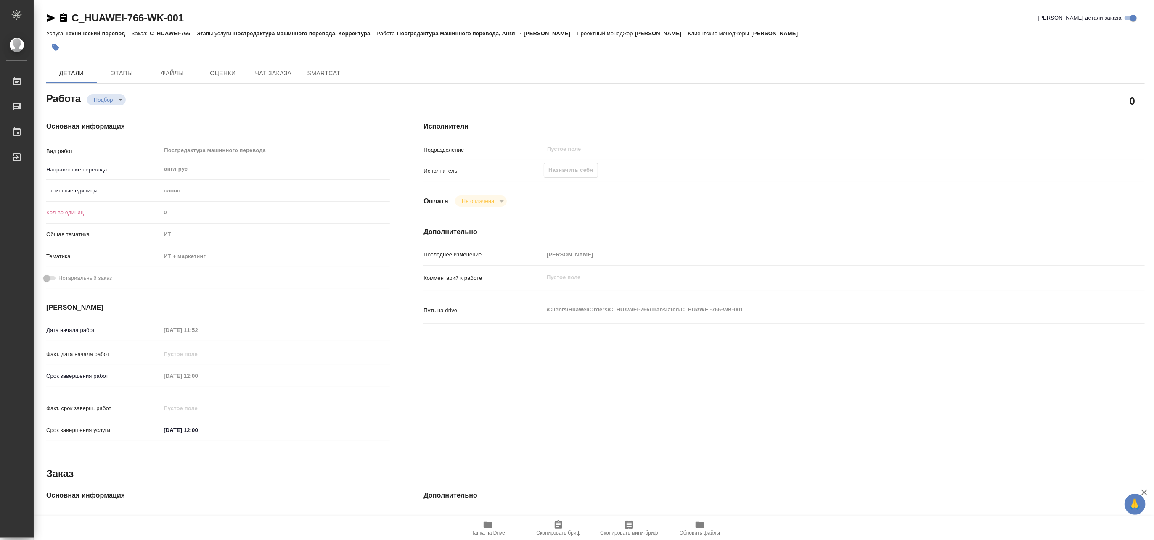
type textarea "x"
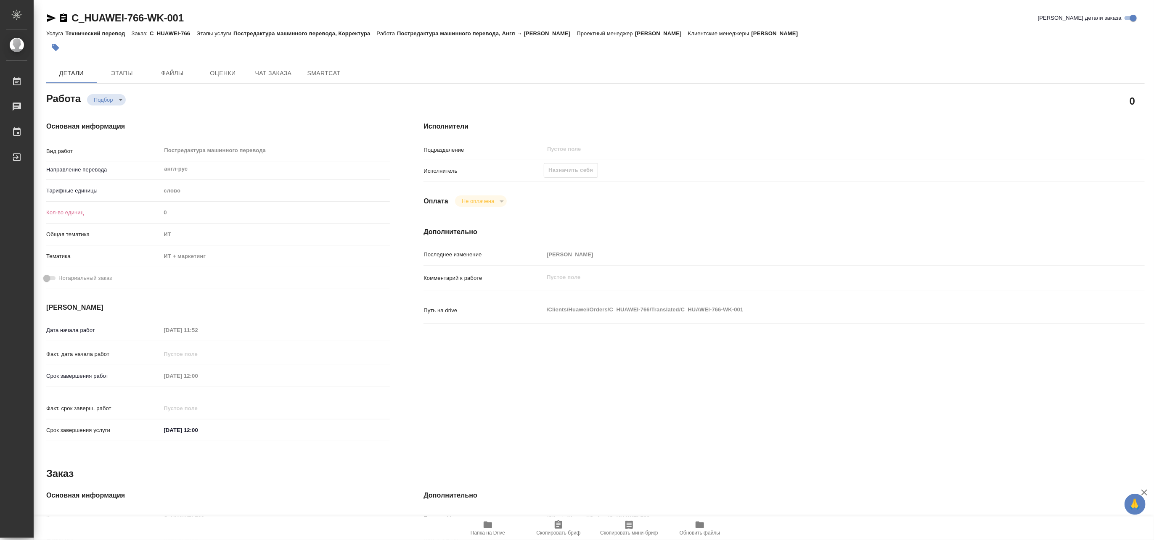
type textarea "x"
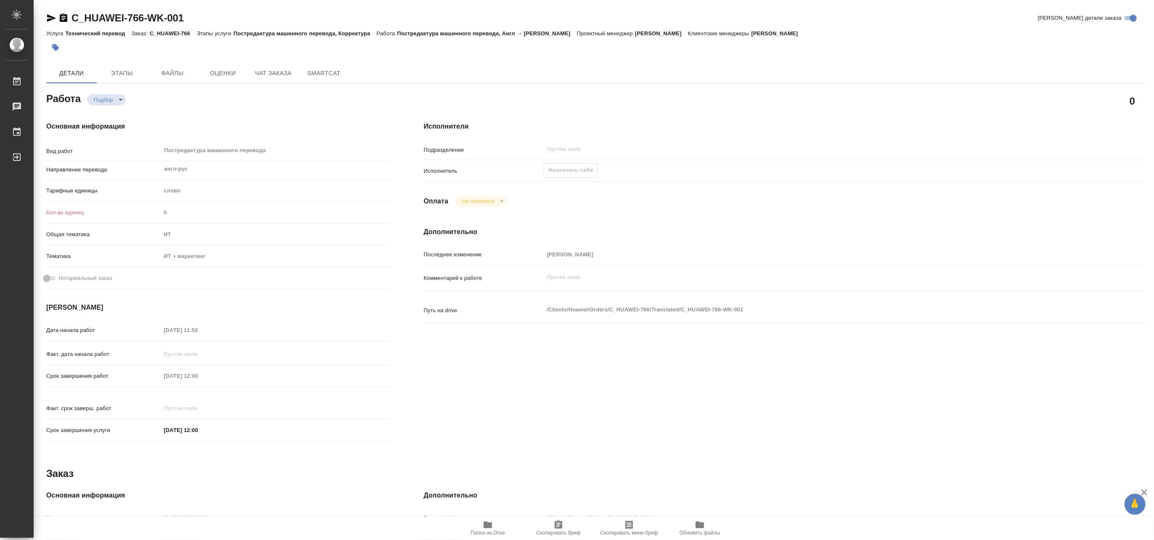
type textarea "x"
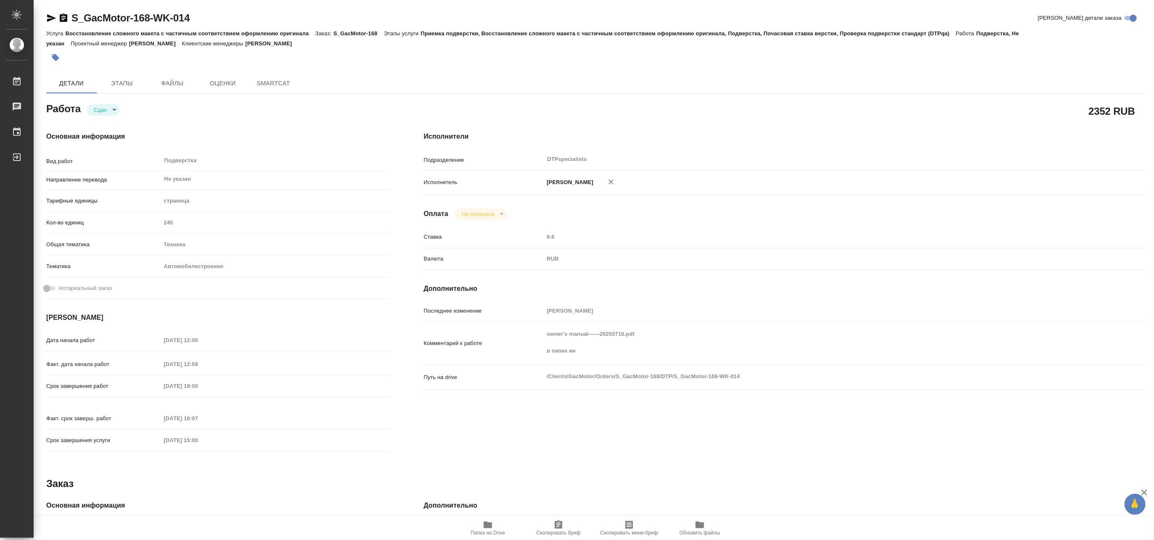
type textarea "x"
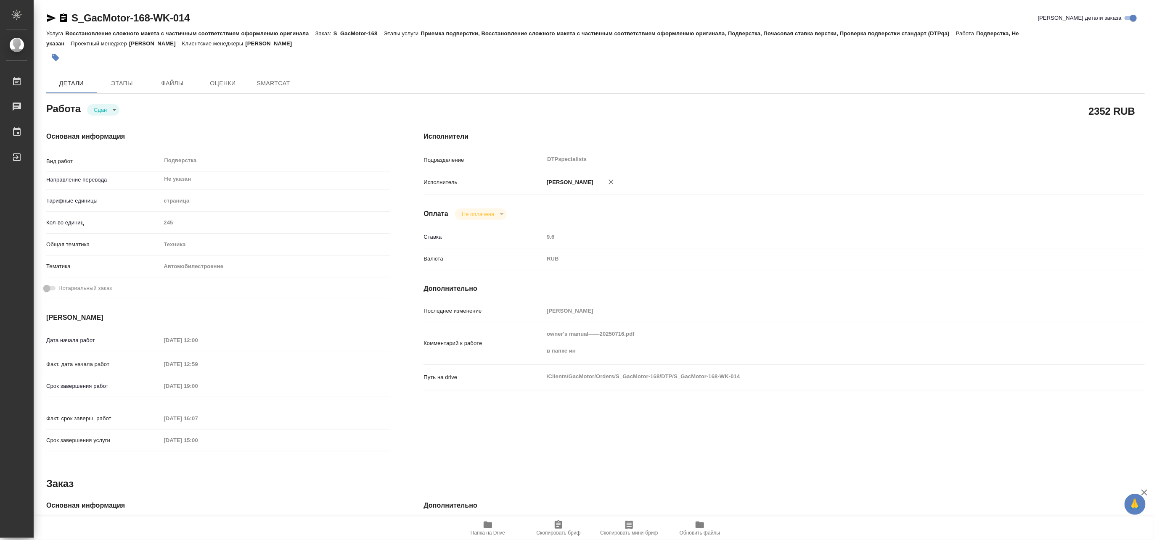
type textarea "x"
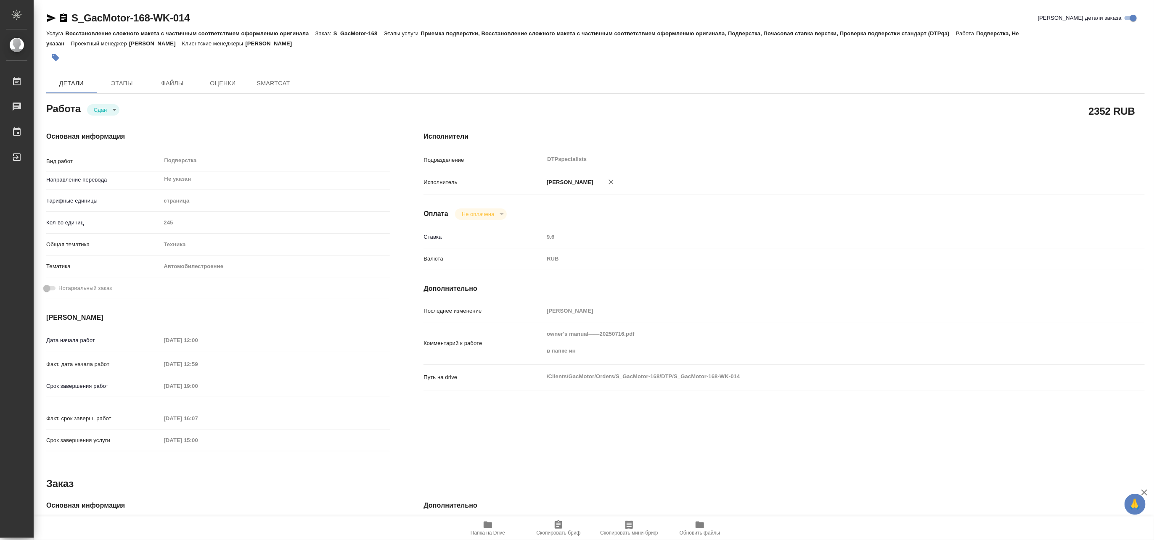
type textarea "x"
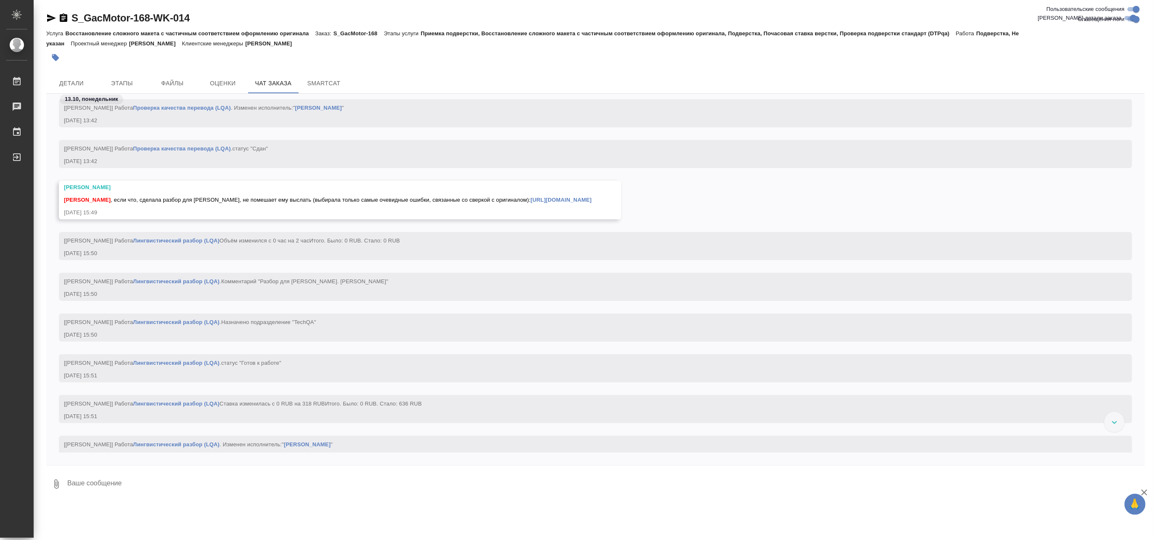
scroll to position [33723, 0]
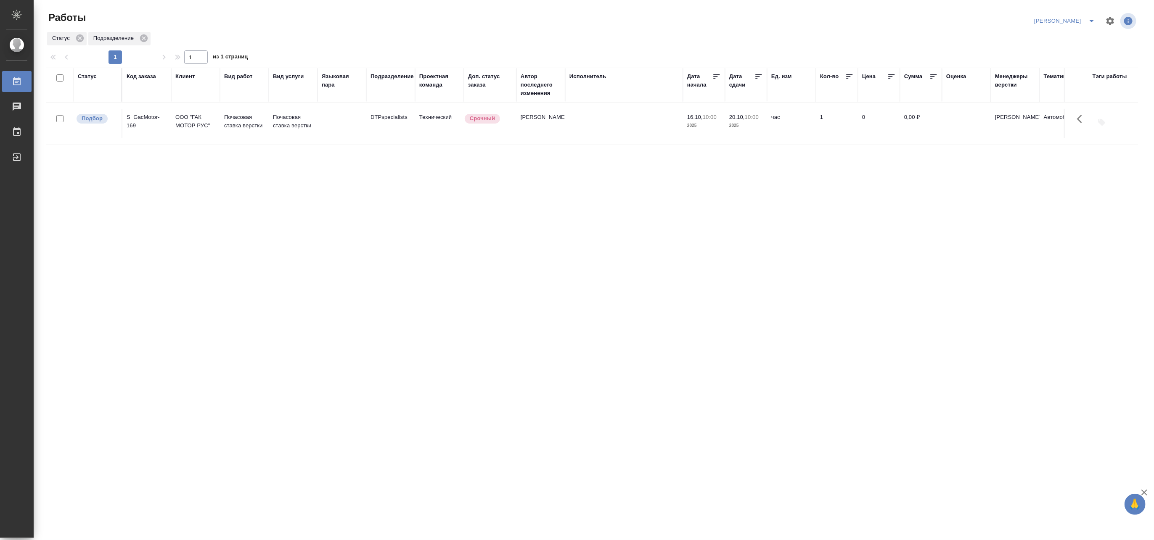
click at [1088, 18] on icon "split button" at bounding box center [1091, 21] width 10 height 10
click at [1065, 37] on li "[PERSON_NAME] работе" at bounding box center [1059, 37] width 81 height 13
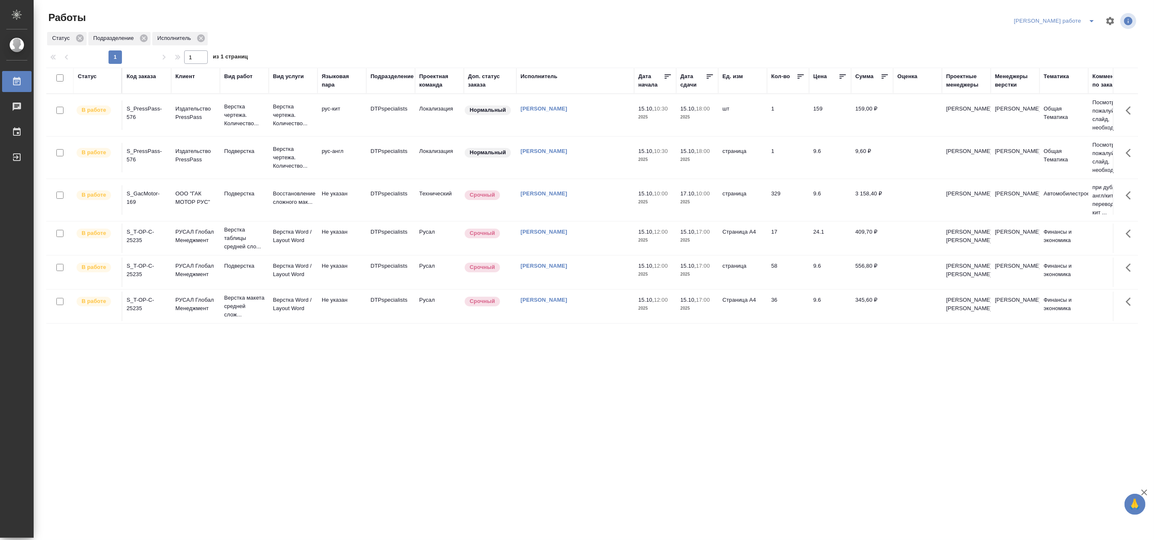
click at [327, 237] on td "Не указан" at bounding box center [341, 238] width 49 height 29
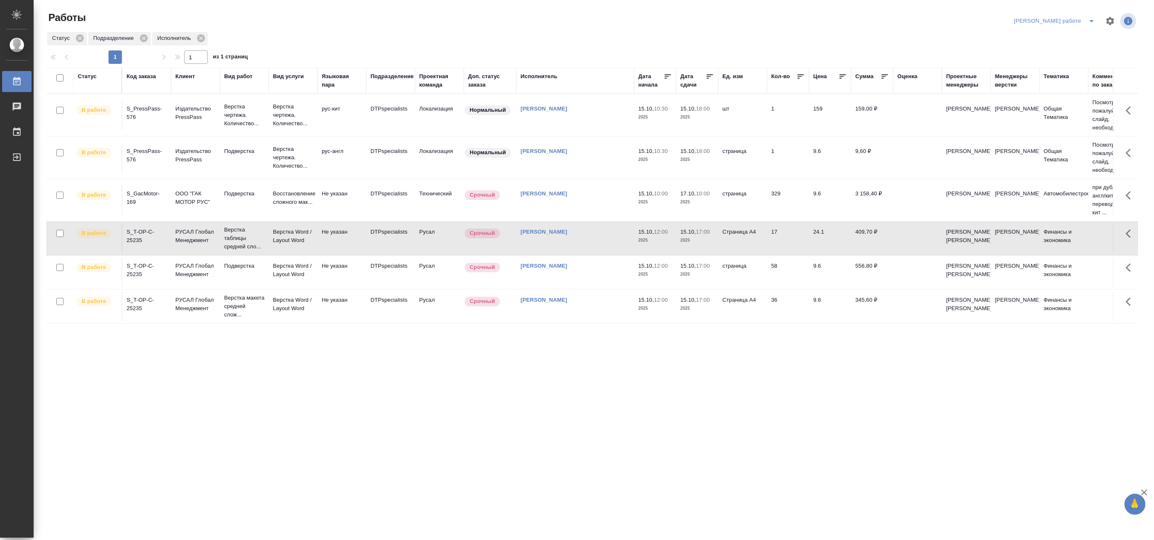
click at [327, 237] on td "Не указан" at bounding box center [341, 238] width 49 height 29
click at [1090, 14] on button "split button" at bounding box center [1091, 20] width 17 height 13
click at [1069, 47] on li "Матвеева_назначено" at bounding box center [1061, 51] width 76 height 13
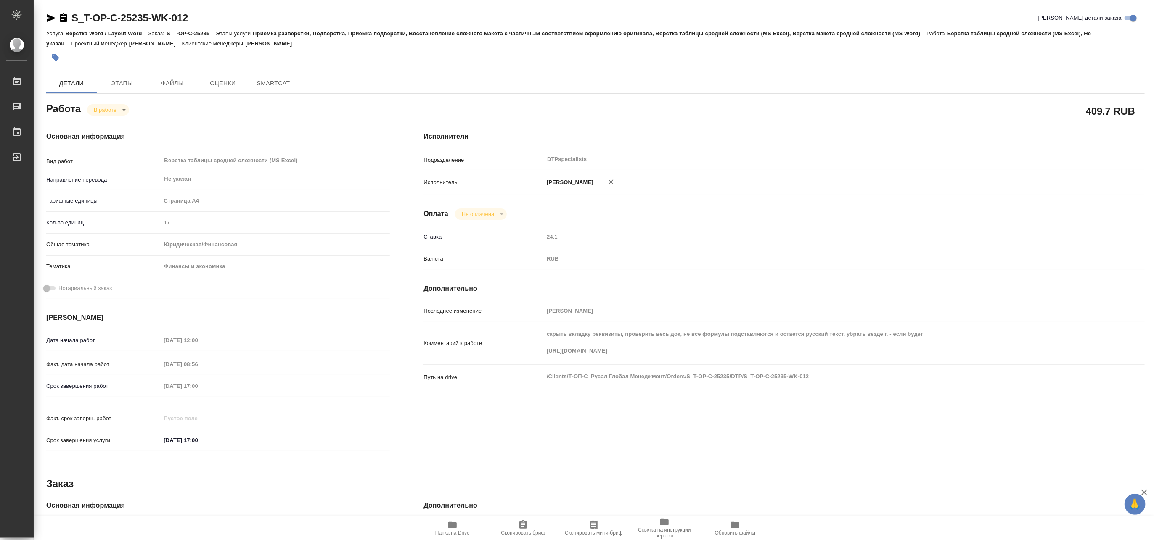
type textarea "x"
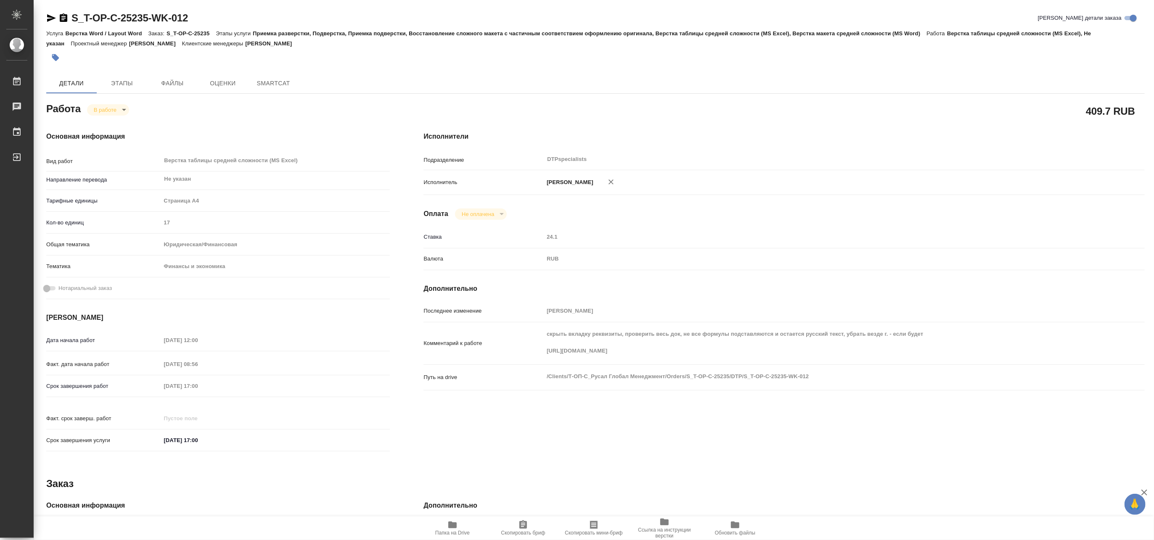
type textarea "x"
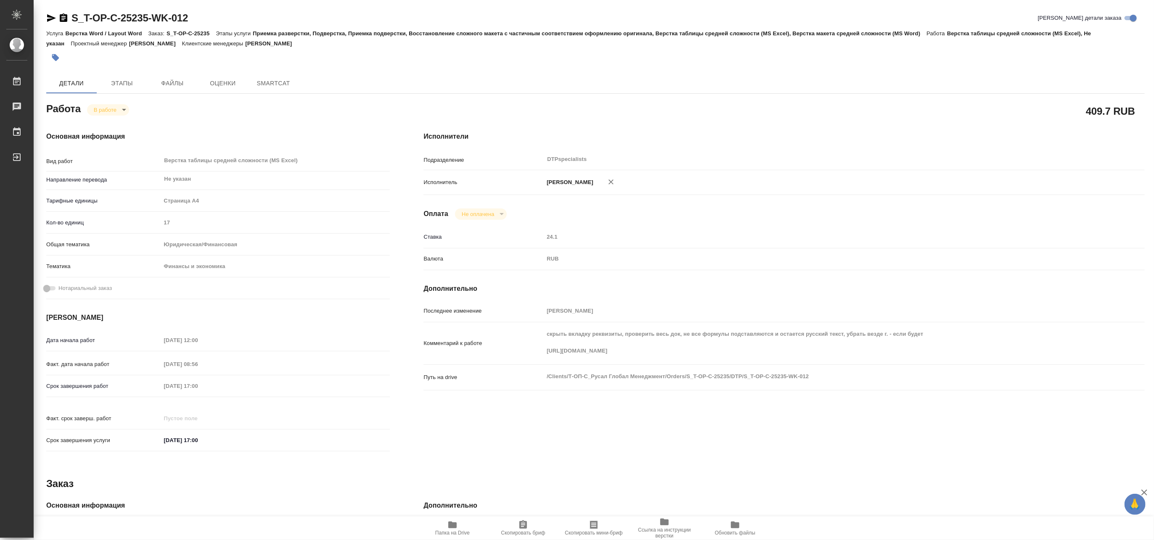
type textarea "x"
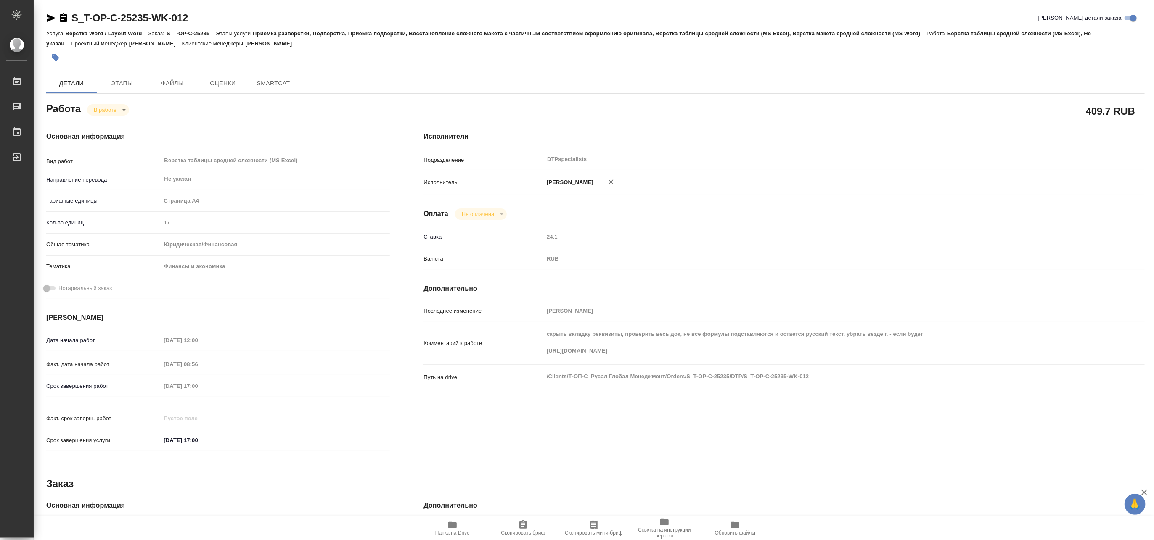
type textarea "x"
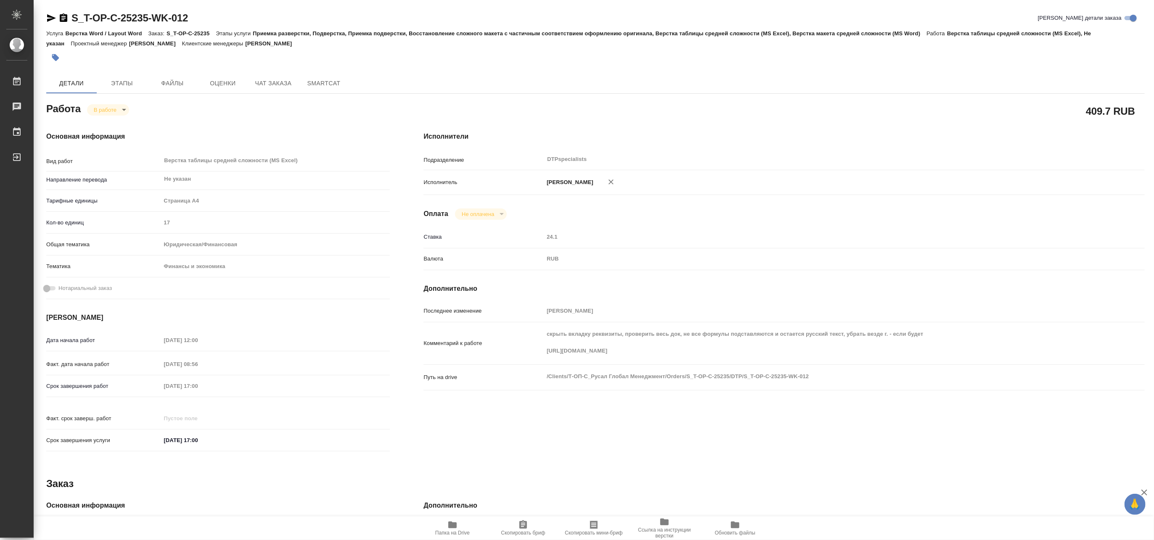
type textarea "x"
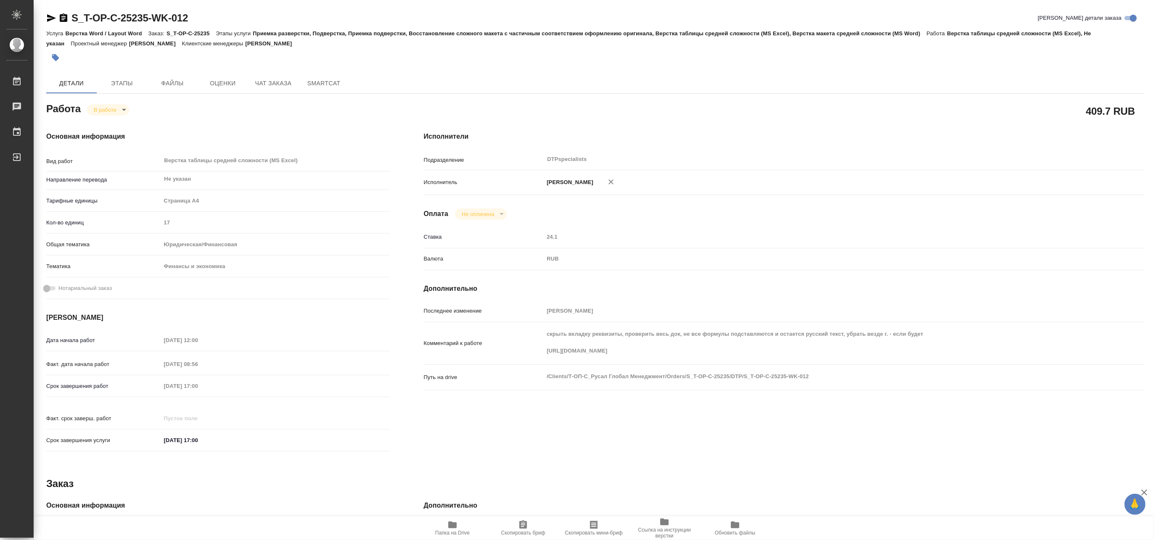
type textarea "x"
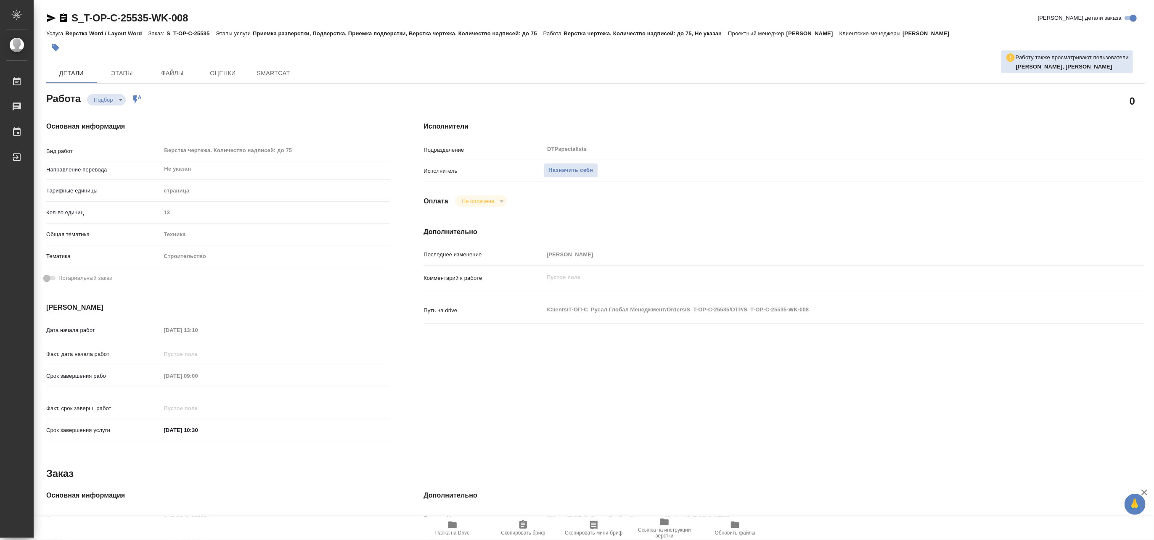
type textarea "x"
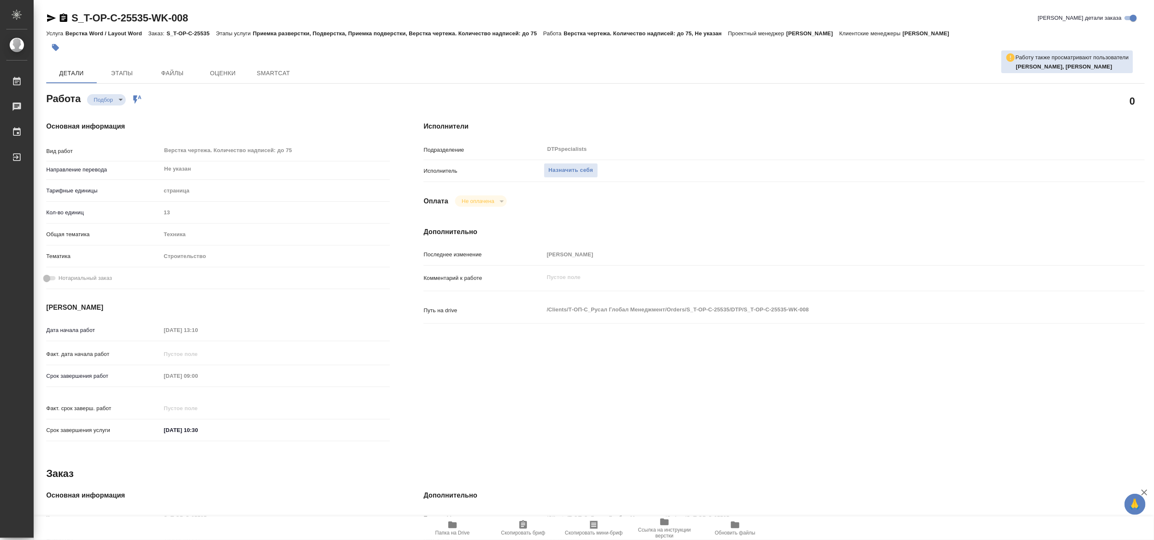
type textarea "x"
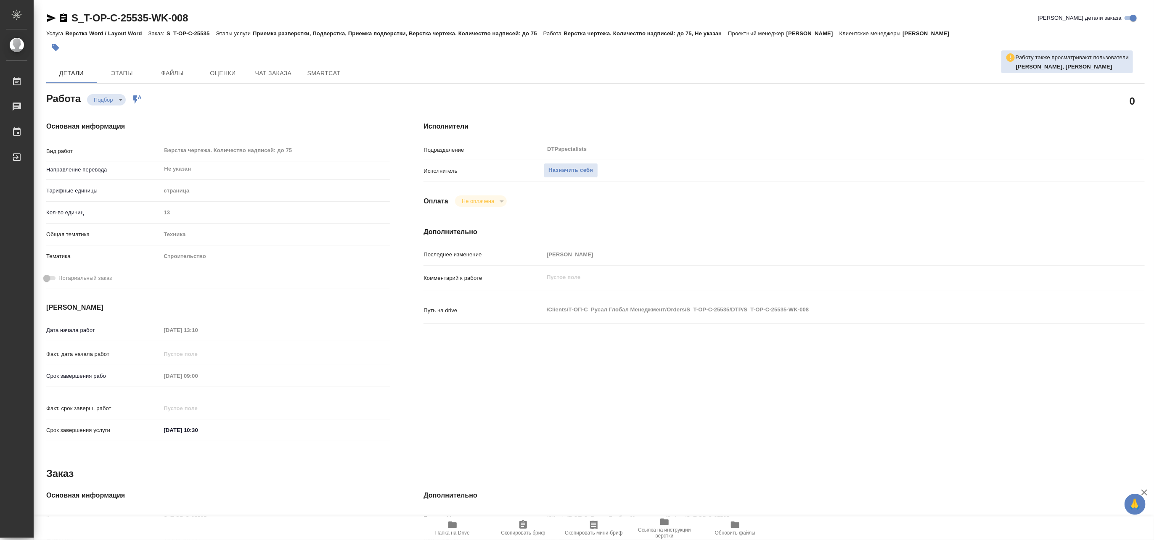
type textarea "x"
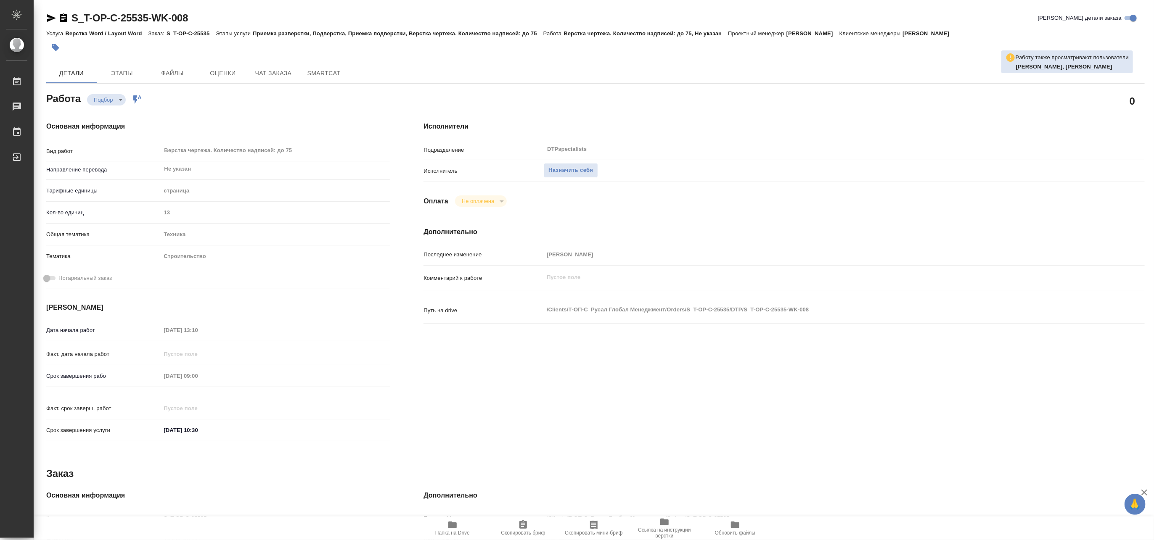
type textarea "x"
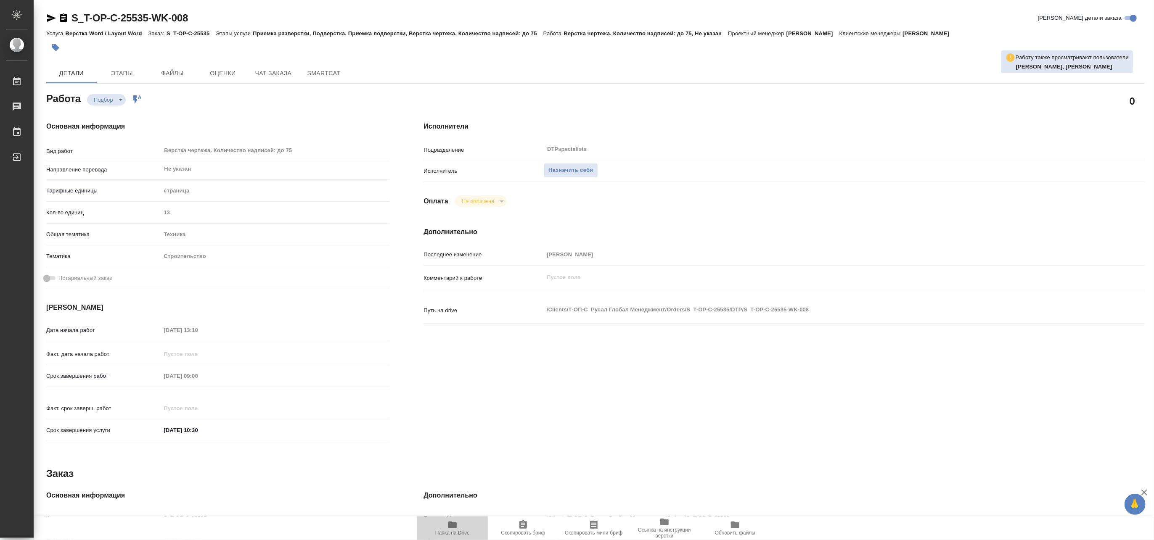
click at [444, 523] on span "Папка на Drive" at bounding box center [452, 528] width 61 height 16
click at [271, 74] on span "Чат заказа" at bounding box center [273, 73] width 40 height 11
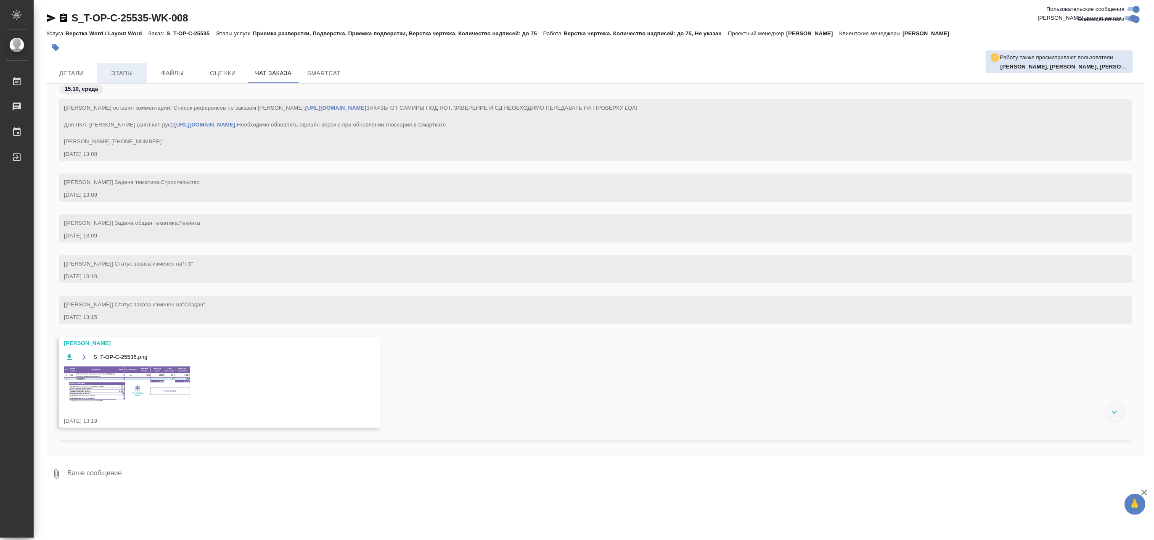
click at [115, 78] on span "Этапы" at bounding box center [122, 73] width 40 height 11
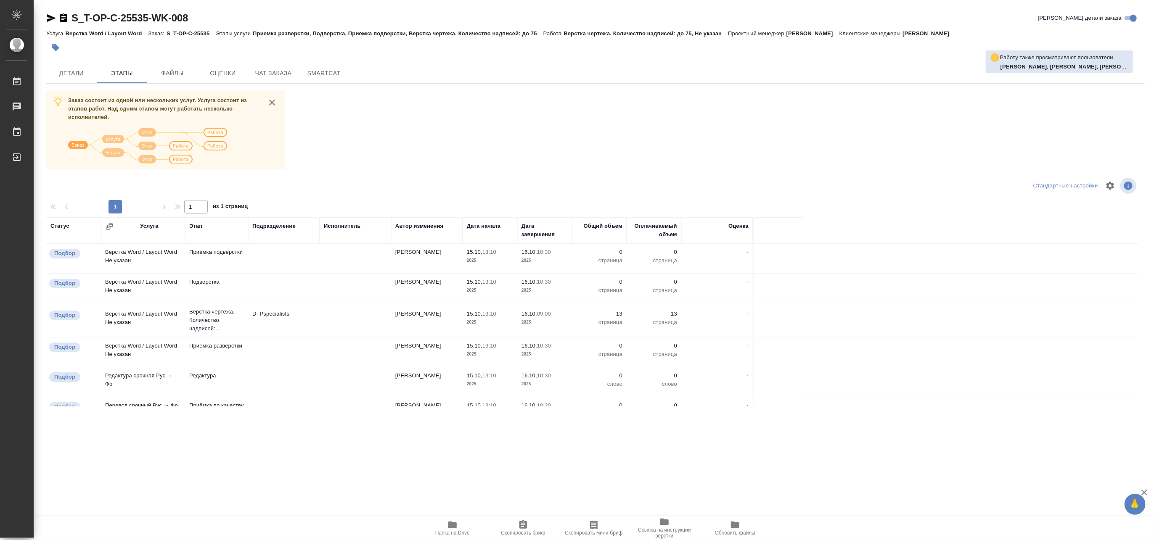
click at [460, 526] on span "Папка на Drive" at bounding box center [452, 528] width 61 height 16
click at [464, 531] on span "Папка на Drive" at bounding box center [452, 533] width 34 height 6
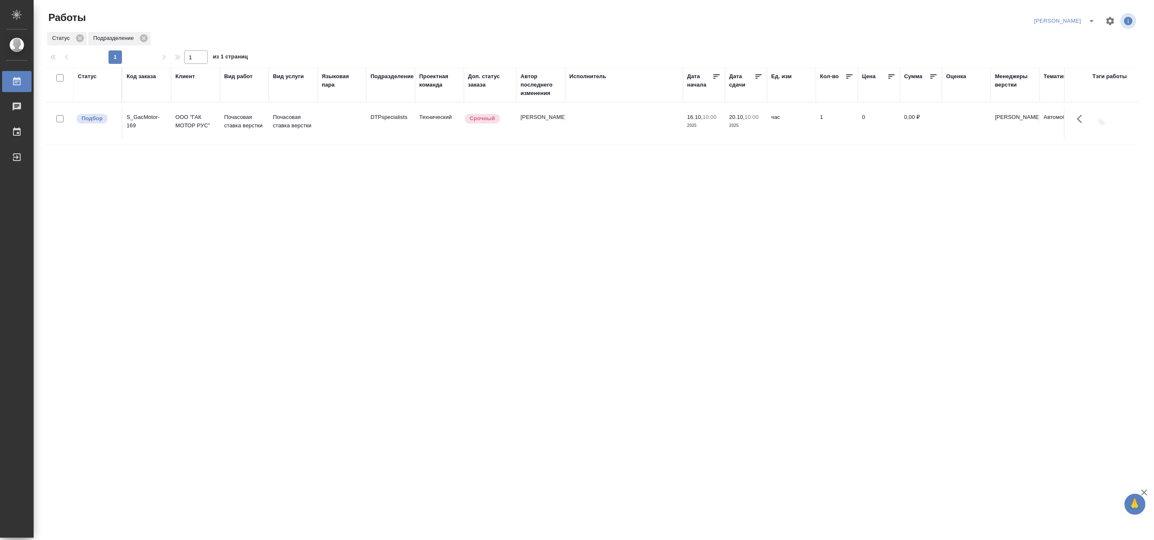
click at [1091, 20] on icon "split button" at bounding box center [1091, 21] width 4 height 2
click at [1069, 39] on li "[PERSON_NAME] работе" at bounding box center [1059, 37] width 81 height 13
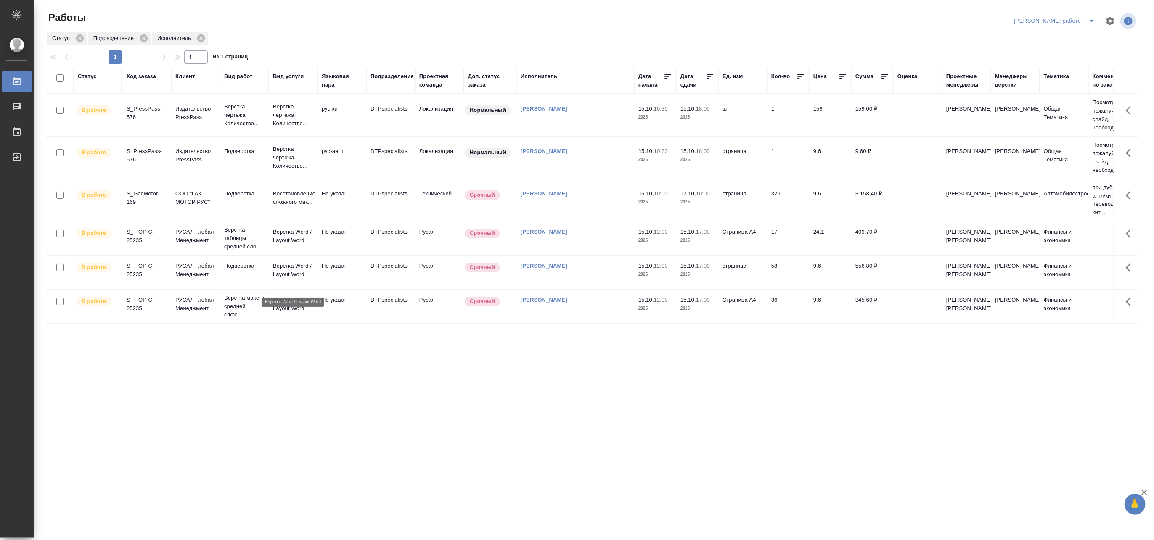
click at [303, 279] on p "Верстка Word / Layout Word" at bounding box center [293, 270] width 40 height 17
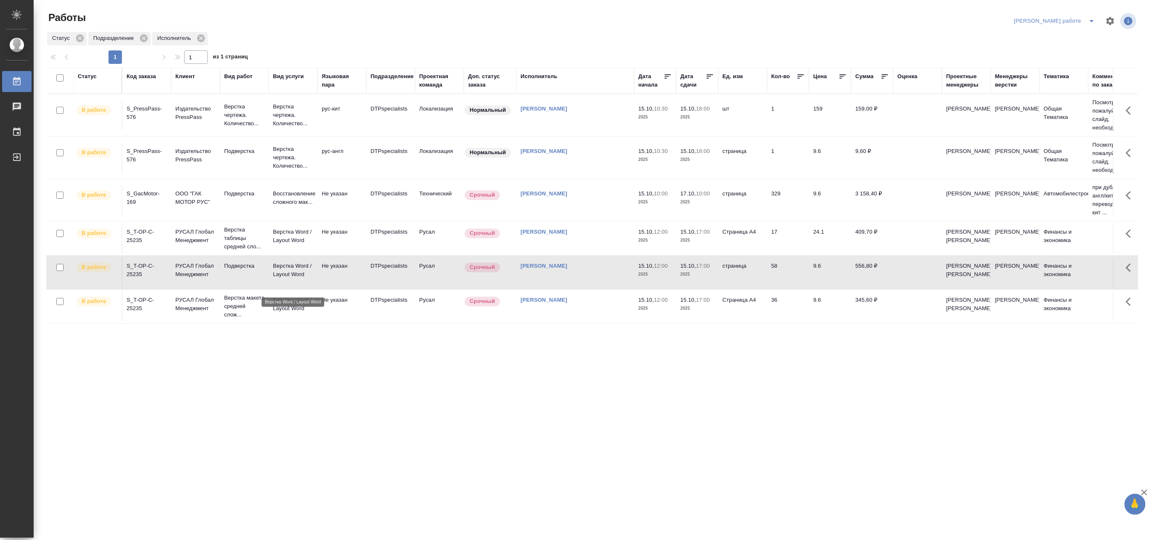
click at [303, 279] on p "Верстка Word / Layout Word" at bounding box center [293, 270] width 40 height 17
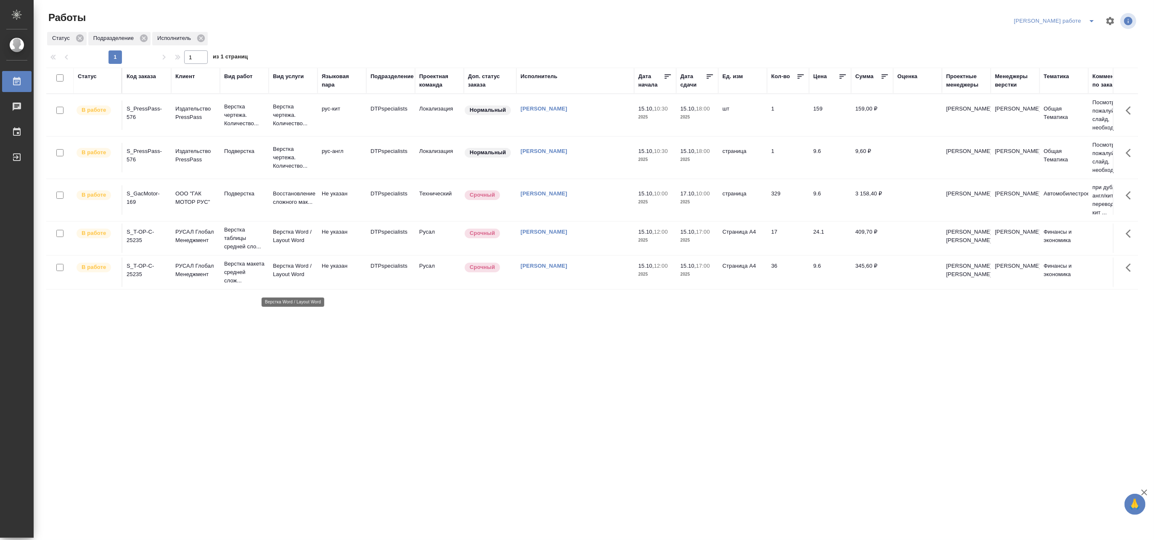
click at [283, 279] on p "Верстка Word / Layout Word" at bounding box center [293, 270] width 40 height 17
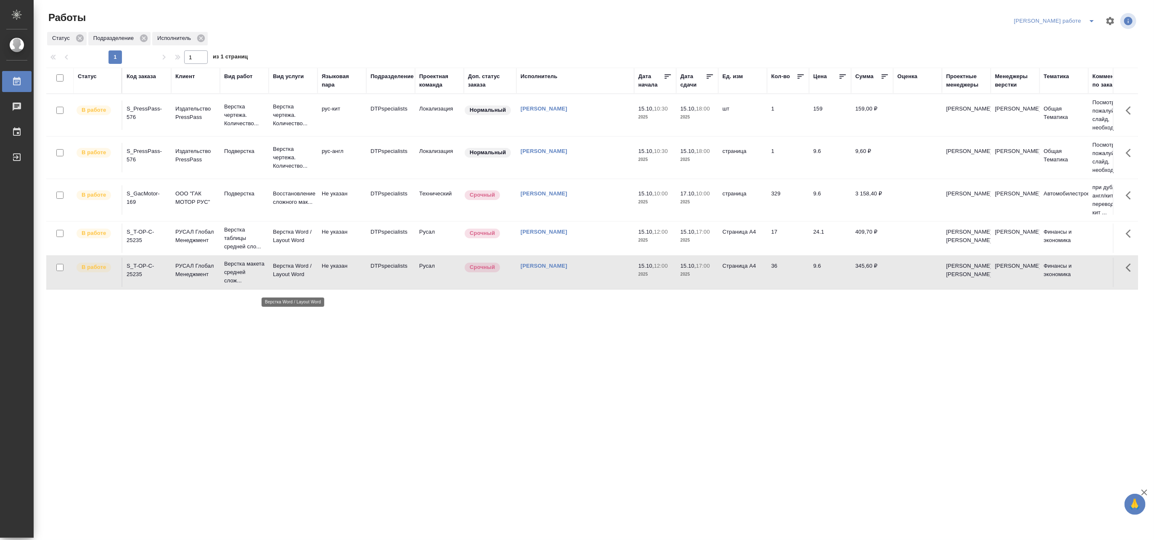
click at [283, 279] on p "Верстка Word / Layout Word" at bounding box center [293, 270] width 40 height 17
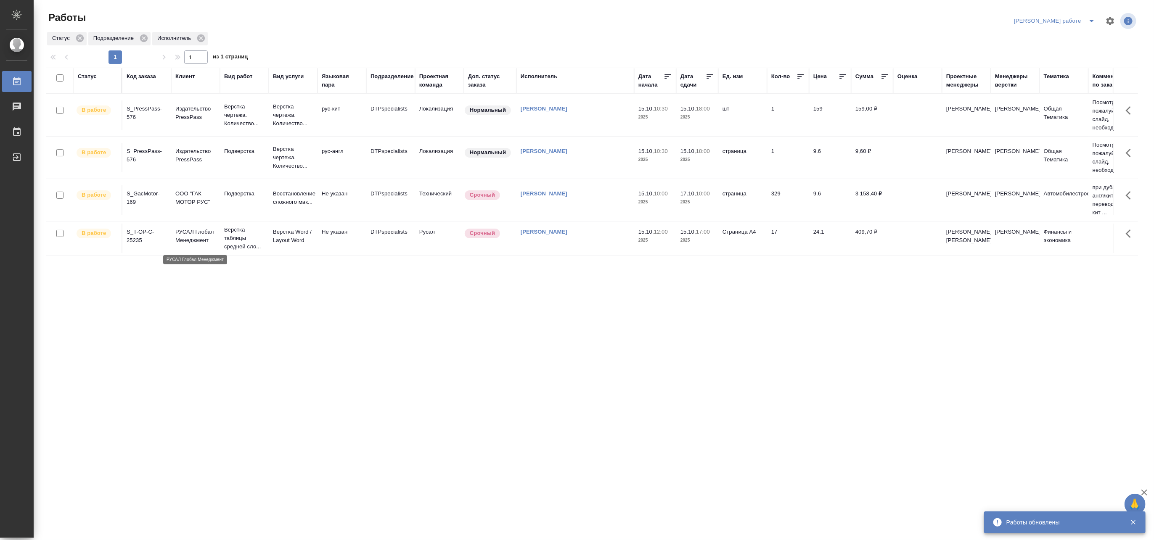
click at [195, 241] on p "РУСАЛ Глобал Менеджмент" at bounding box center [195, 236] width 40 height 17
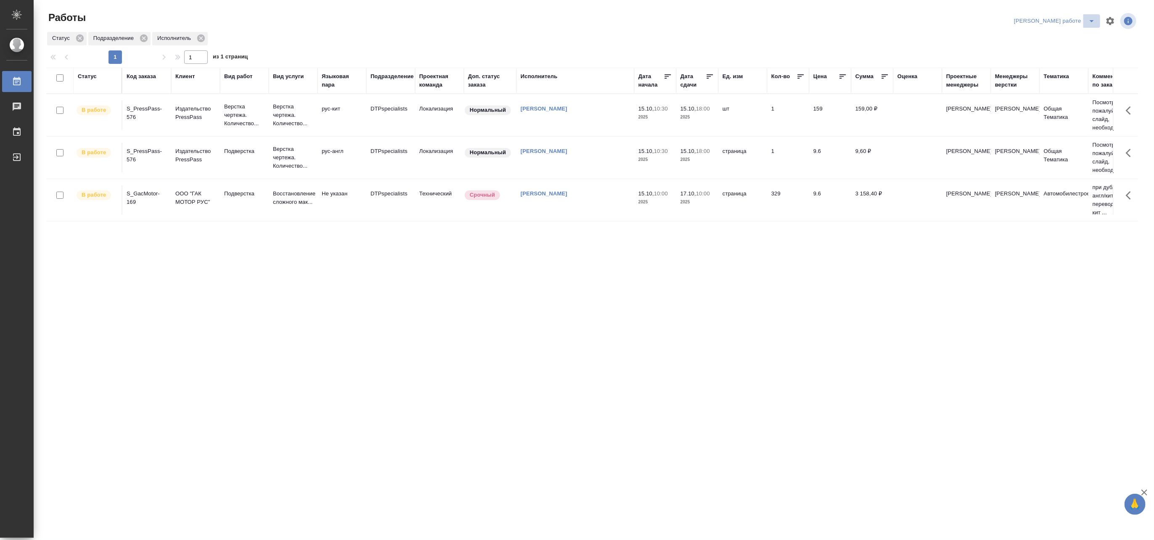
click at [1089, 17] on icon "split button" at bounding box center [1091, 21] width 10 height 10
click at [1056, 76] on li "Верстка и Дизайн" at bounding box center [1061, 77] width 76 height 13
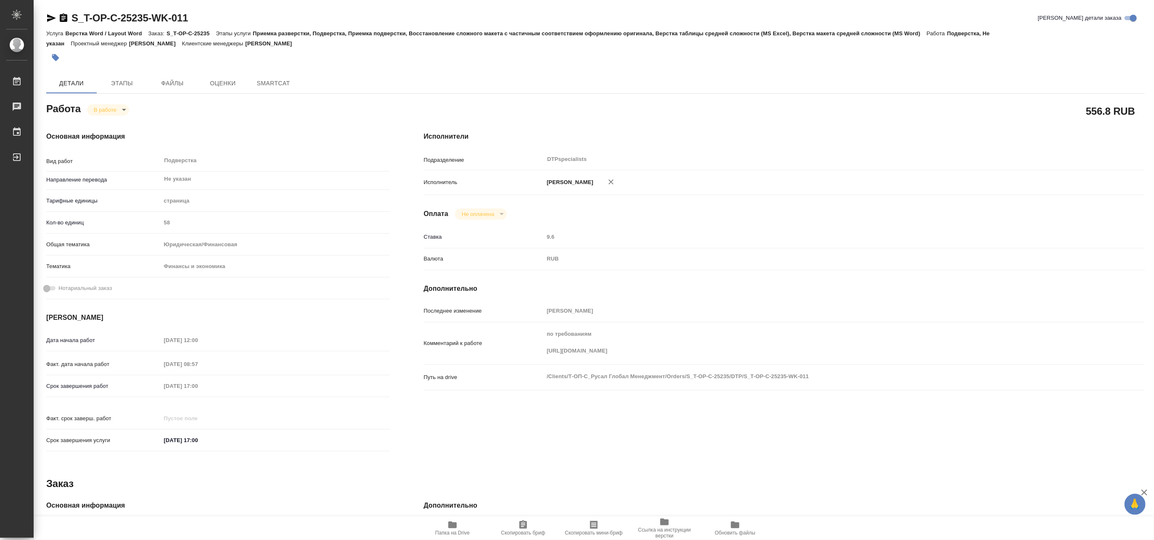
type textarea "x"
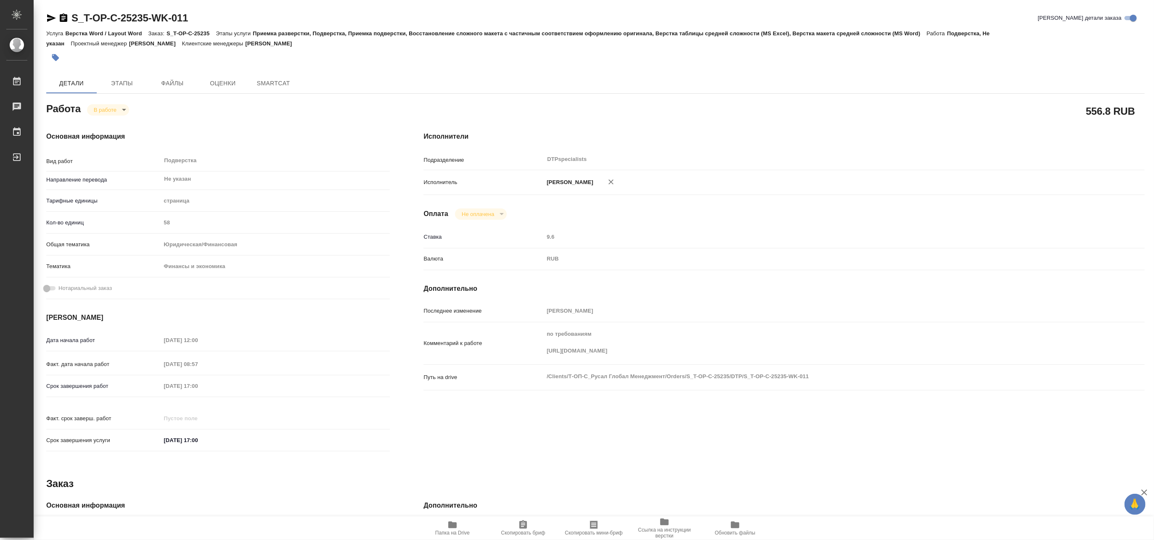
type textarea "x"
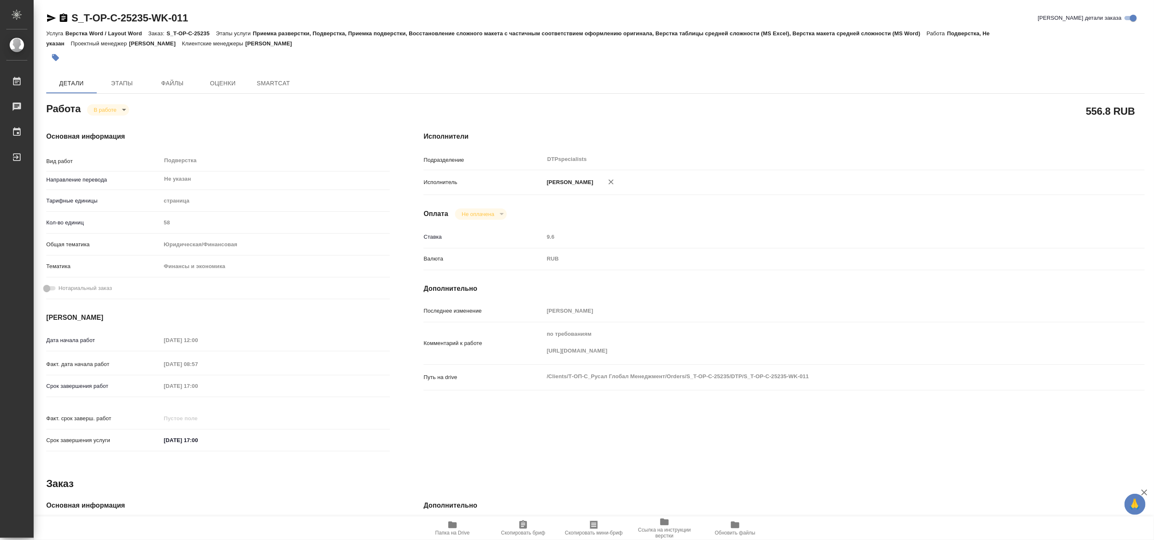
type textarea "x"
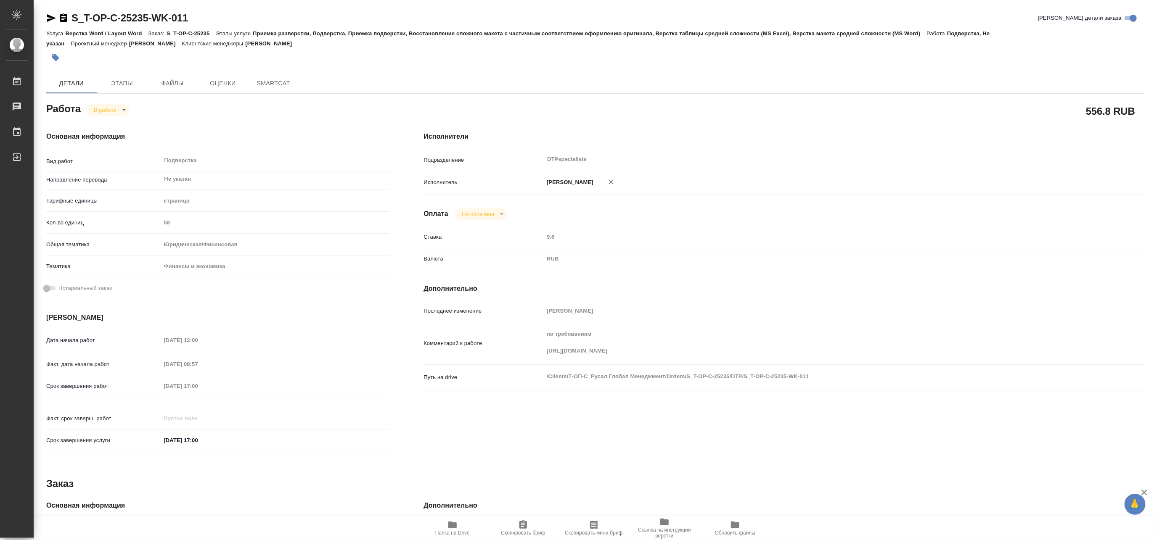
type textarea "x"
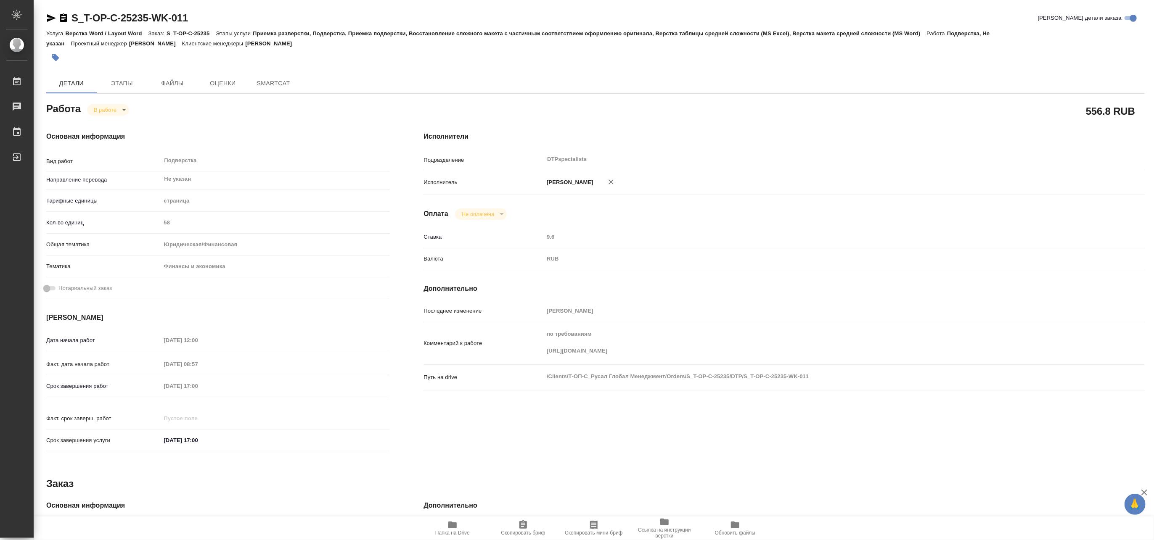
type textarea "x"
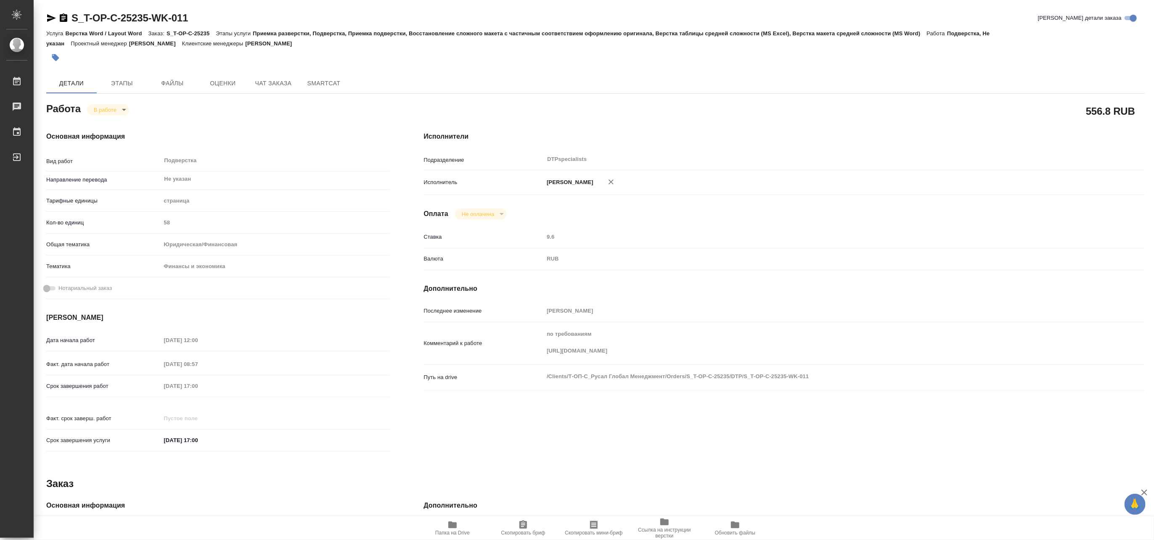
click at [454, 527] on icon "button" at bounding box center [452, 525] width 8 height 7
type textarea "x"
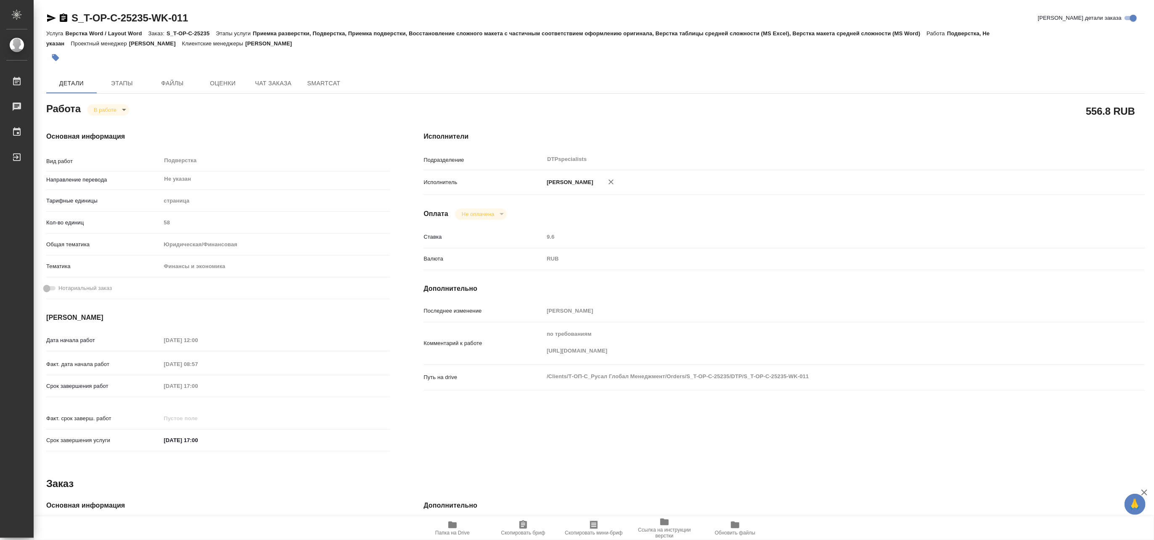
type textarea "x"
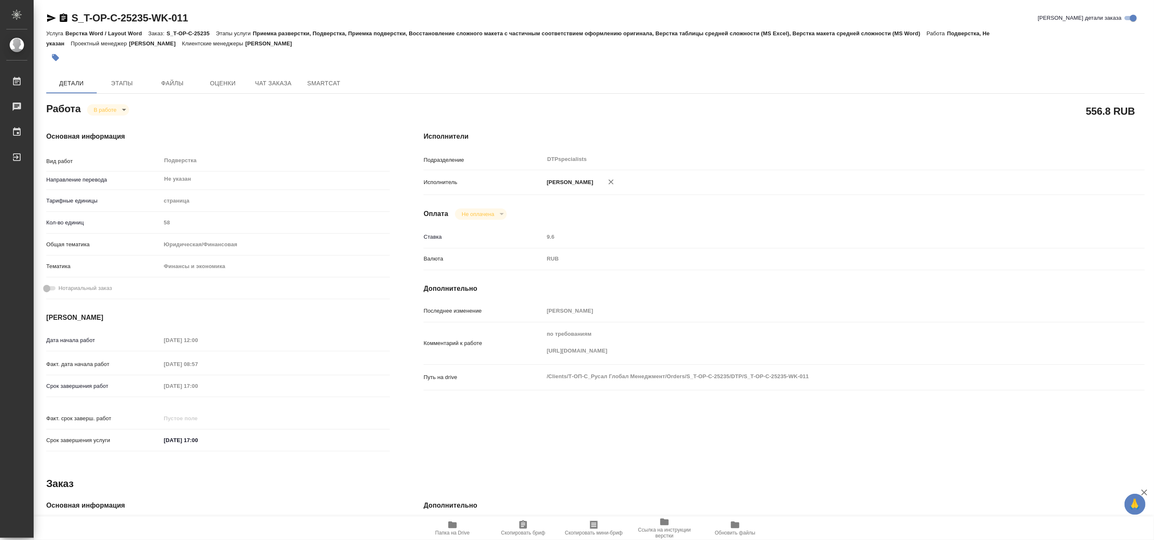
type textarea "x"
click at [98, 110] on body "🙏 .cls-1 fill:#fff; AWATERA Matveeva Maria Работы 0 Чаты График Выйти S_T-OP-C-…" at bounding box center [577, 270] width 1154 height 540
click at [97, 121] on button "Выполнен" at bounding box center [108, 123] width 31 height 9
type textarea "x"
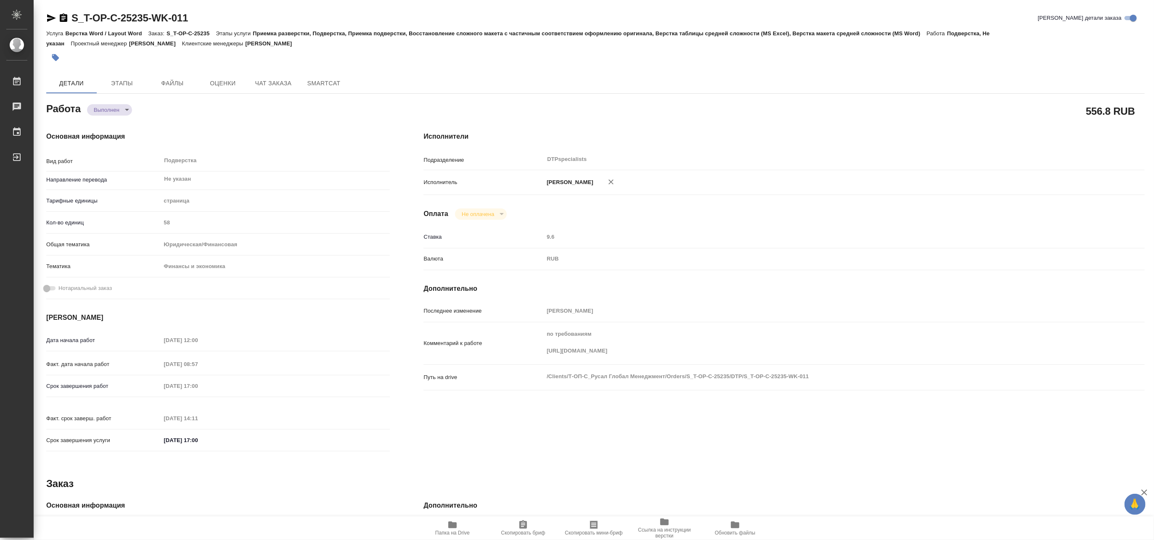
type textarea "x"
click at [103, 106] on body "🙏 .cls-1 fill:#fff; AWATERA [PERSON_NAME] Чаты График Выйти S_T-OP-C-25235-WK-0…" at bounding box center [577, 270] width 1154 height 540
type textarea "x"
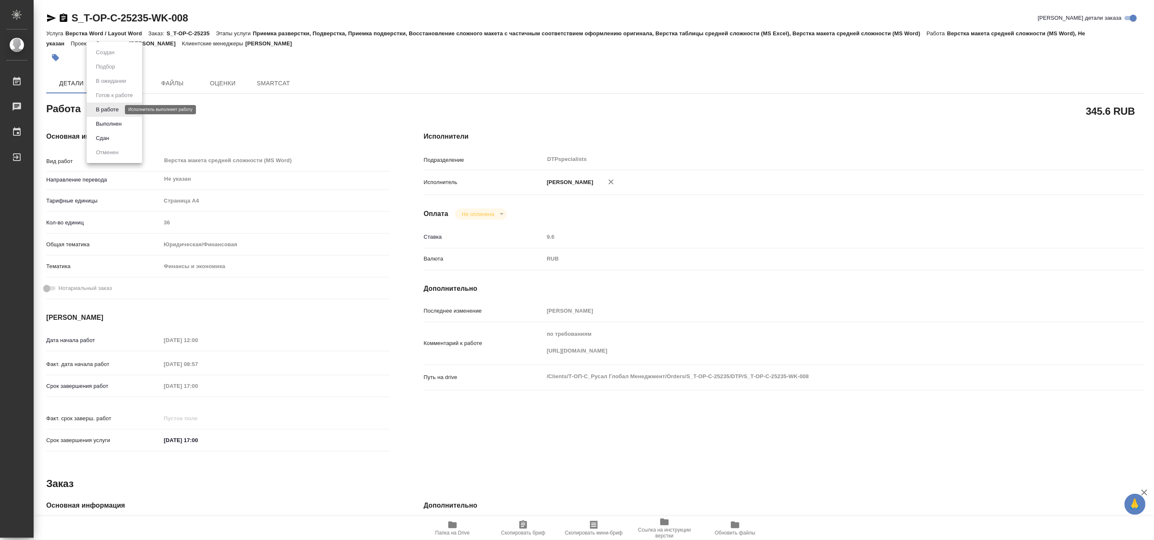
type textarea "x"
click at [102, 119] on button "Выполнен" at bounding box center [108, 123] width 31 height 9
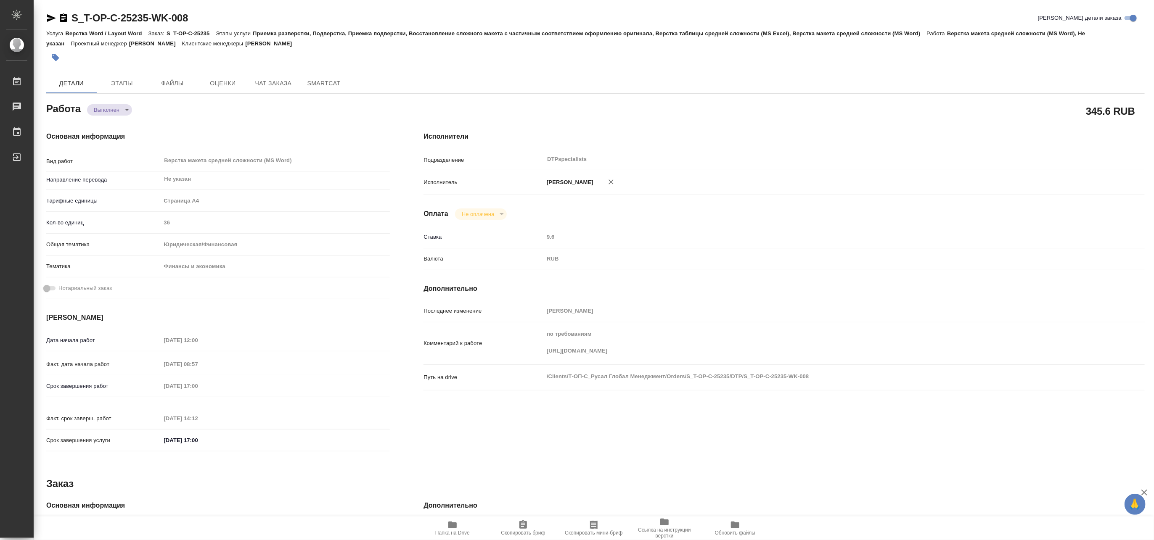
type textarea "x"
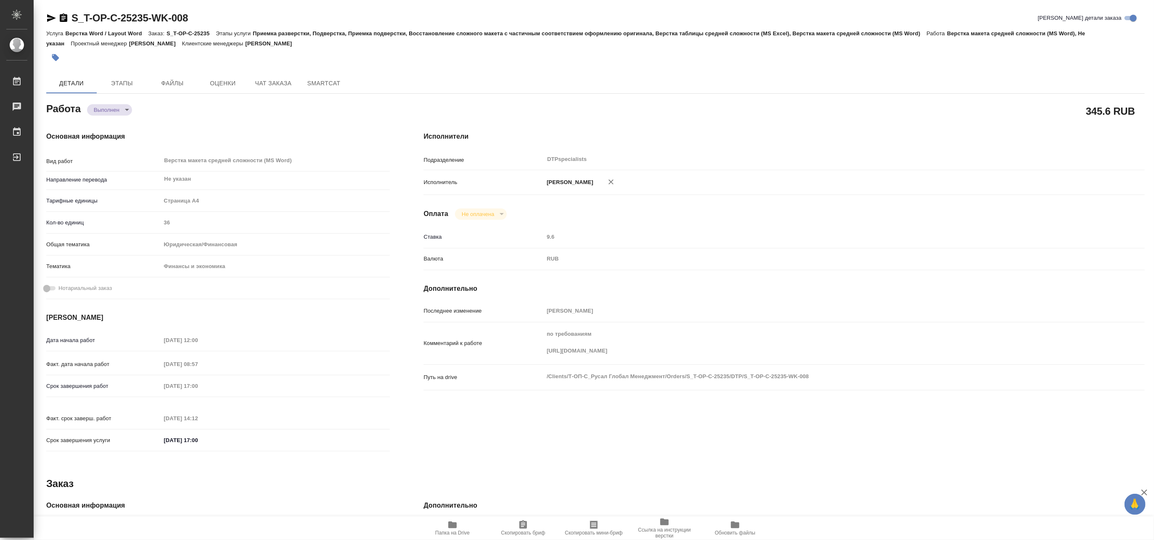
type textarea "x"
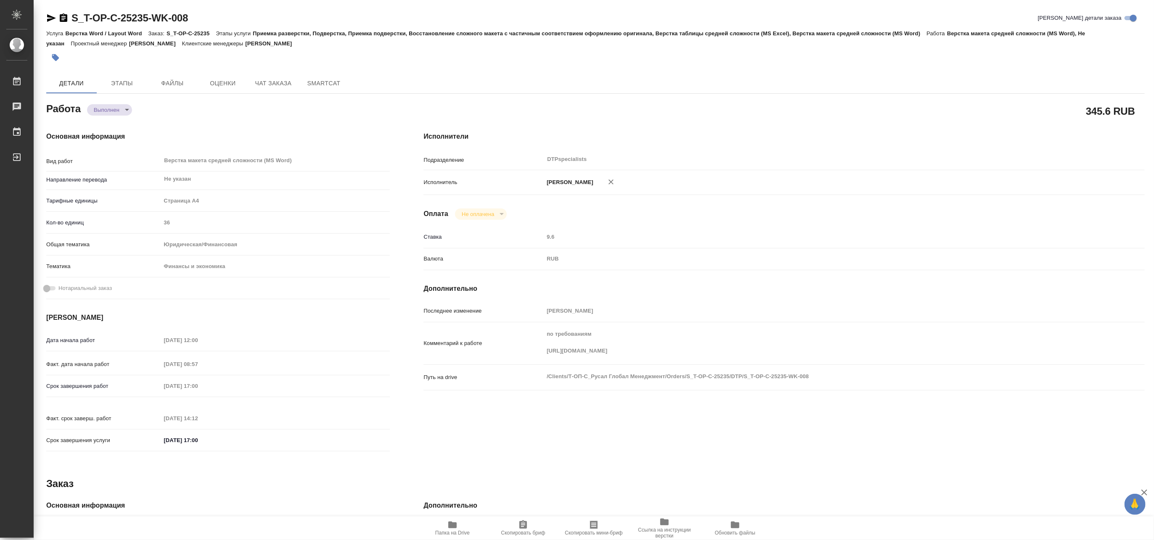
type textarea "x"
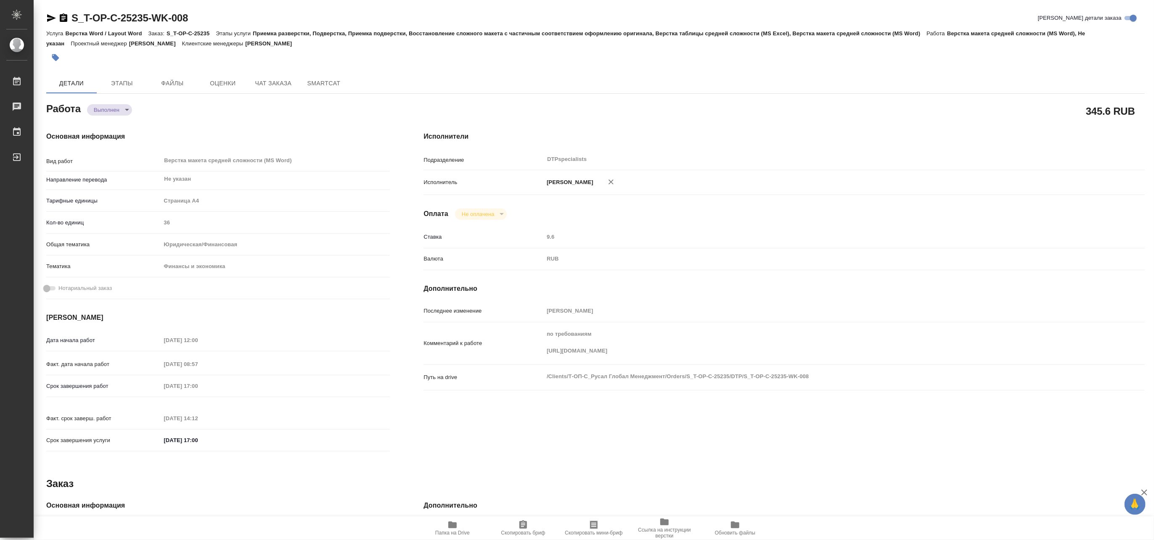
type textarea "x"
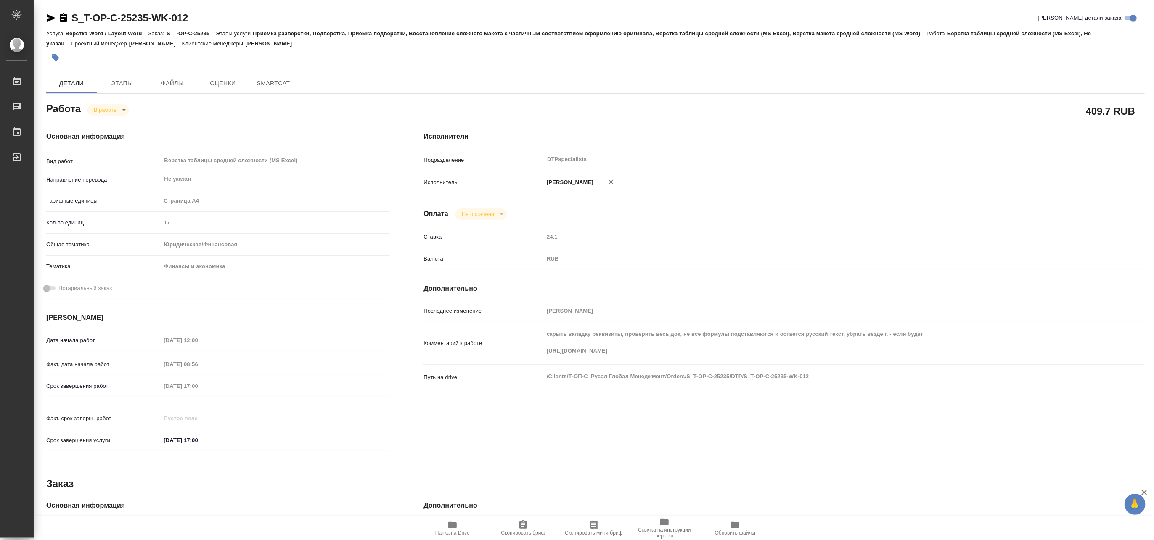
type textarea "x"
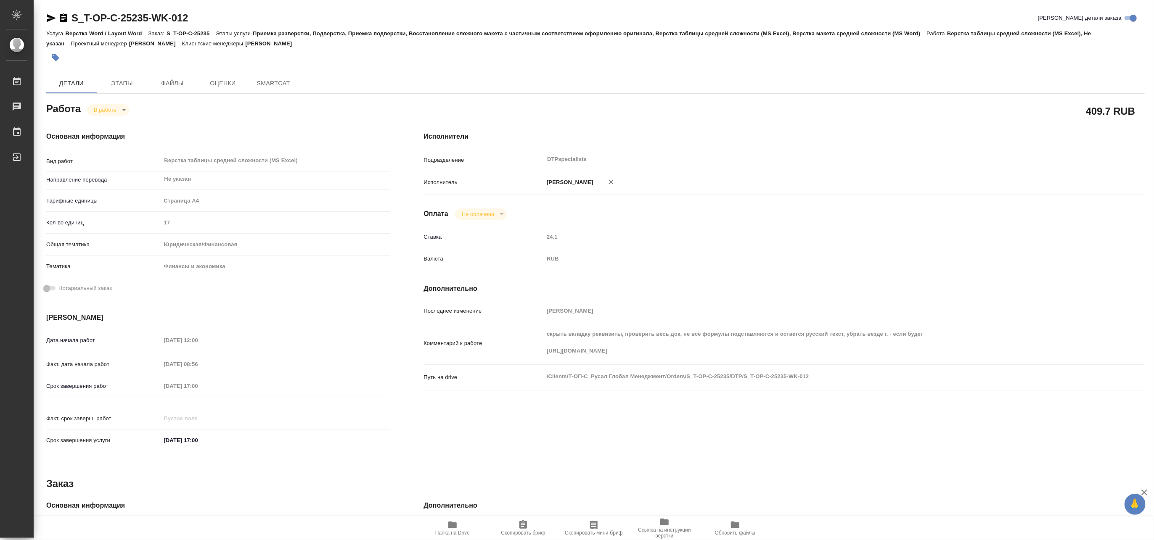
type textarea "x"
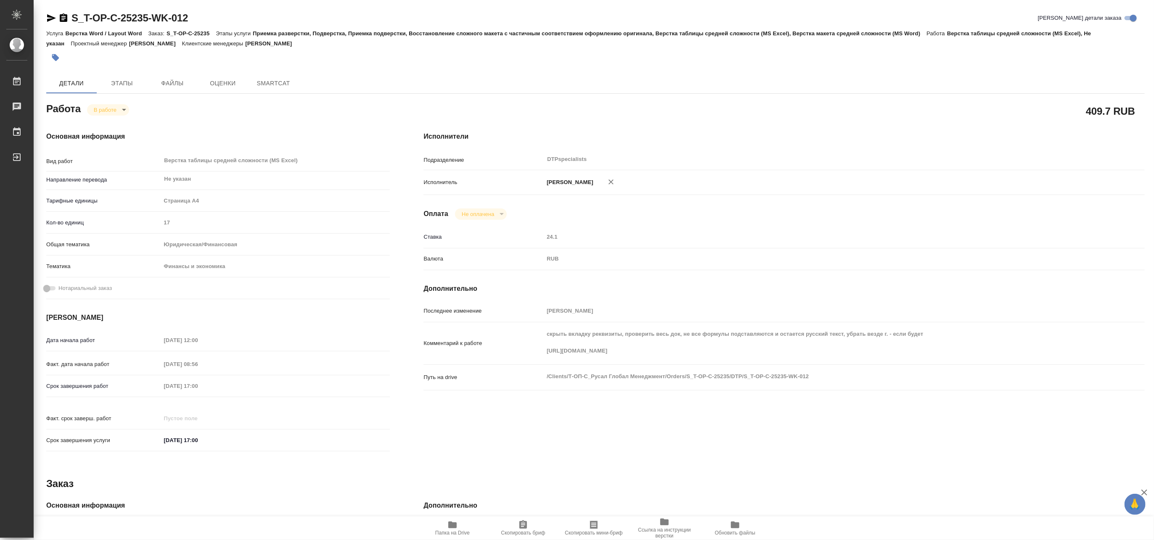
type textarea "x"
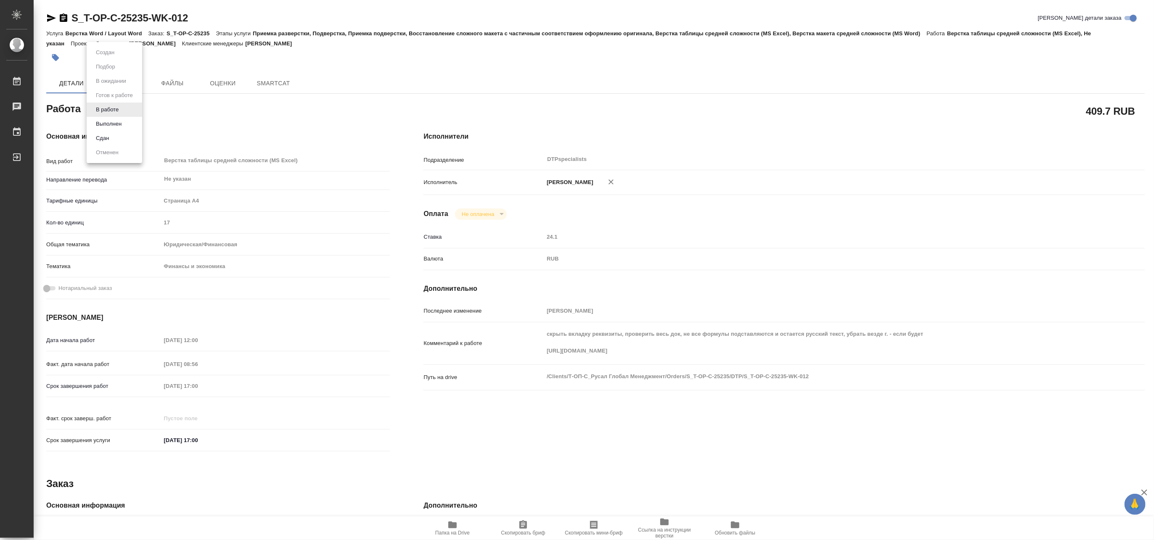
click at [104, 104] on body "🙏 .cls-1 fill:#fff; AWATERA [PERSON_NAME] Чаты График Выйти S_T-OP-C-25235-WK-0…" at bounding box center [577, 270] width 1154 height 540
type textarea "x"
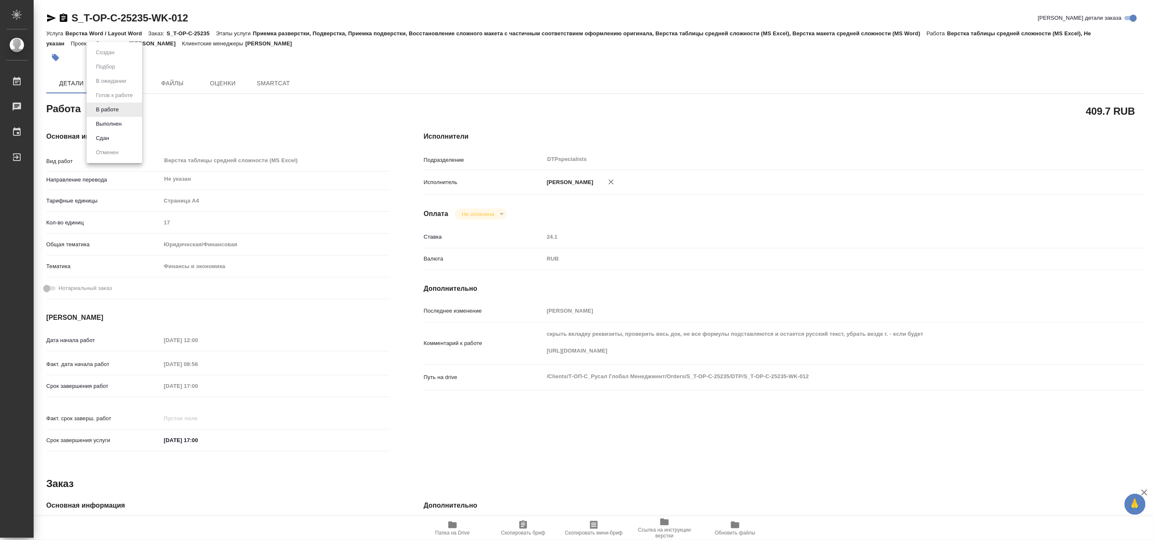
type textarea "x"
click at [99, 119] on button "Выполнен" at bounding box center [108, 123] width 31 height 9
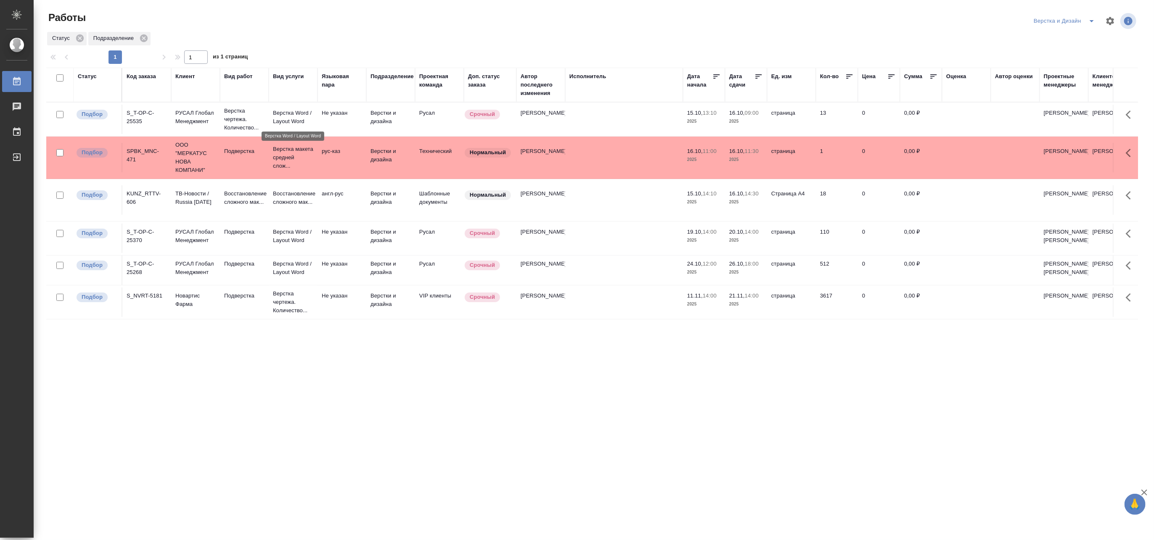
click at [281, 114] on p "Верстка Word / Layout Word" at bounding box center [293, 117] width 40 height 17
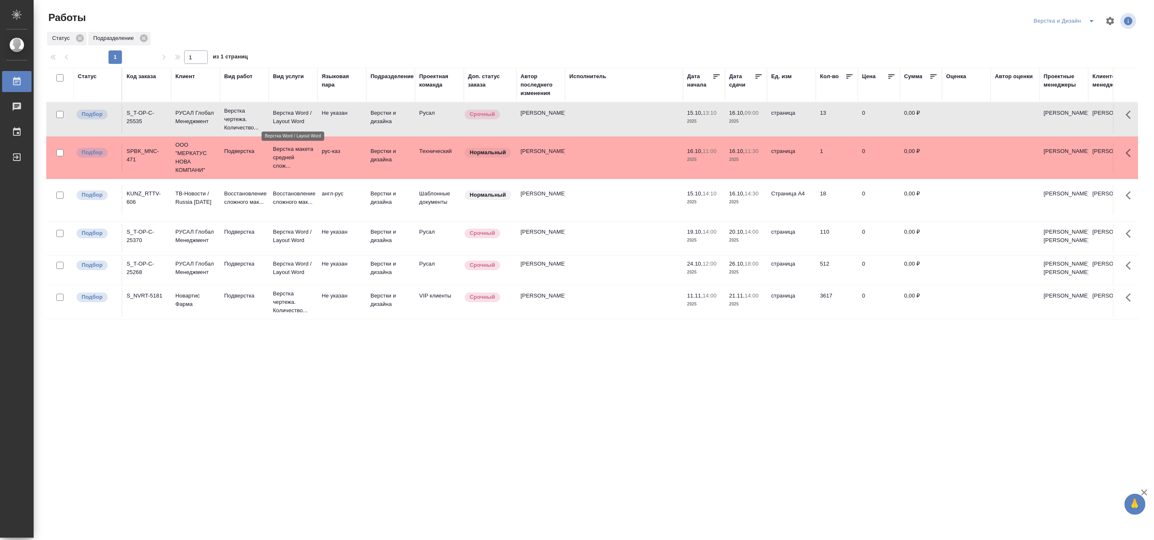
click at [281, 114] on p "Верстка Word / Layout Word" at bounding box center [293, 117] width 40 height 17
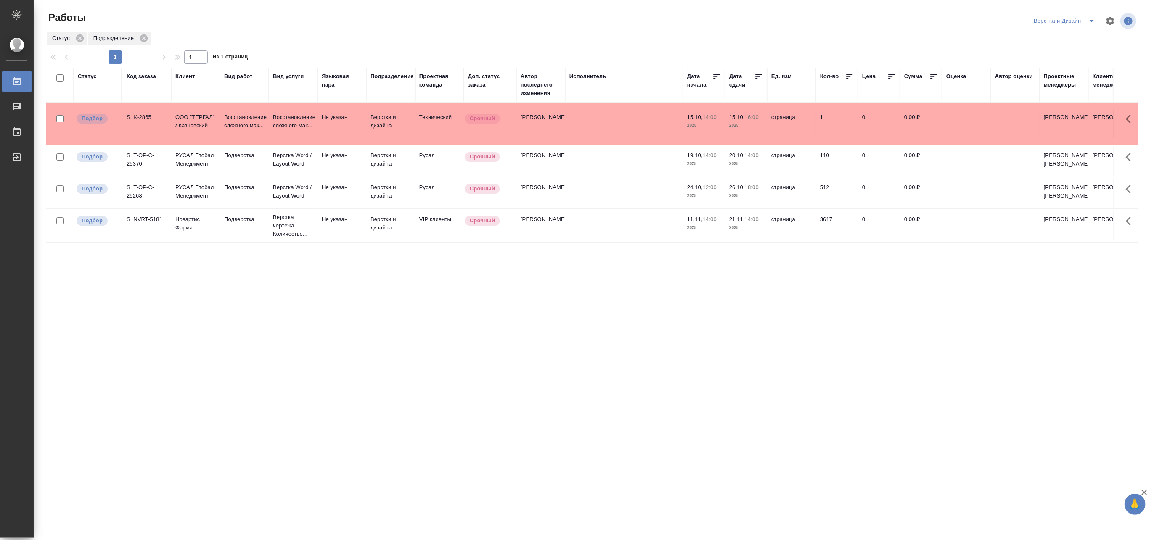
click at [1092, 16] on icon "split button" at bounding box center [1091, 21] width 10 height 10
click at [1068, 62] on li "Матвеева_назначено" at bounding box center [1069, 64] width 81 height 13
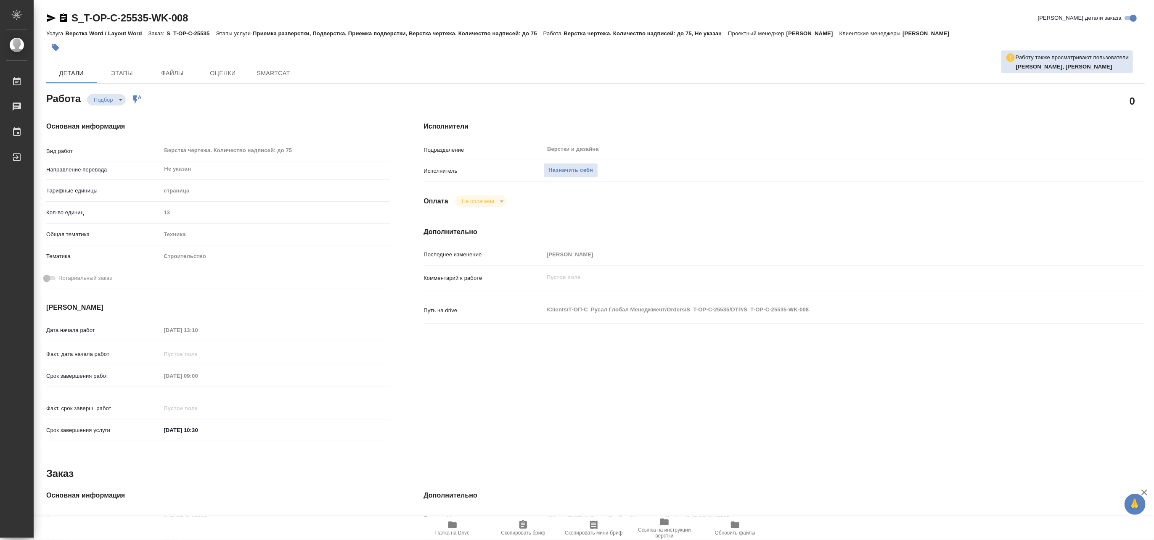
type textarea "x"
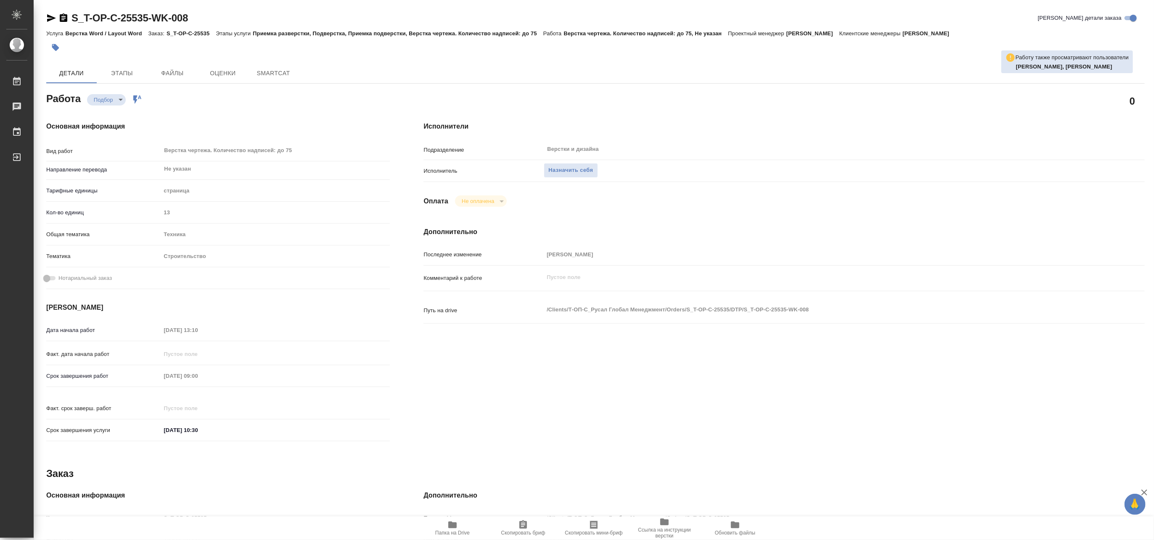
type textarea "x"
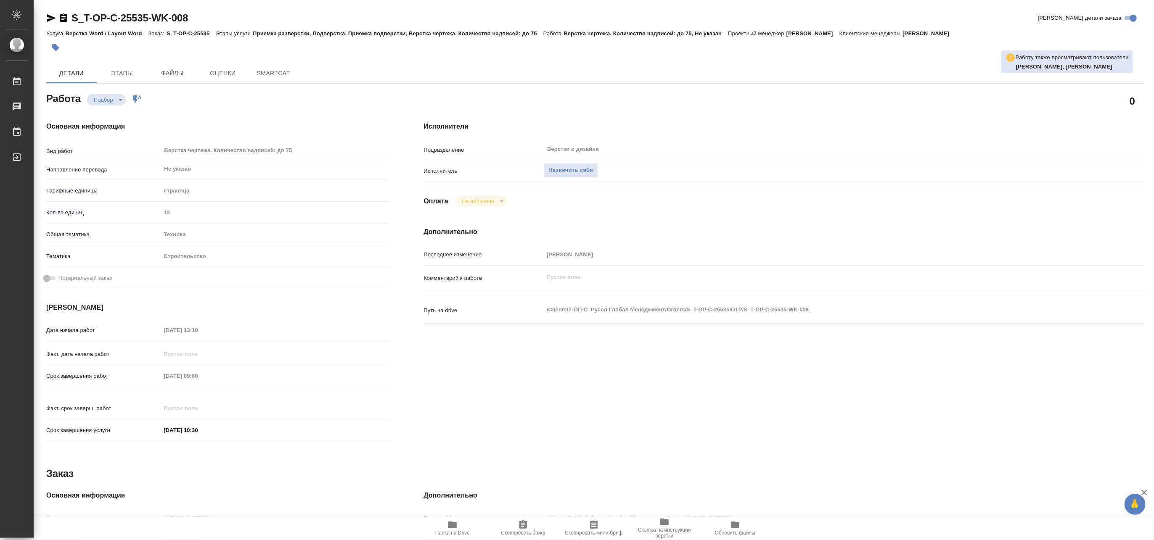
type textarea "x"
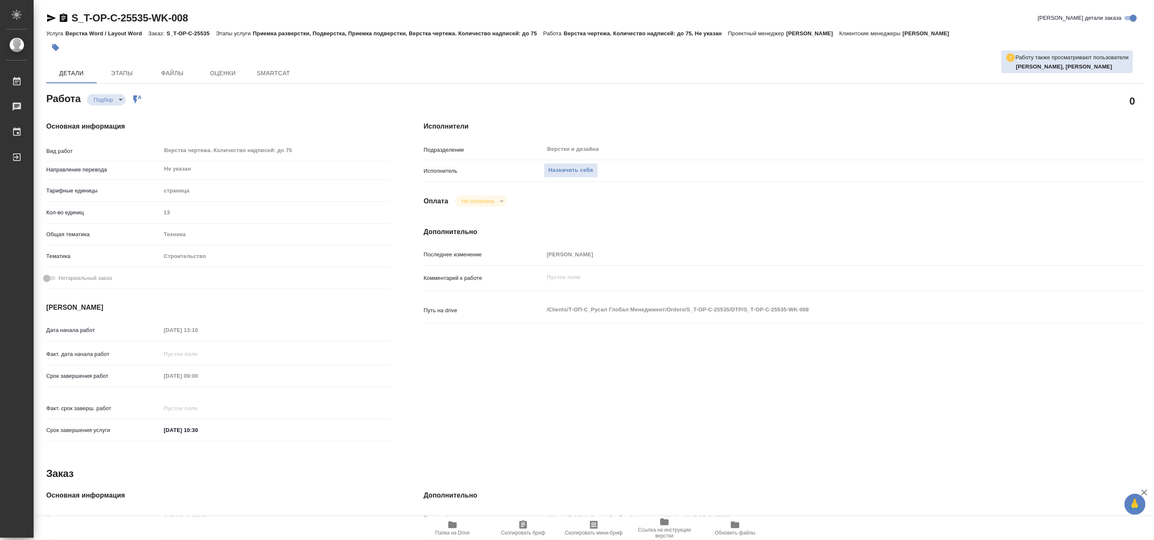
type textarea "x"
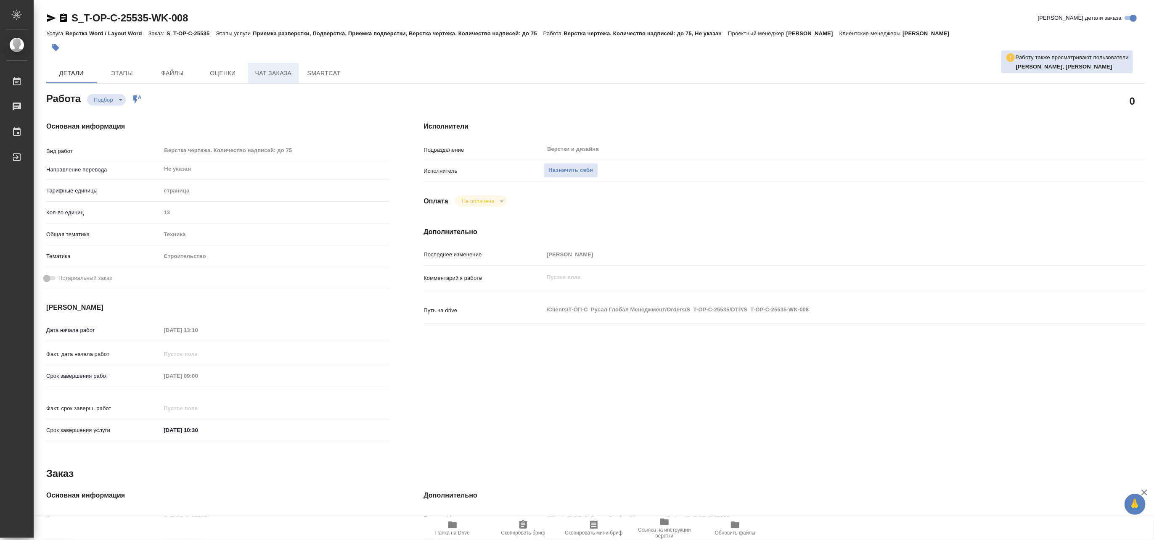
type textarea "x"
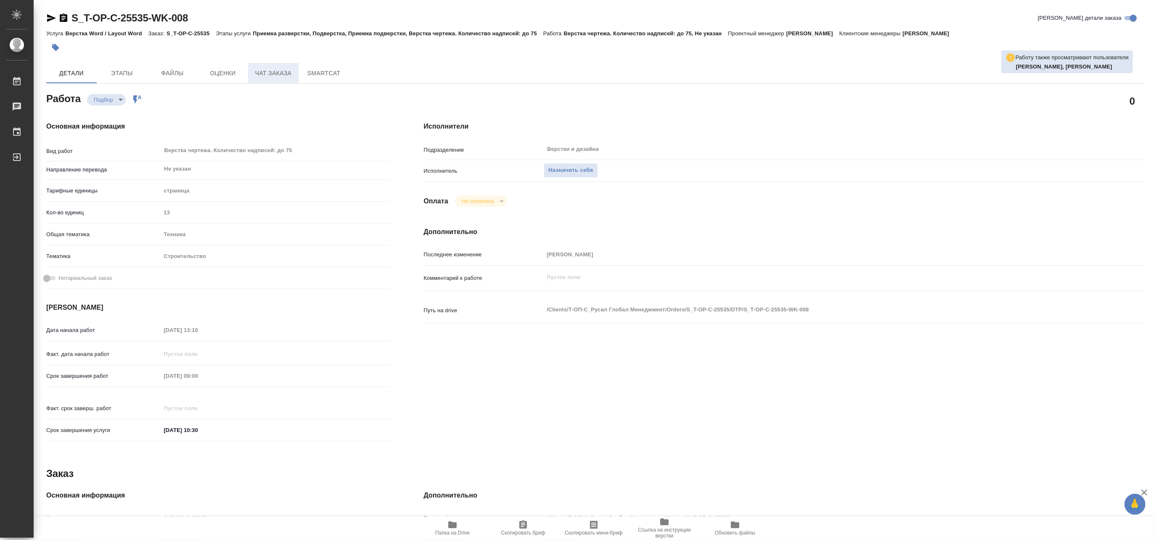
click at [264, 72] on span "Чат заказа" at bounding box center [273, 73] width 40 height 11
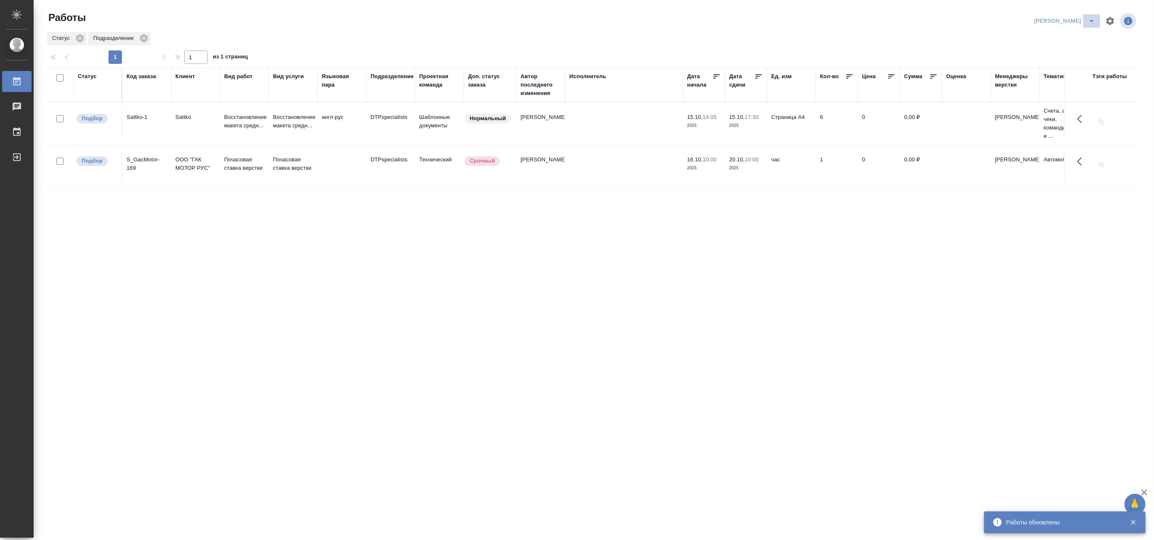
click at [1094, 17] on icon "split button" at bounding box center [1091, 21] width 10 height 10
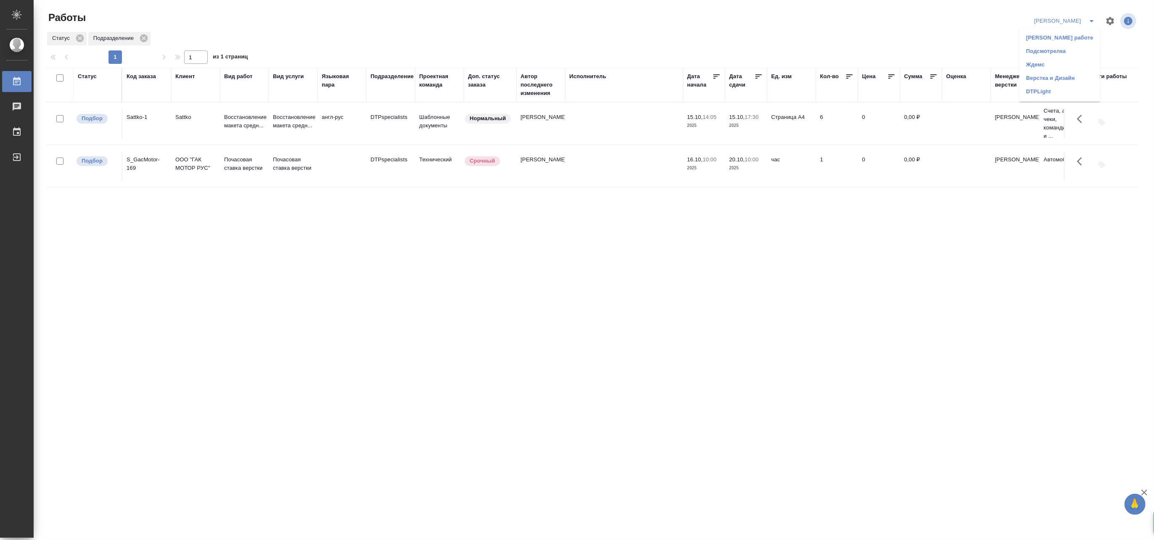
click at [1057, 37] on li "[PERSON_NAME] работе" at bounding box center [1059, 37] width 81 height 13
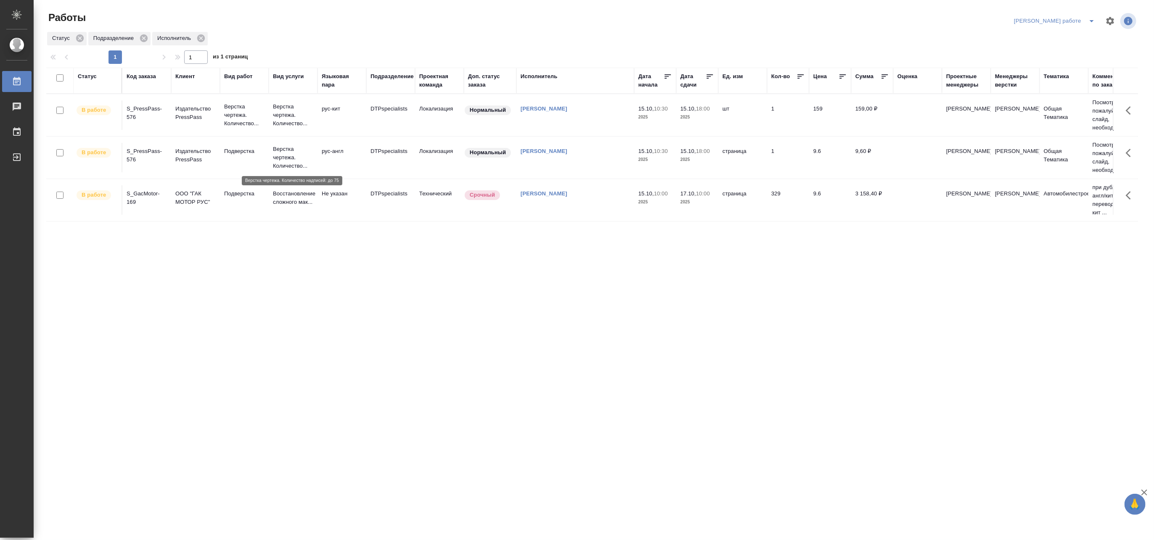
click at [283, 157] on p "Верстка чертежа. Количество..." at bounding box center [293, 157] width 40 height 25
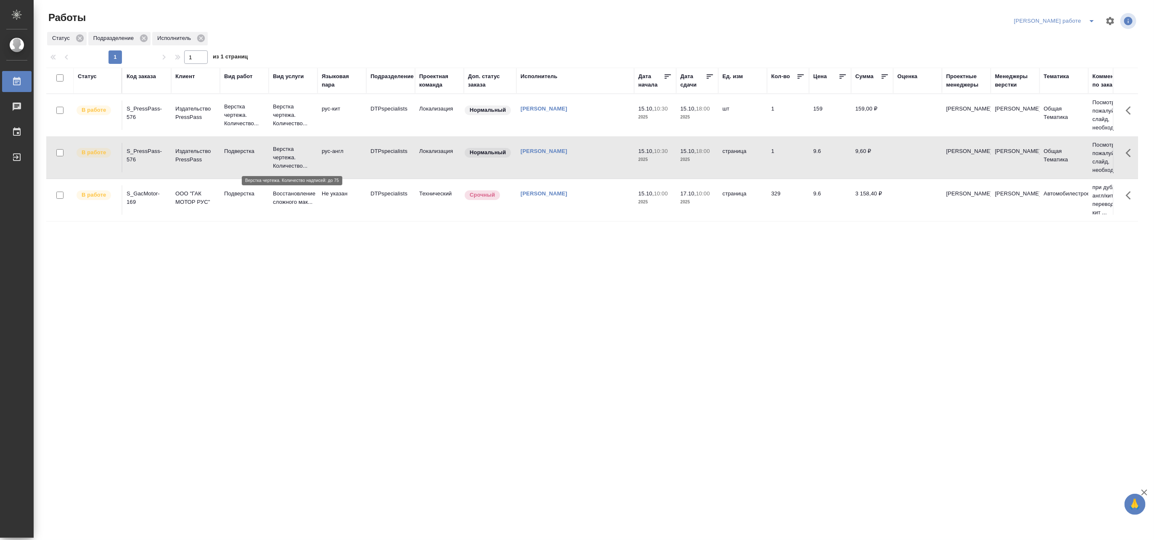
click at [283, 157] on p "Верстка чертежа. Количество..." at bounding box center [293, 157] width 40 height 25
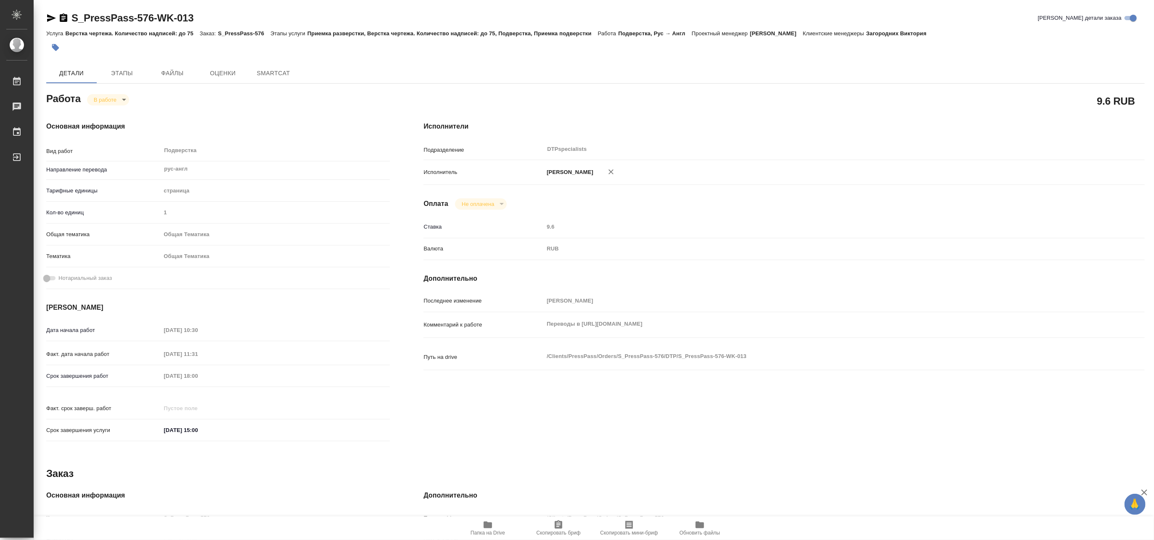
type textarea "x"
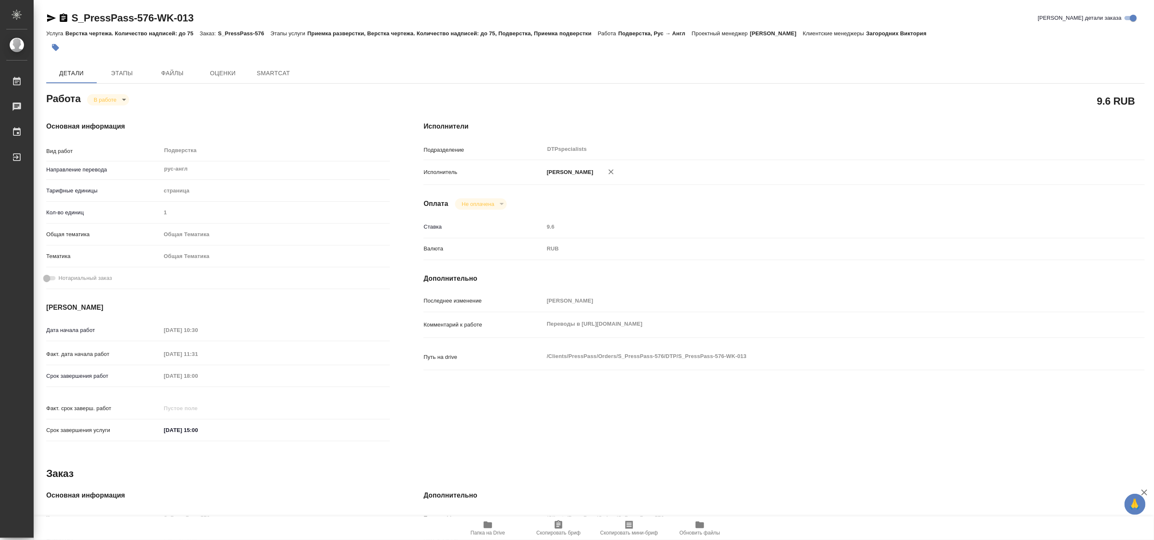
type textarea "x"
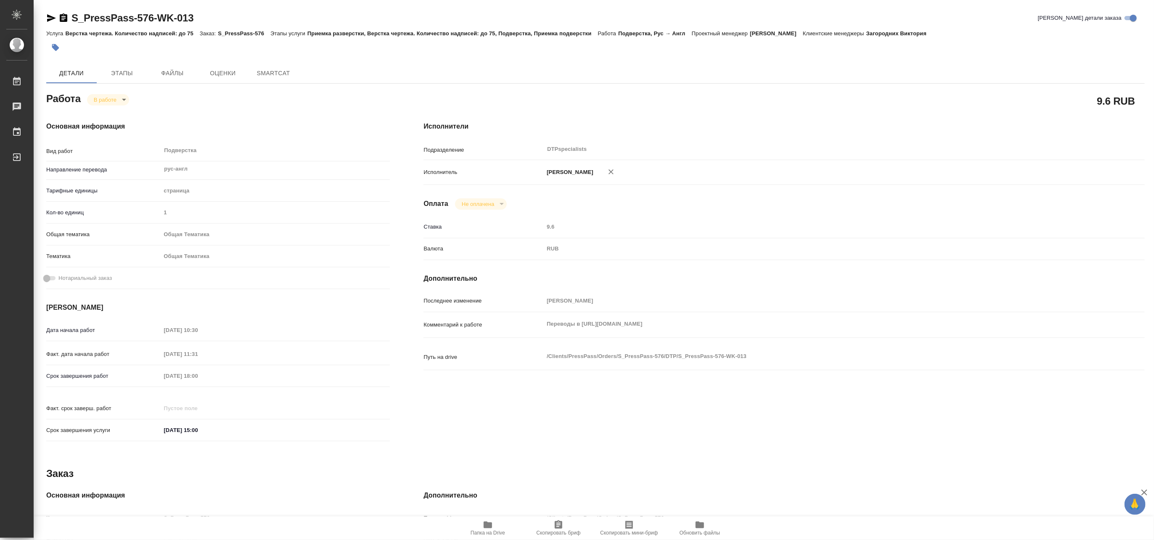
type textarea "x"
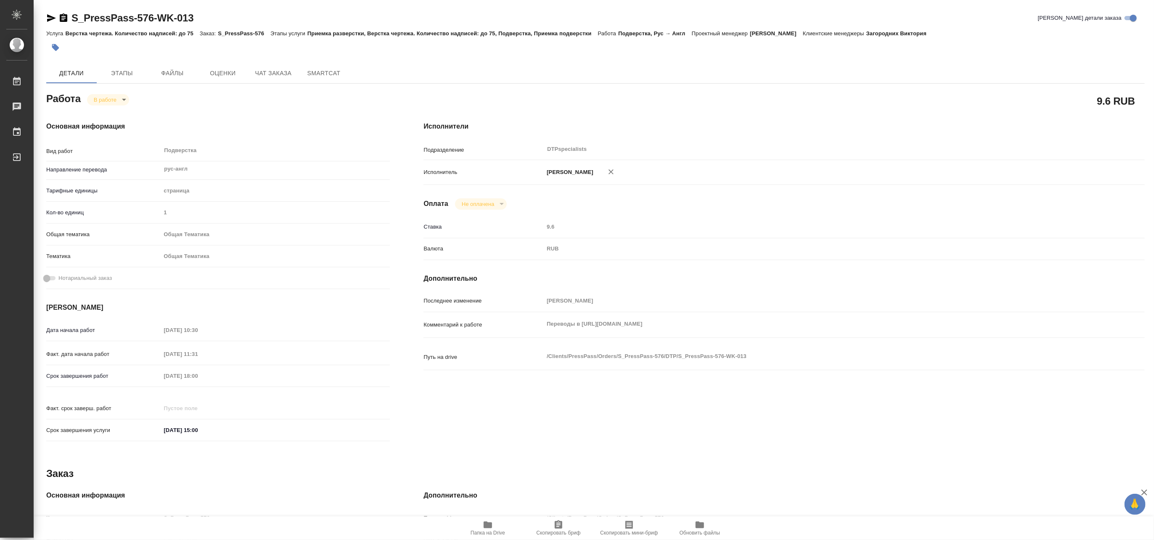
type textarea "x"
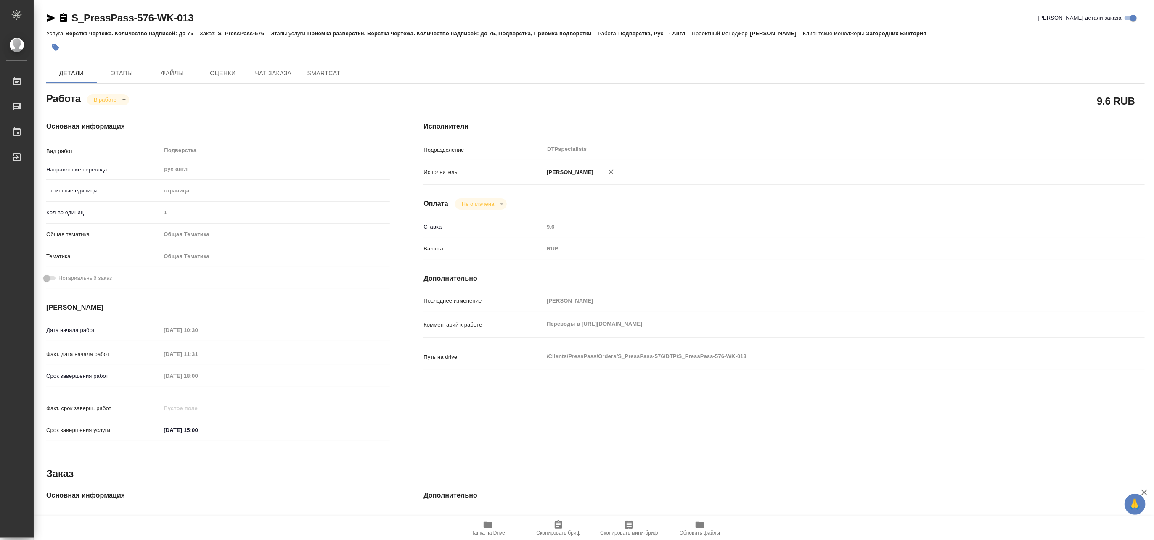
type textarea "x"
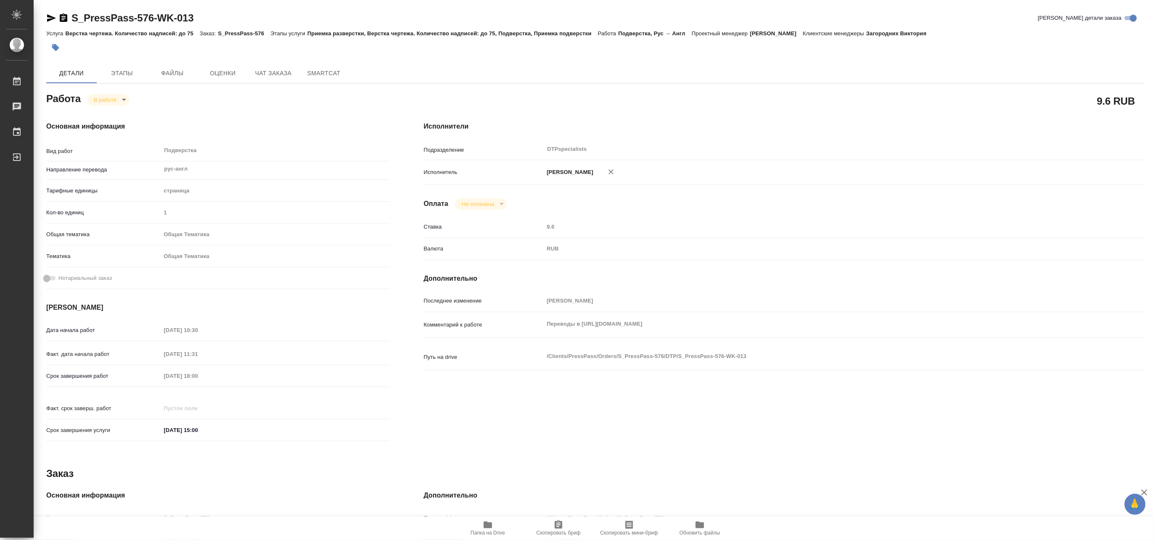
type textarea "x"
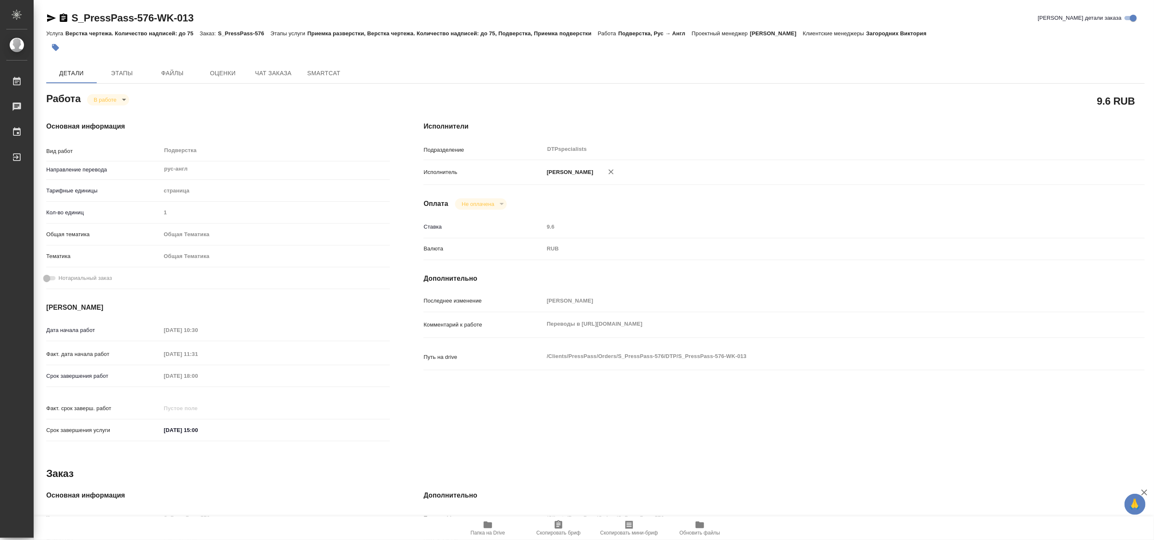
type textarea "x"
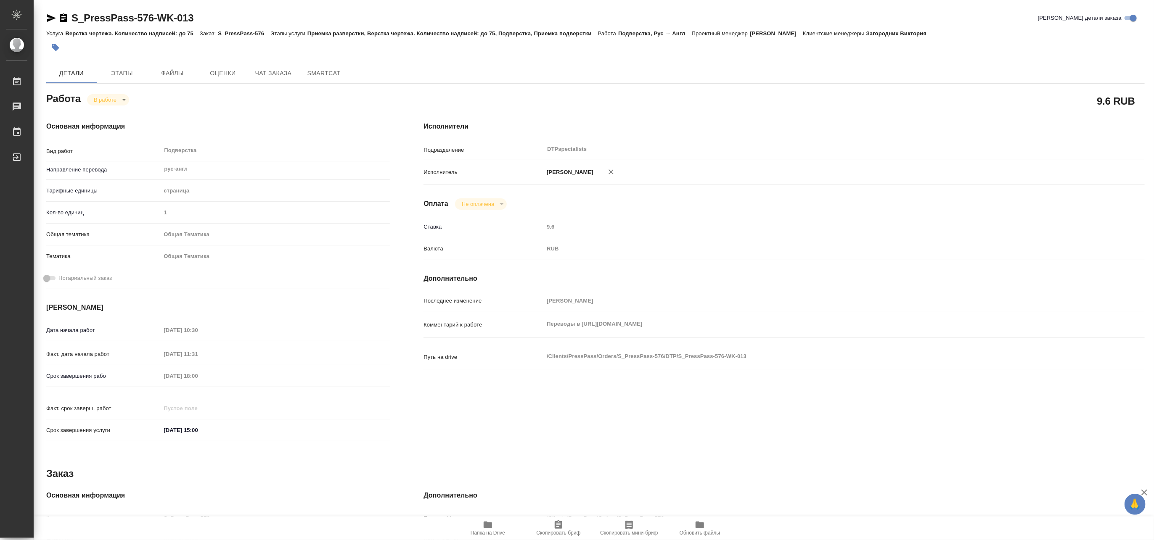
type textarea "x"
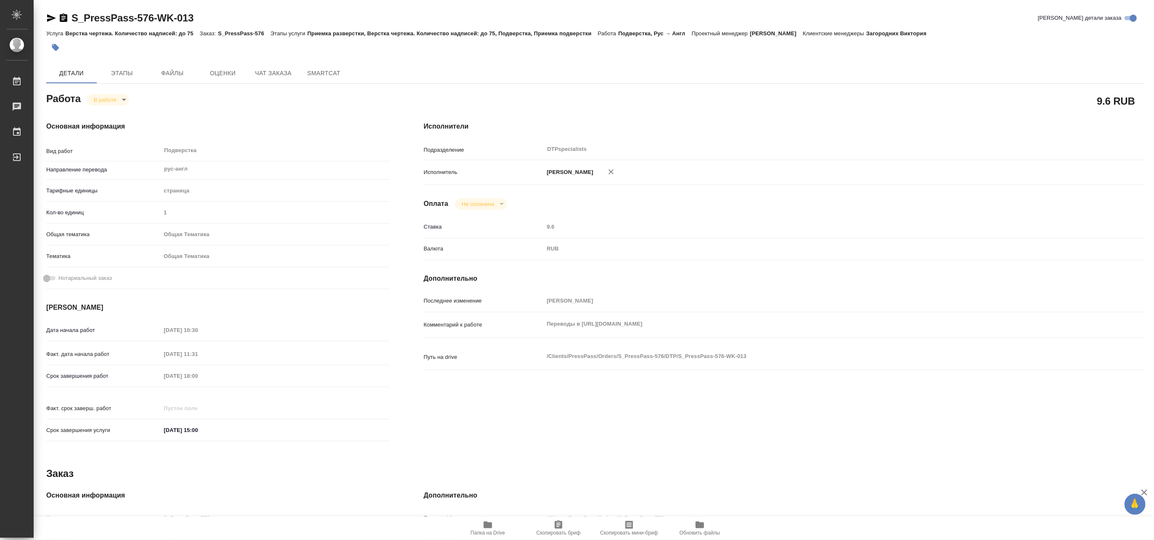
click at [581, 343] on div "Комментарий к работе Переводы в [URL][DOMAIN_NAME] x" at bounding box center [783, 332] width 721 height 32
